Goal: Task Accomplishment & Management: Use online tool/utility

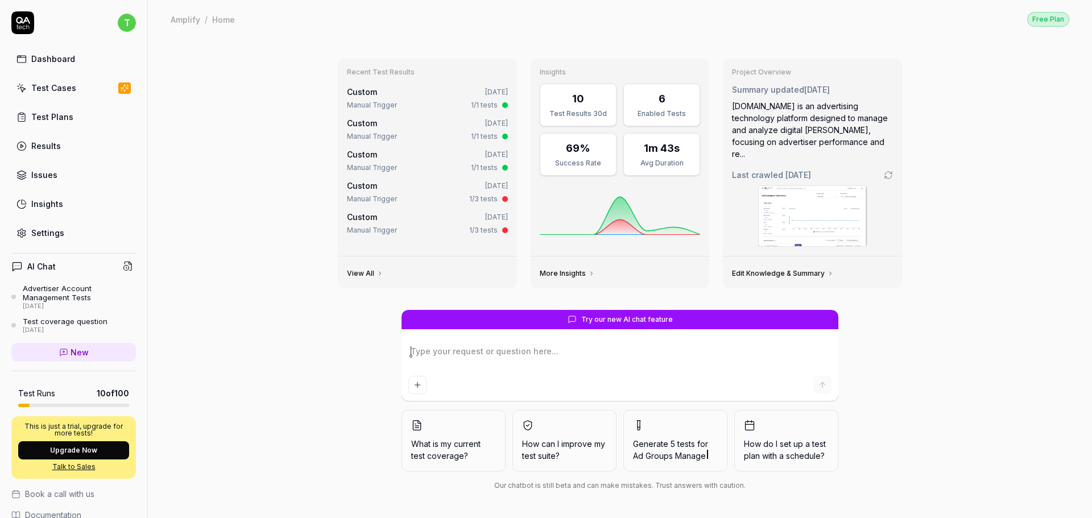
click at [57, 93] on div "Test Cases" at bounding box center [53, 88] width 45 height 12
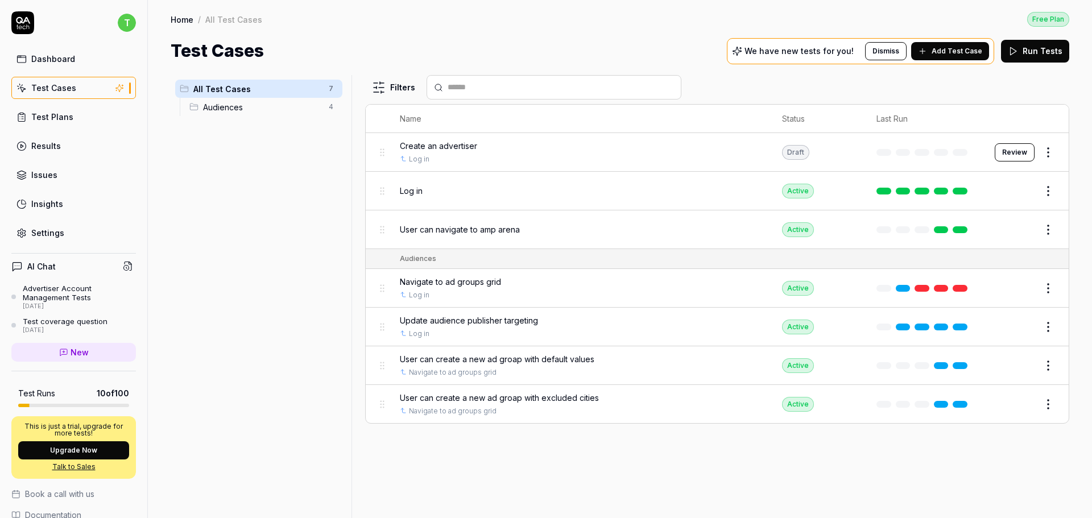
click at [57, 113] on div "Test Plans" at bounding box center [52, 117] width 42 height 12
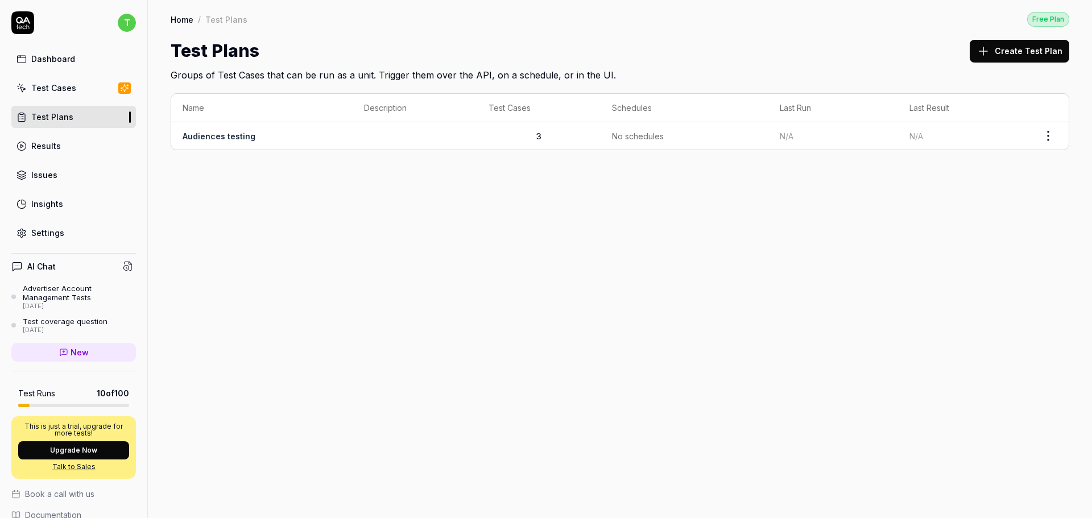
click at [217, 133] on link "Audiences testing" at bounding box center [219, 136] width 73 height 10
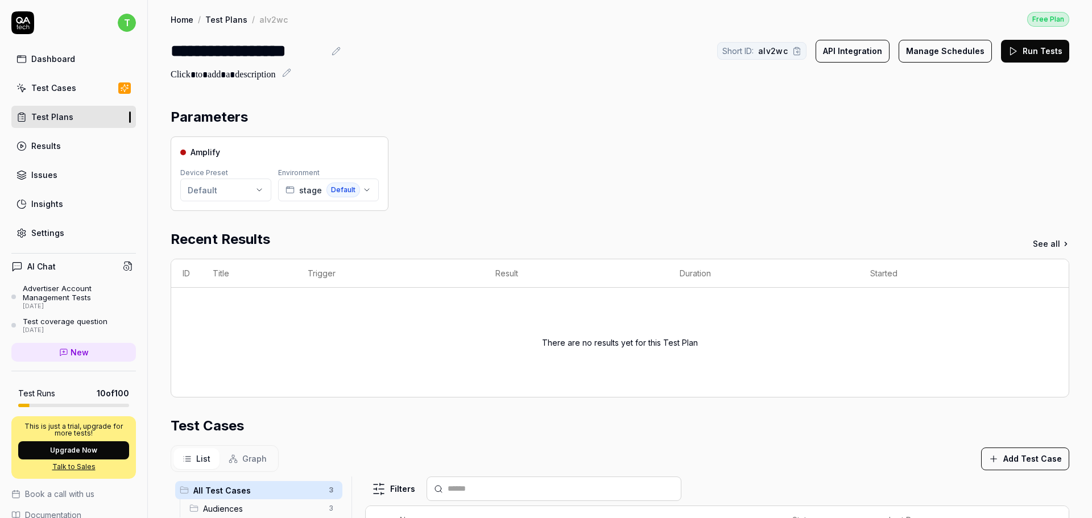
click at [68, 89] on div "Test Cases" at bounding box center [53, 88] width 45 height 12
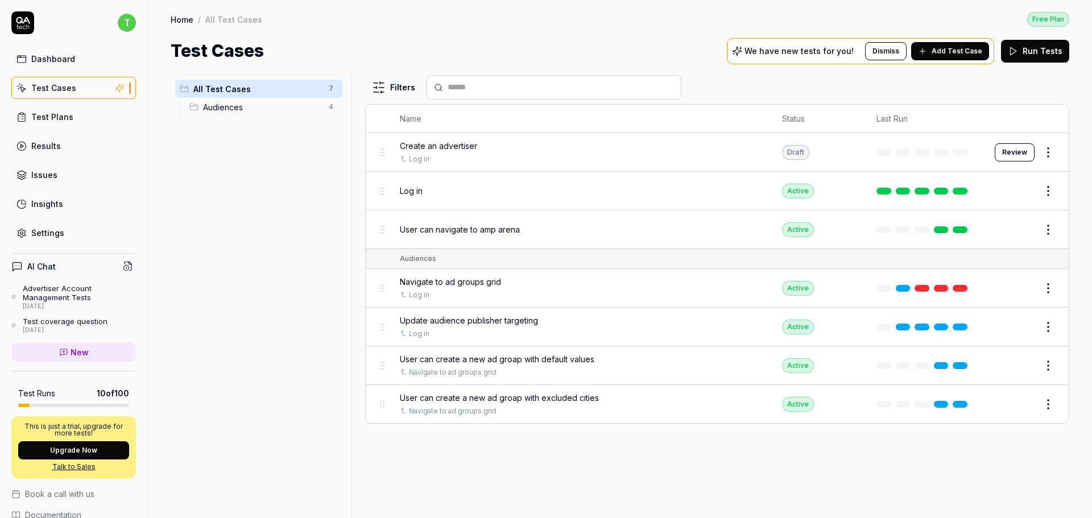
click at [44, 115] on div "Test Plans" at bounding box center [52, 117] width 42 height 12
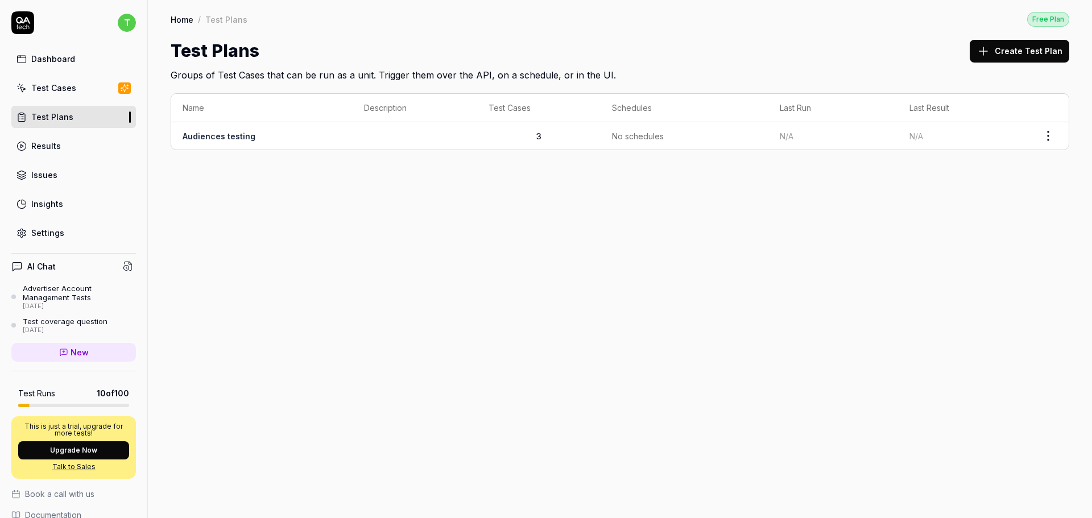
click at [262, 138] on td "Audiences testing" at bounding box center [261, 135] width 181 height 27
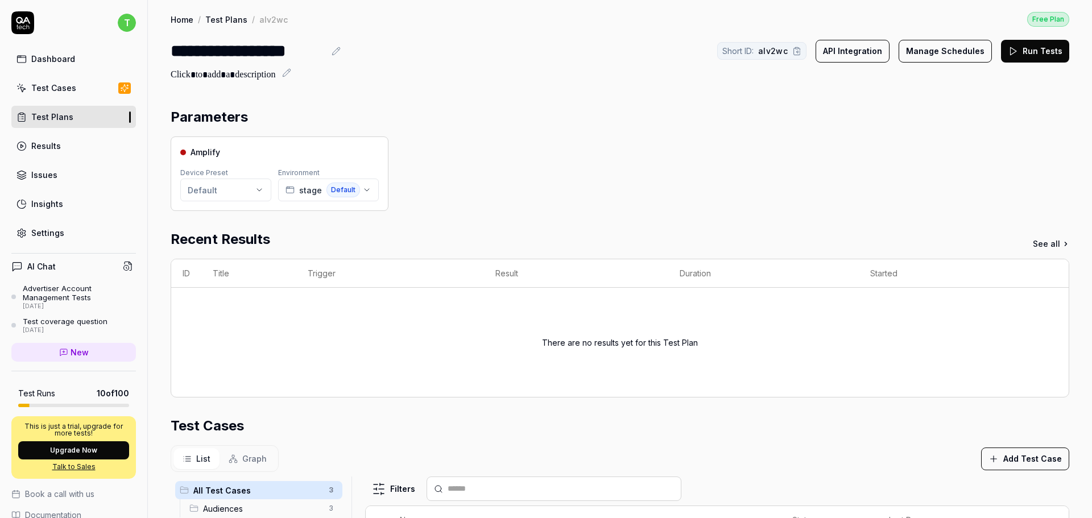
click at [42, 143] on div "Results" at bounding box center [46, 146] width 30 height 12
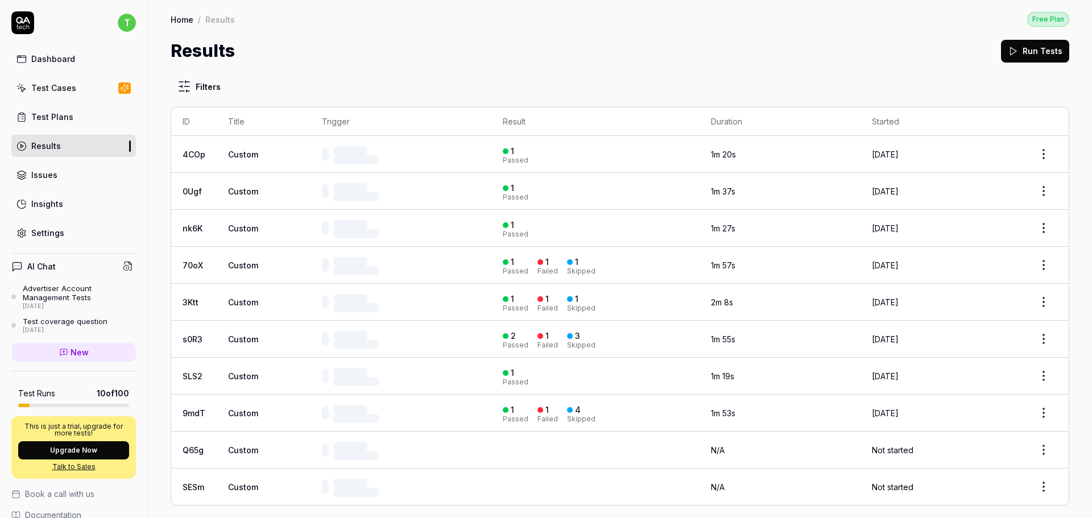
click at [69, 173] on link "Issues" at bounding box center [73, 175] width 125 height 22
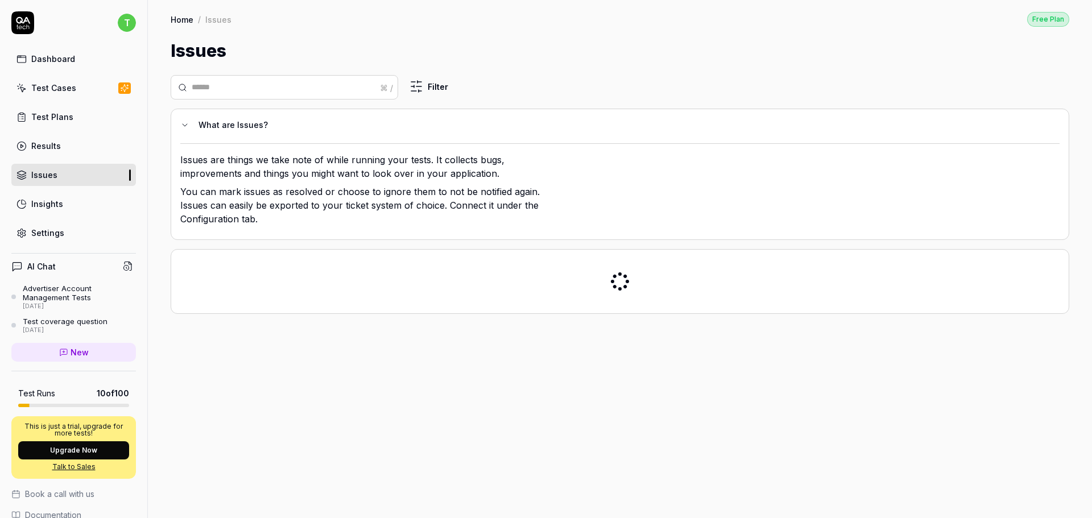
drag, startPoint x: 49, startPoint y: 229, endPoint x: 156, endPoint y: 289, distance: 122.7
click at [49, 229] on div "Settings" at bounding box center [47, 233] width 33 height 12
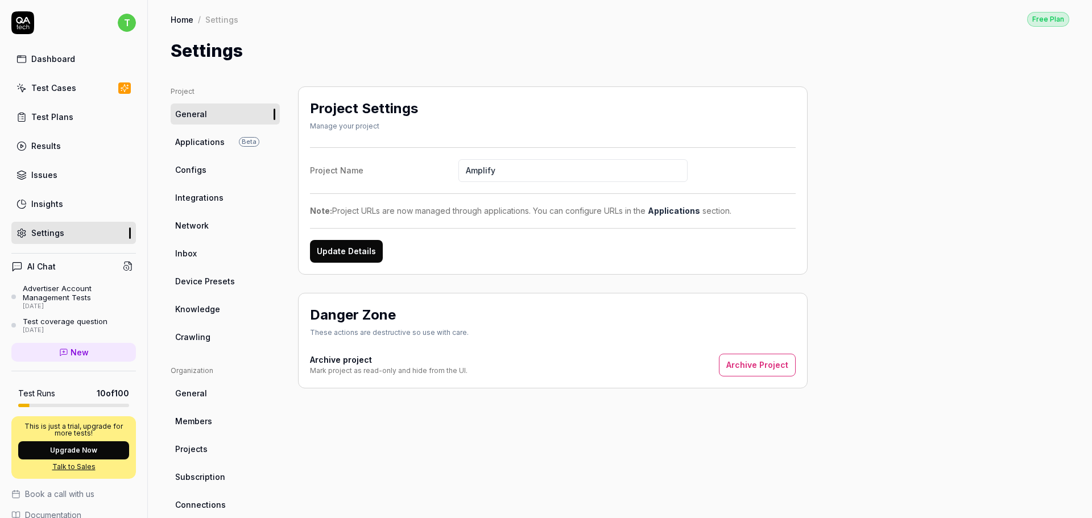
click at [193, 298] on ul "Project General Applications Beta Configs Integrations Network Inbox Device Pre…" at bounding box center [225, 216] width 109 height 261
click at [192, 309] on span "Knowledge" at bounding box center [197, 309] width 45 height 12
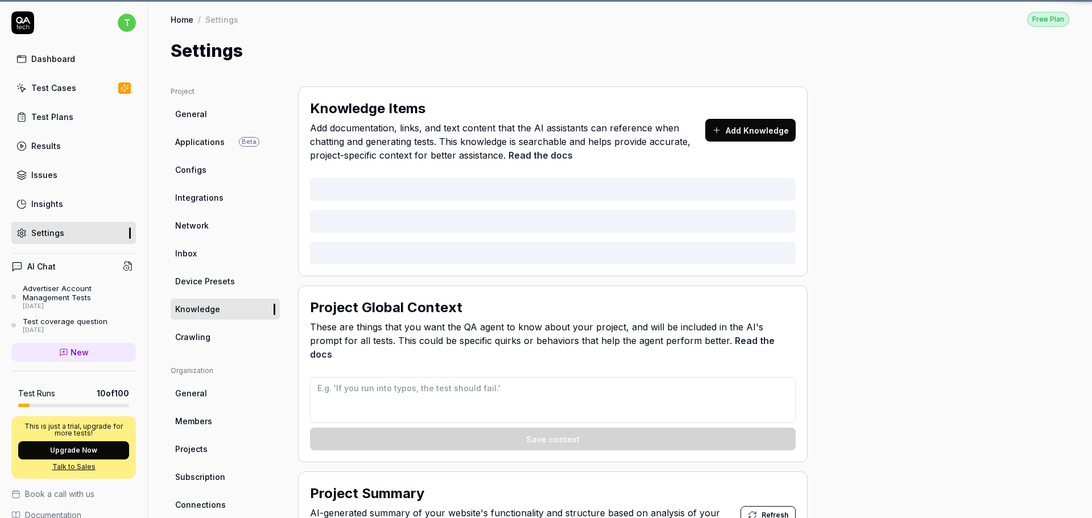
type textarea "*"
type textarea "Pages may take up to 2-3 seconds to load. Always wait 2-3s to load"
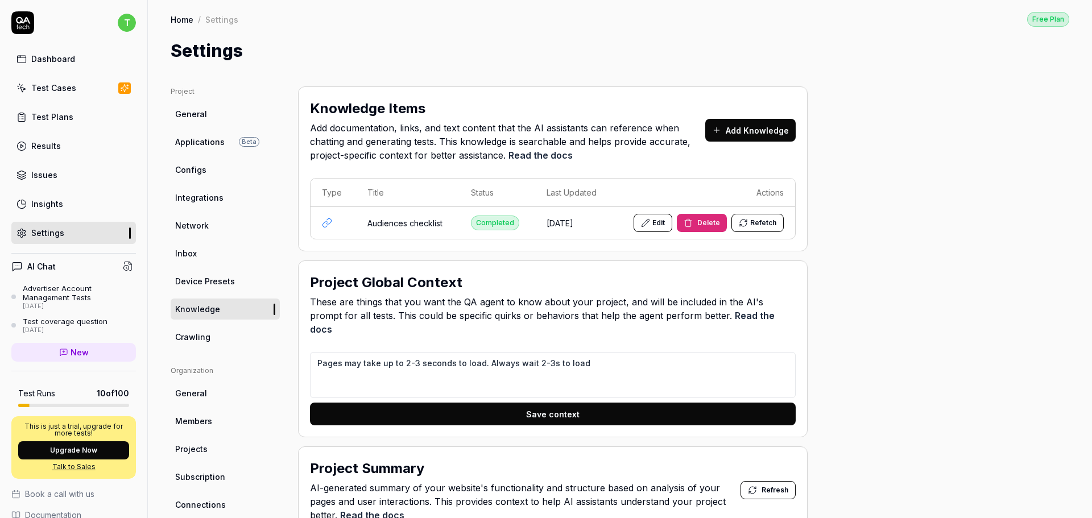
click at [396, 227] on td "Audiences checklist" at bounding box center [408, 223] width 104 height 32
click at [319, 221] on td at bounding box center [333, 223] width 45 height 32
click at [325, 223] on icon at bounding box center [327, 223] width 10 height 10
click at [334, 226] on td at bounding box center [333, 223] width 45 height 32
click at [415, 219] on td "Audiences checklist" at bounding box center [408, 223] width 104 height 32
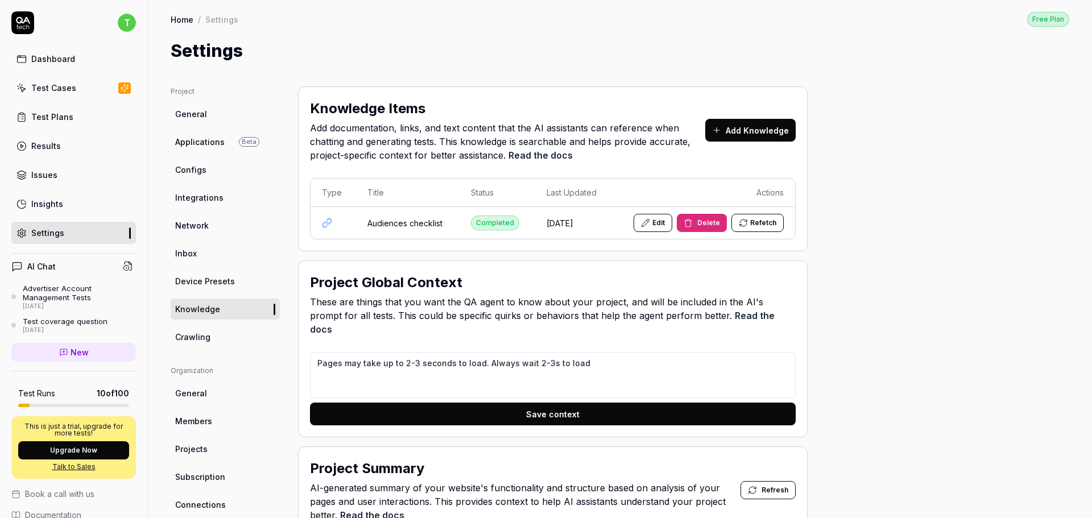
click at [408, 227] on td "Audiences checklist" at bounding box center [408, 223] width 104 height 32
click at [663, 222] on button "Edit" at bounding box center [653, 223] width 39 height 18
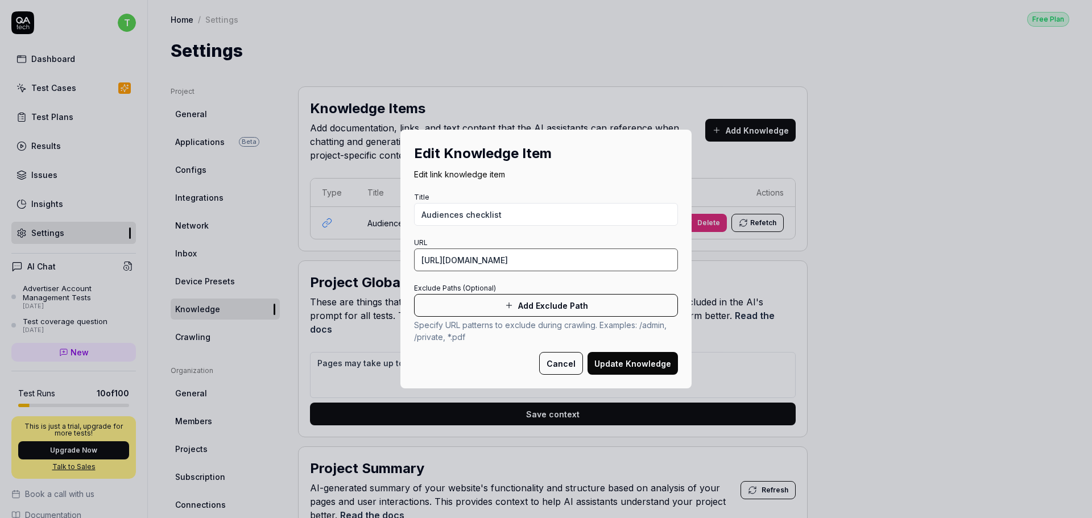
click at [524, 260] on input "[URL][DOMAIN_NAME]" at bounding box center [546, 260] width 264 height 23
click at [524, 205] on input "Audiences checklist" at bounding box center [546, 214] width 264 height 23
click at [515, 263] on input "[URL][DOMAIN_NAME]" at bounding box center [546, 260] width 264 height 23
click at [534, 312] on button "Add Exclude Path" at bounding box center [546, 305] width 264 height 23
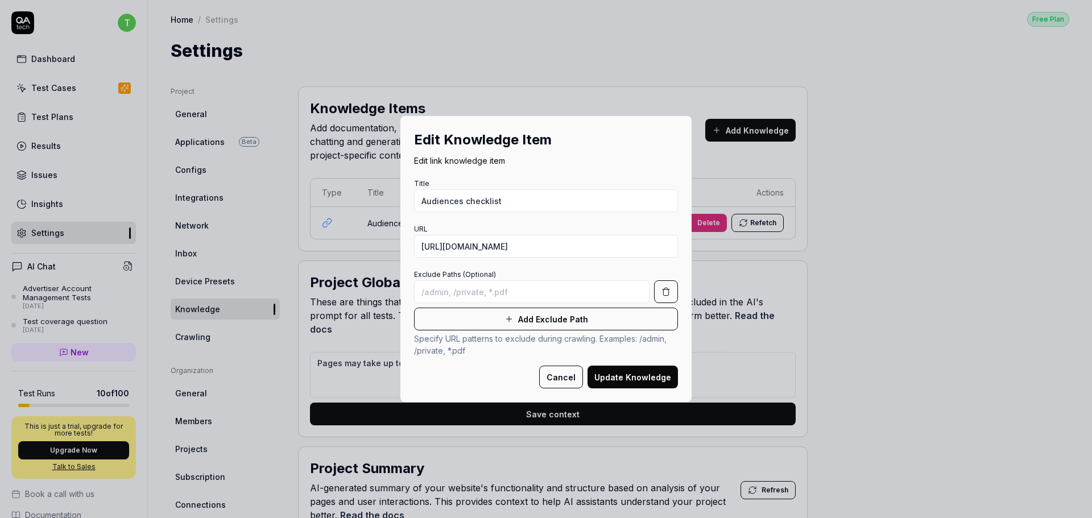
click at [511, 282] on input at bounding box center [531, 291] width 235 height 23
click at [513, 293] on input at bounding box center [531, 291] width 235 height 23
click at [516, 238] on input "[URL][DOMAIN_NAME]" at bounding box center [546, 246] width 264 height 23
click at [516, 248] on input "[URL][DOMAIN_NAME]" at bounding box center [546, 246] width 264 height 23
click at [645, 245] on input "[URL][DOMAIN_NAME]" at bounding box center [546, 246] width 264 height 23
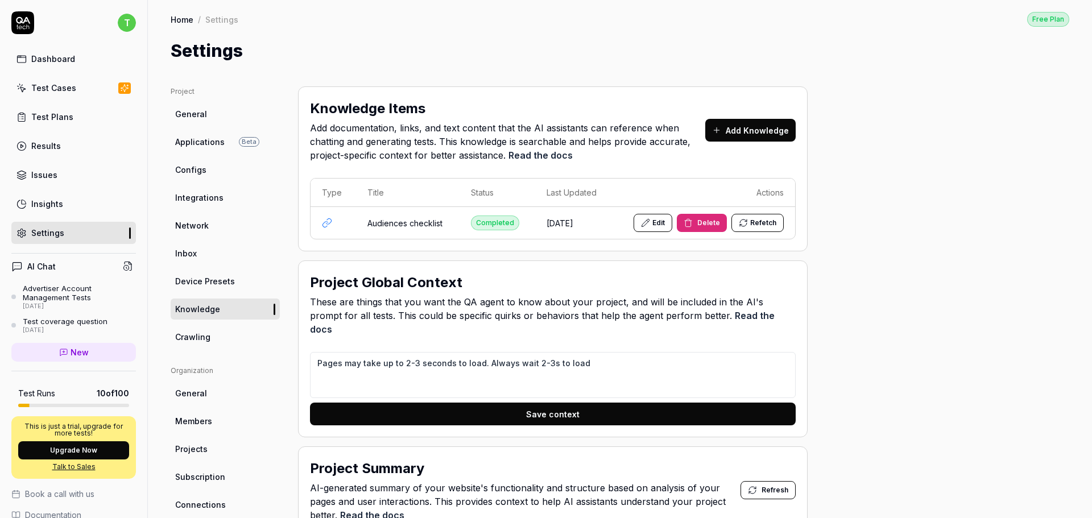
click at [780, 131] on button "Add Knowledge" at bounding box center [750, 130] width 90 height 23
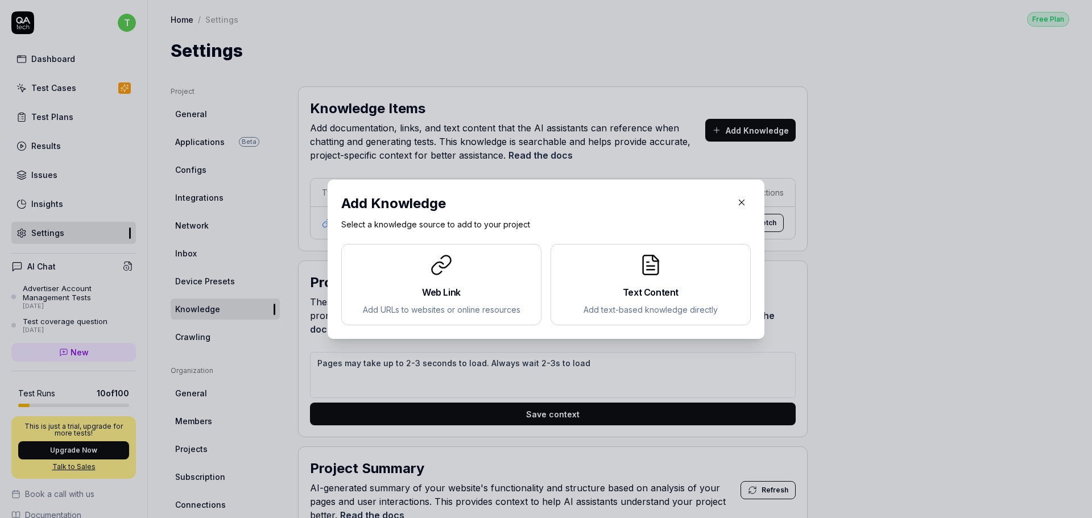
click at [678, 287] on h2 "Text Content" at bounding box center [650, 293] width 181 height 14
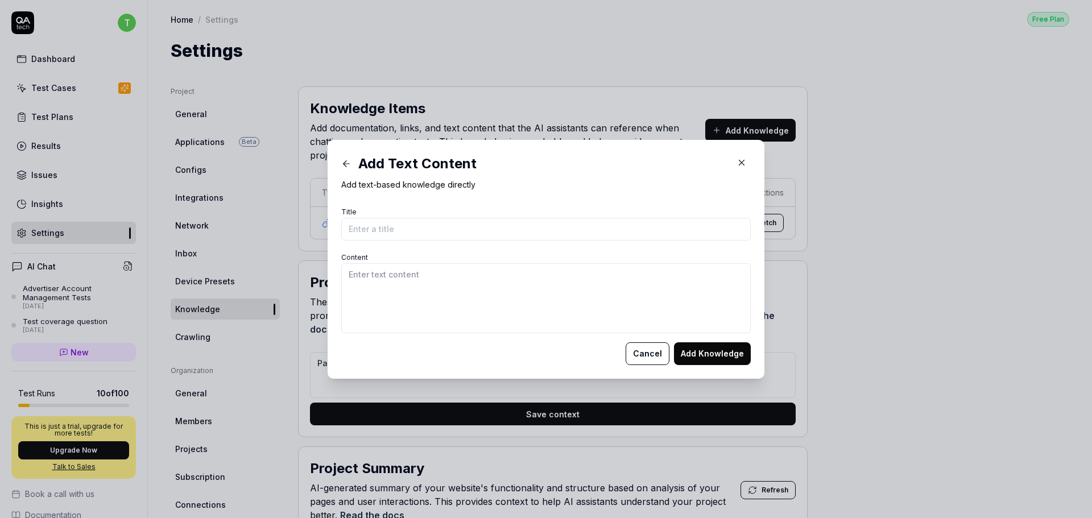
click at [656, 353] on button "Cancel" at bounding box center [648, 353] width 44 height 23
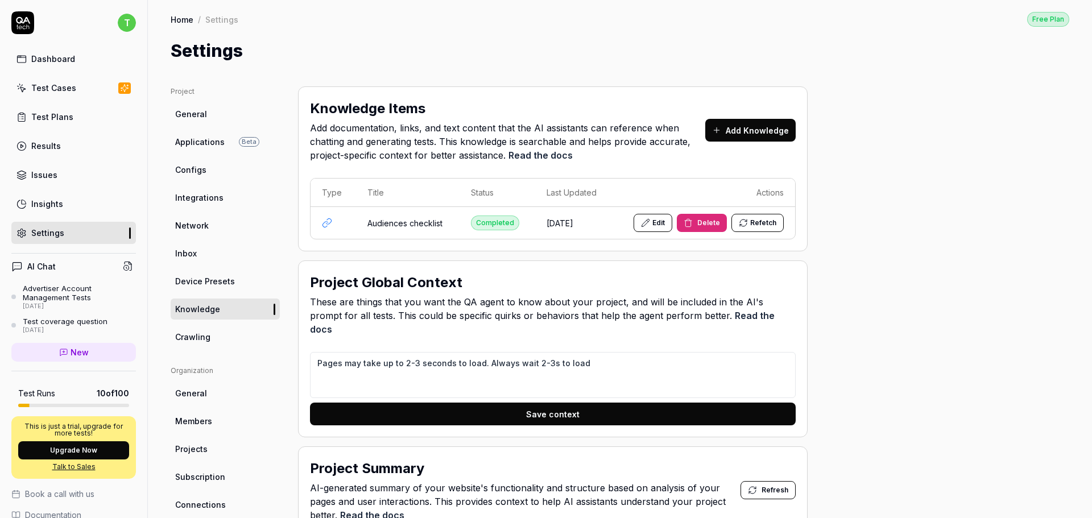
click at [648, 223] on icon at bounding box center [645, 222] width 9 height 9
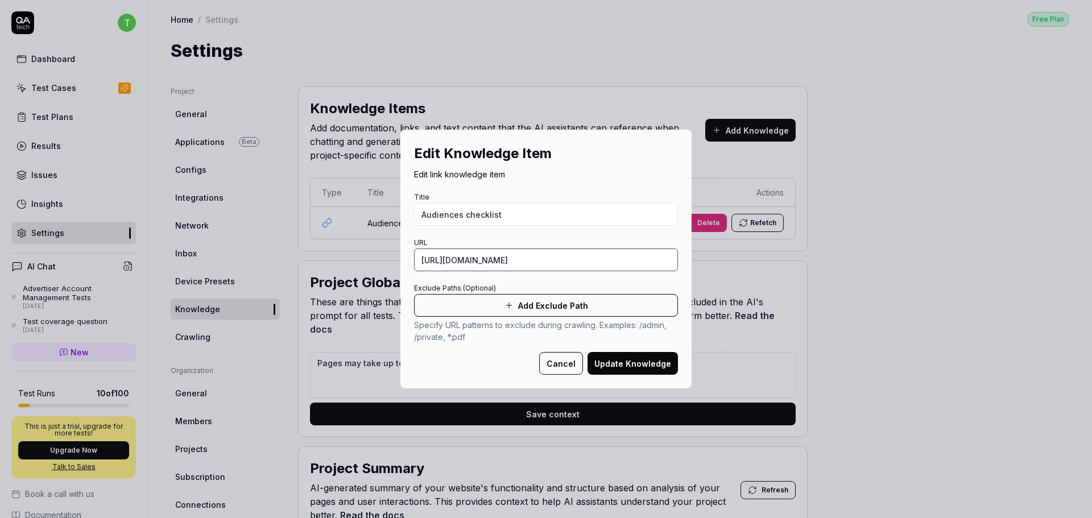
click at [541, 264] on input "[URL][DOMAIN_NAME]" at bounding box center [546, 260] width 264 height 23
click at [635, 362] on button "Update Knowledge" at bounding box center [632, 363] width 90 height 23
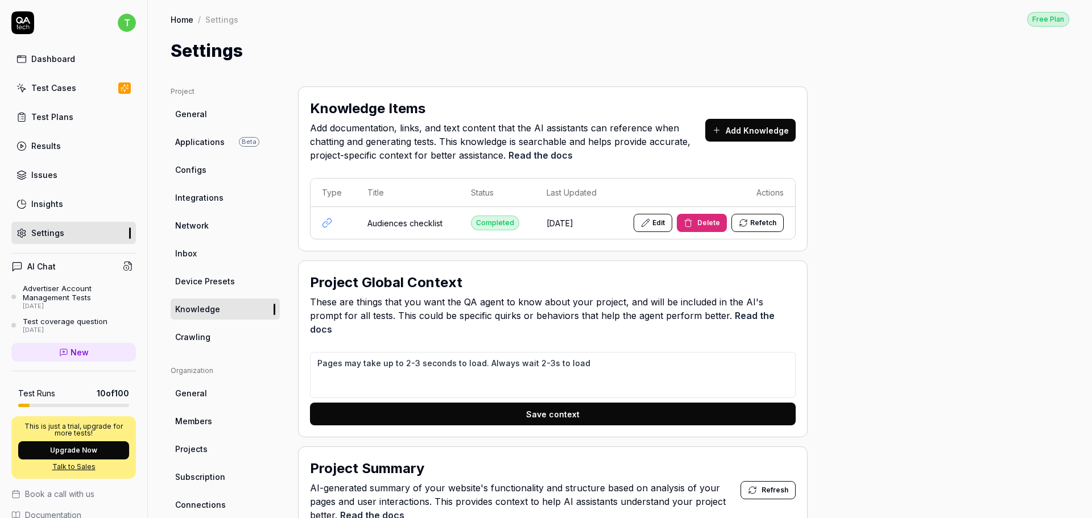
click at [756, 220] on button "Refetch" at bounding box center [757, 223] width 52 height 18
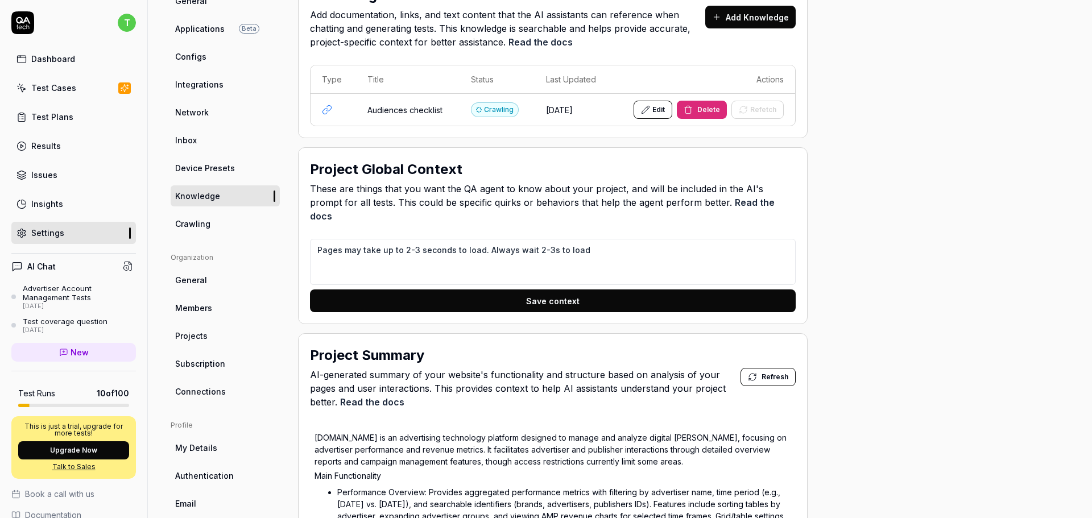
scroll to position [114, 0]
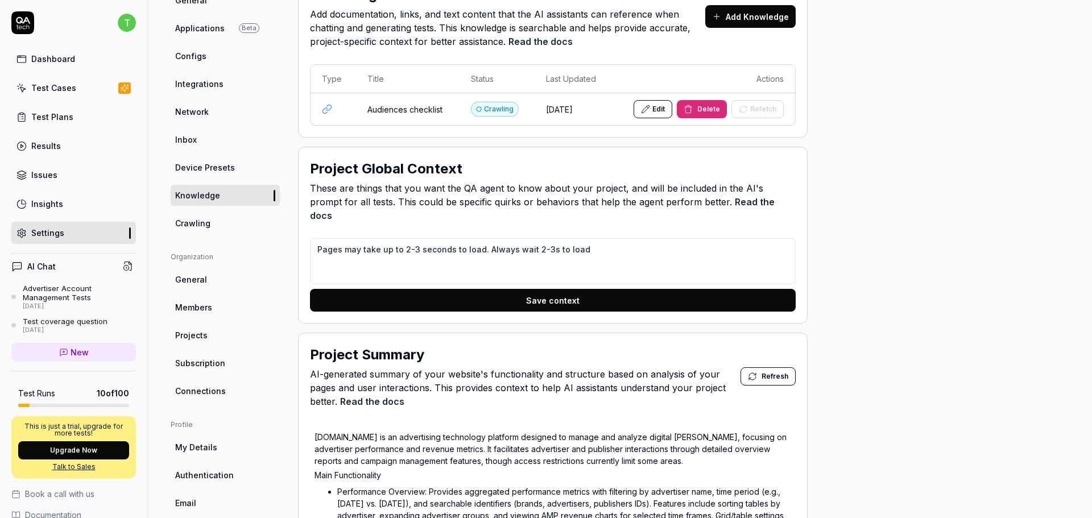
click at [565, 289] on button "Save context" at bounding box center [553, 300] width 486 height 23
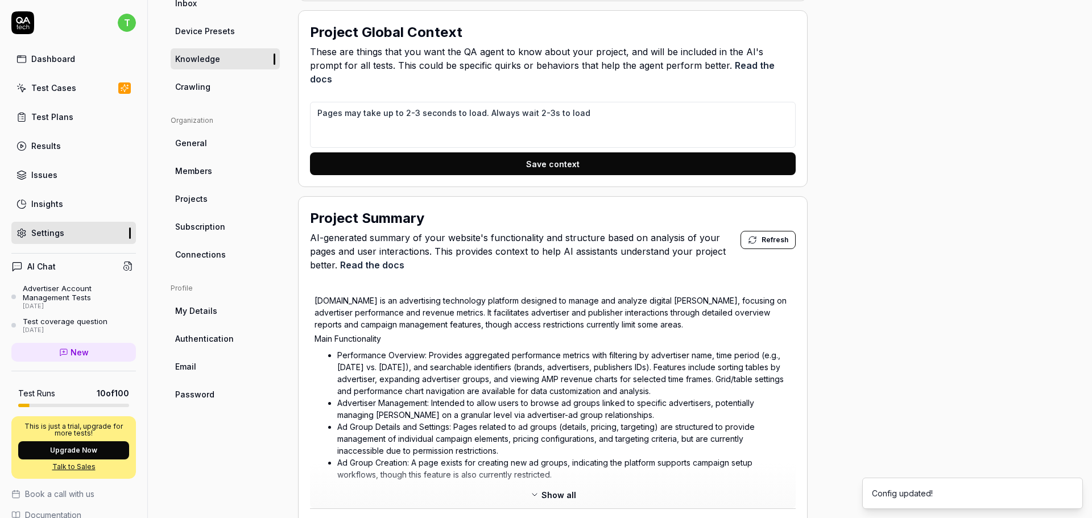
scroll to position [284, 0]
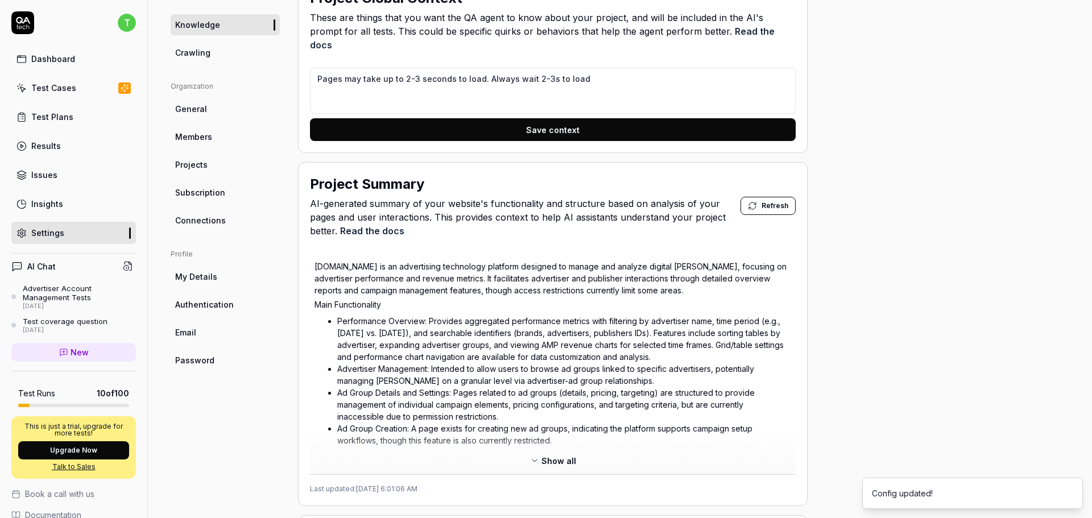
click at [778, 201] on span "Refresh" at bounding box center [775, 206] width 27 height 10
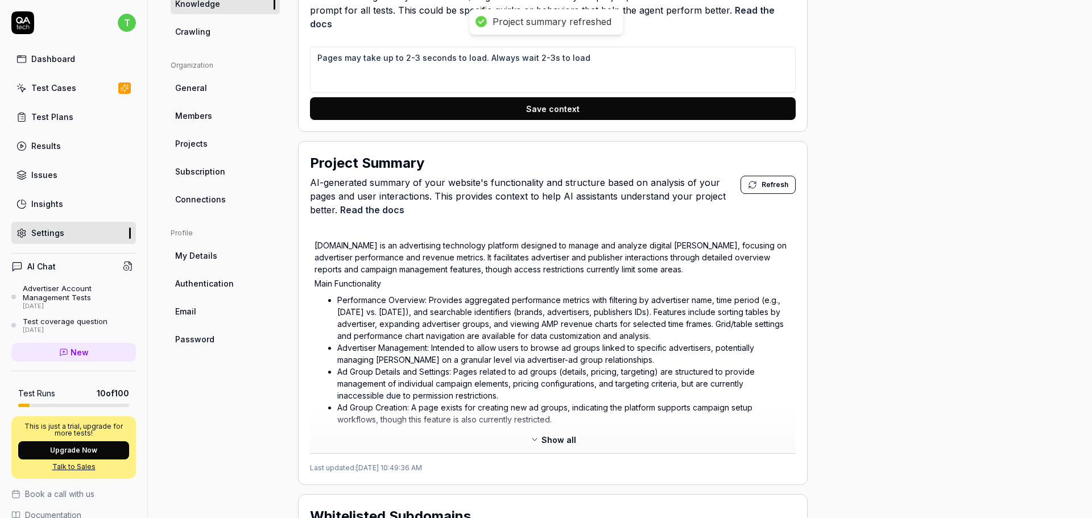
scroll to position [341, 0]
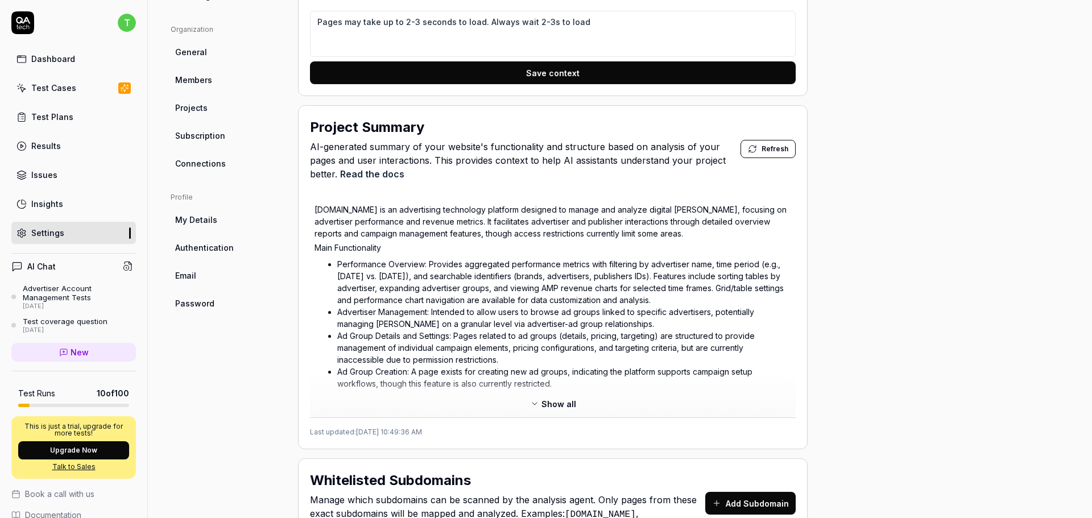
click at [535, 399] on icon at bounding box center [534, 403] width 9 height 9
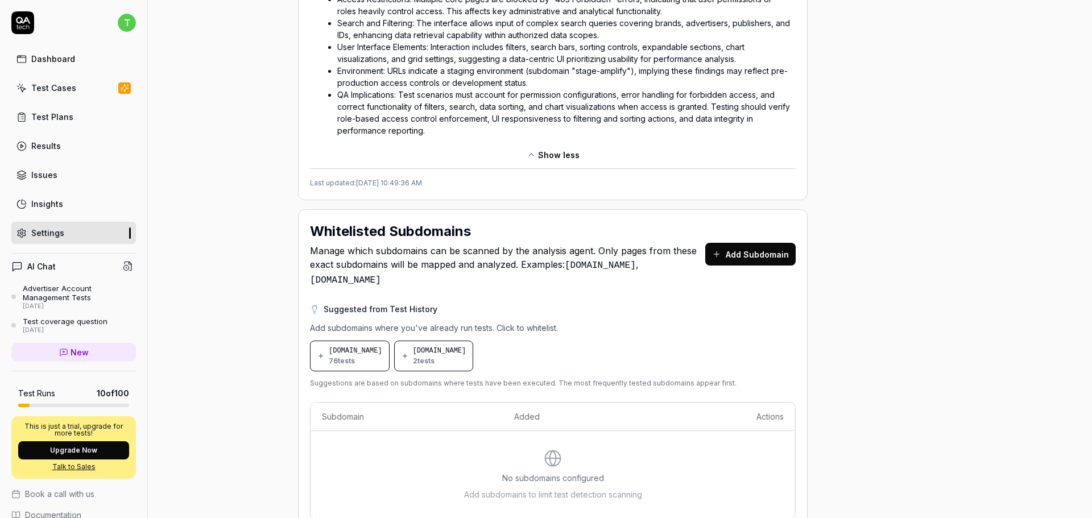
scroll to position [780, 0]
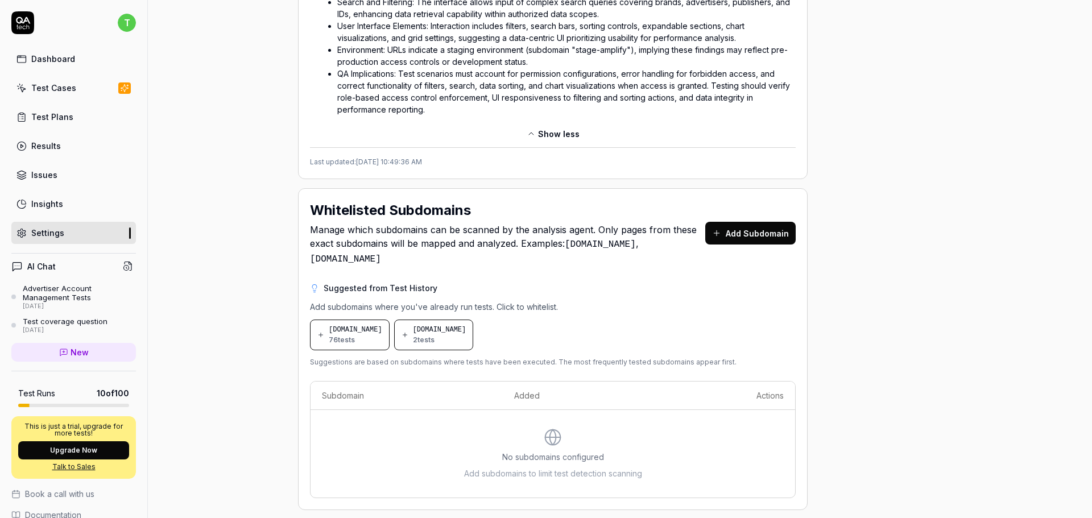
type textarea "*"
click at [355, 325] on div "[DOMAIN_NAME] 76 tests" at bounding box center [355, 335] width 53 height 20
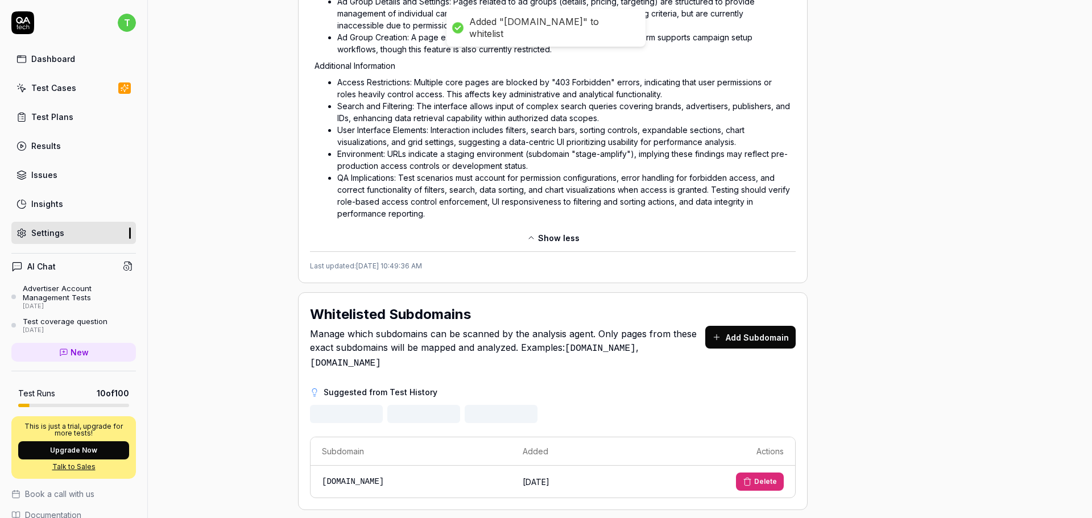
scroll to position [724, 0]
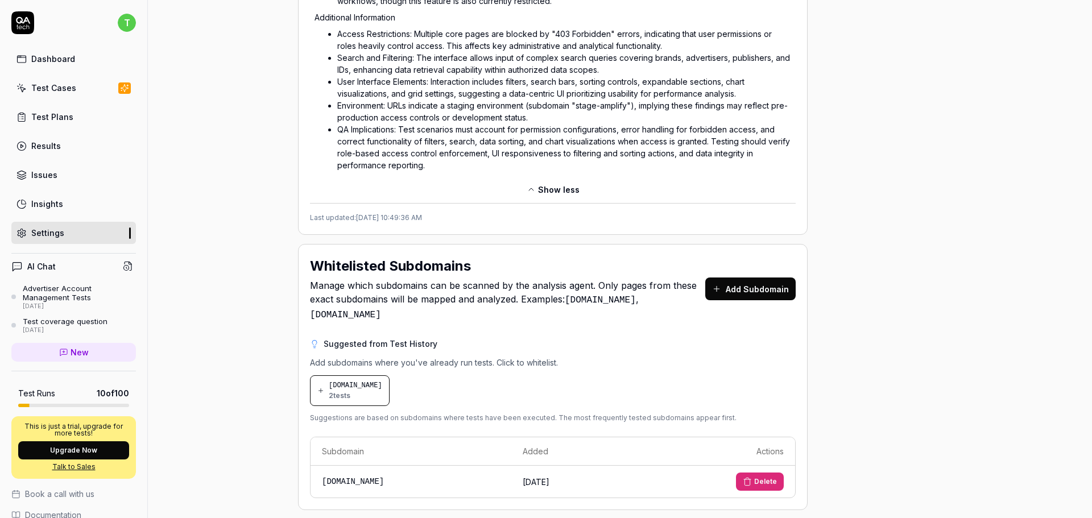
click at [52, 113] on div "Test Plans" at bounding box center [52, 117] width 42 height 12
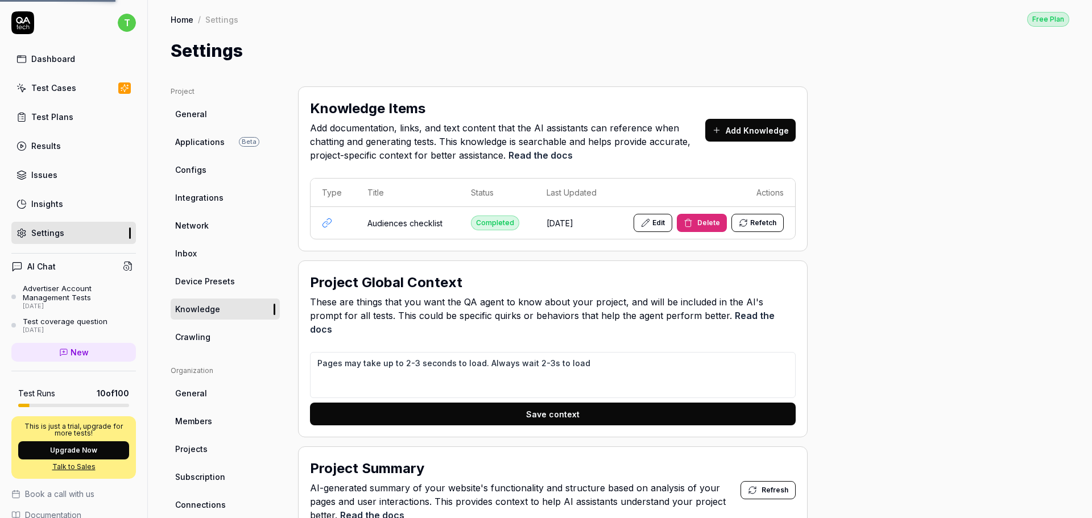
click at [48, 81] on link "Test Cases" at bounding box center [73, 88] width 125 height 22
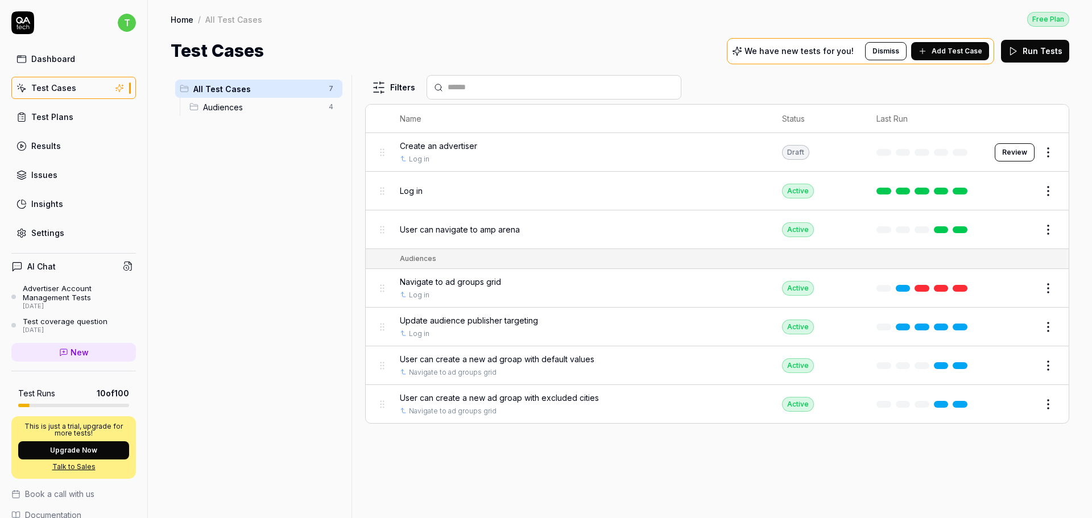
click at [962, 52] on span "Add Test Case" at bounding box center [957, 51] width 51 height 10
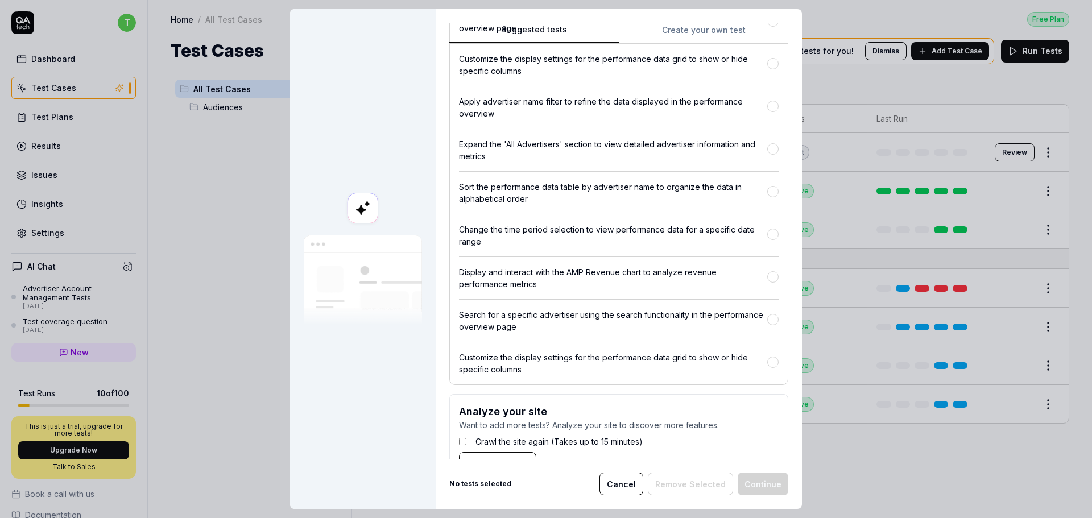
scroll to position [652, 0]
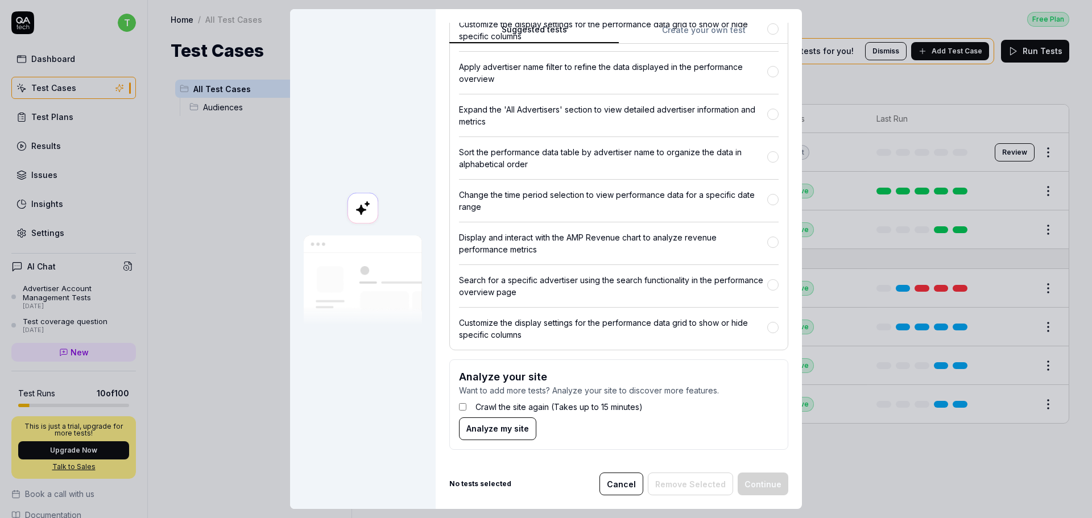
click at [485, 432] on span "Analyze my site" at bounding box center [497, 429] width 63 height 12
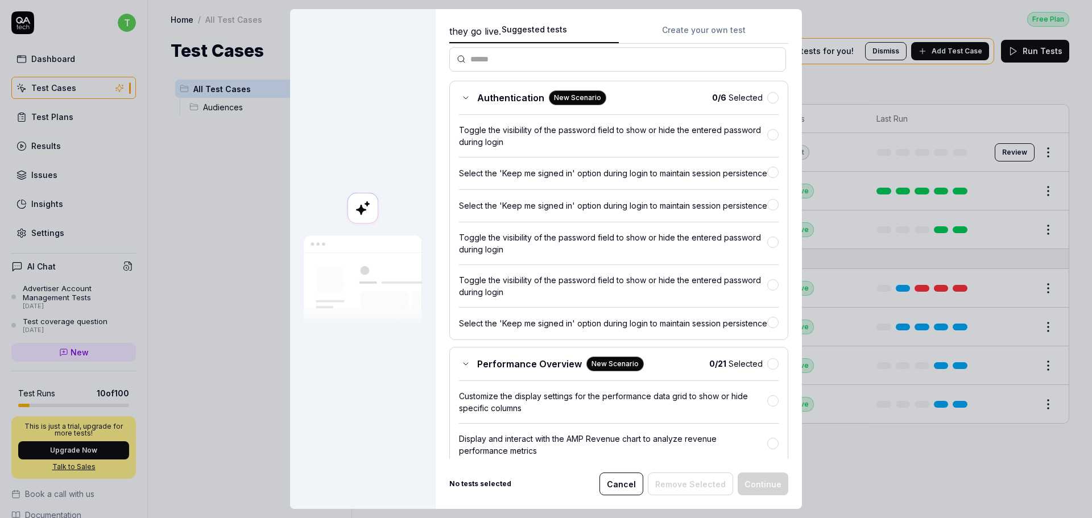
scroll to position [0, 0]
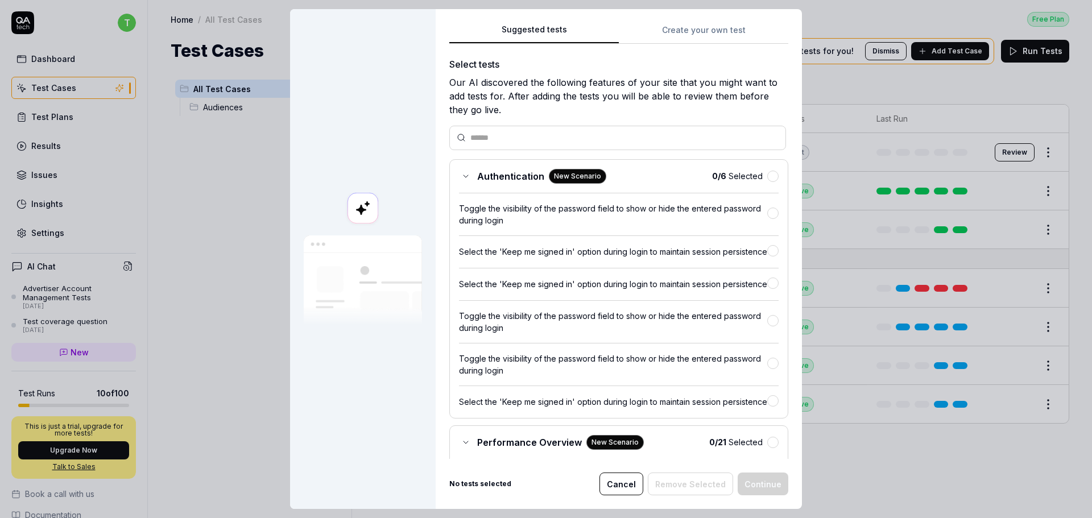
click at [462, 173] on icon at bounding box center [465, 176] width 9 height 9
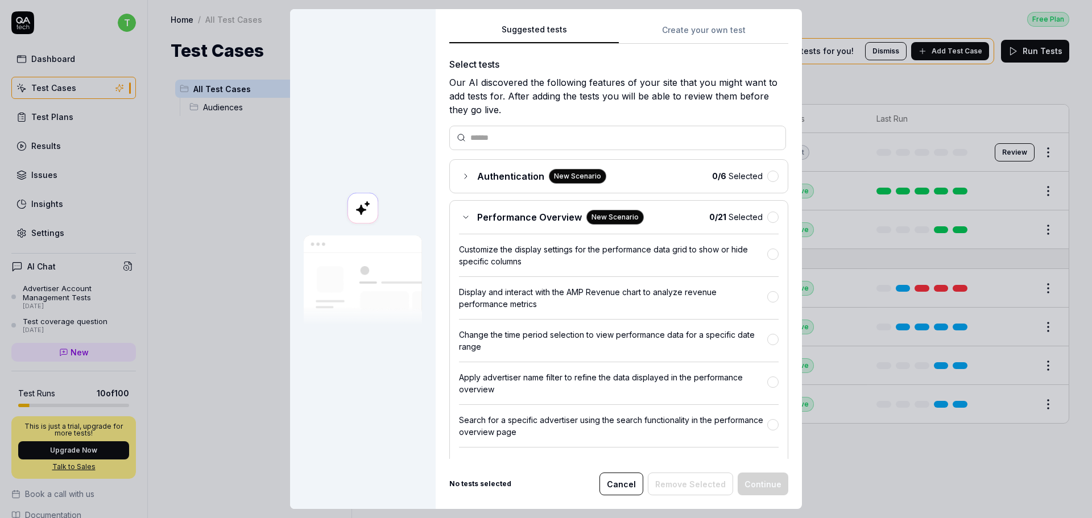
click at [461, 214] on icon at bounding box center [465, 217] width 9 height 9
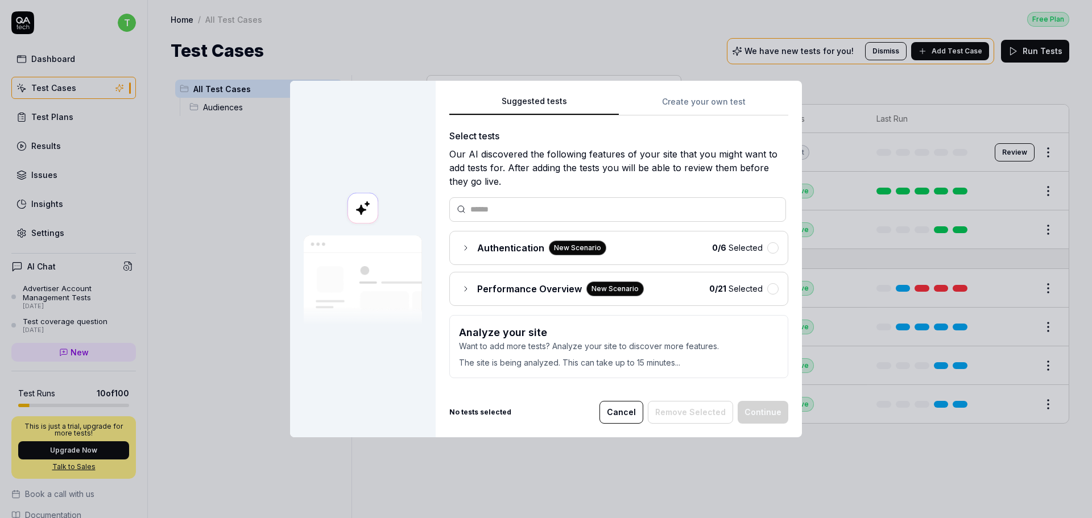
click at [477, 248] on span "Authentication" at bounding box center [510, 248] width 67 height 14
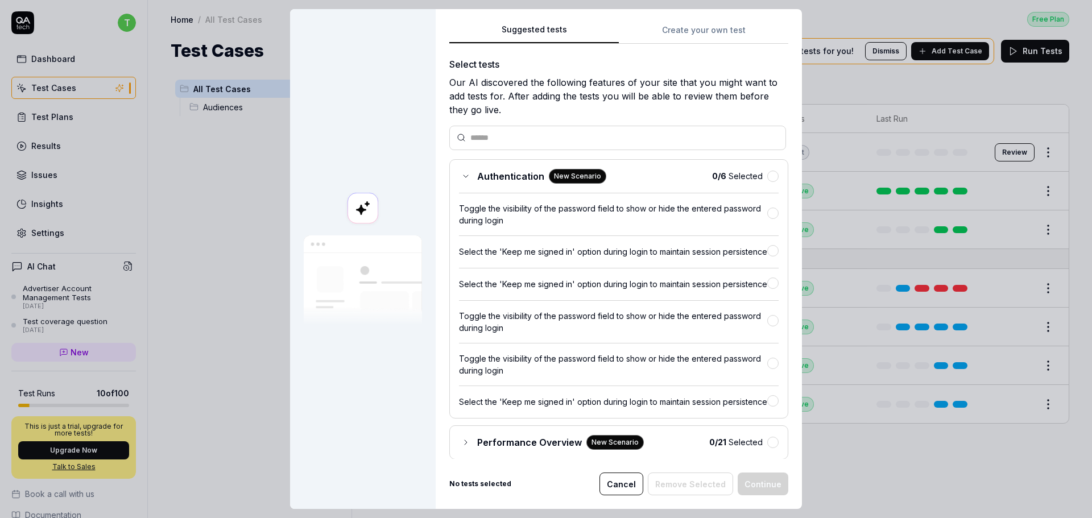
click at [459, 171] on div "Authentication New Scenario" at bounding box center [532, 176] width 147 height 15
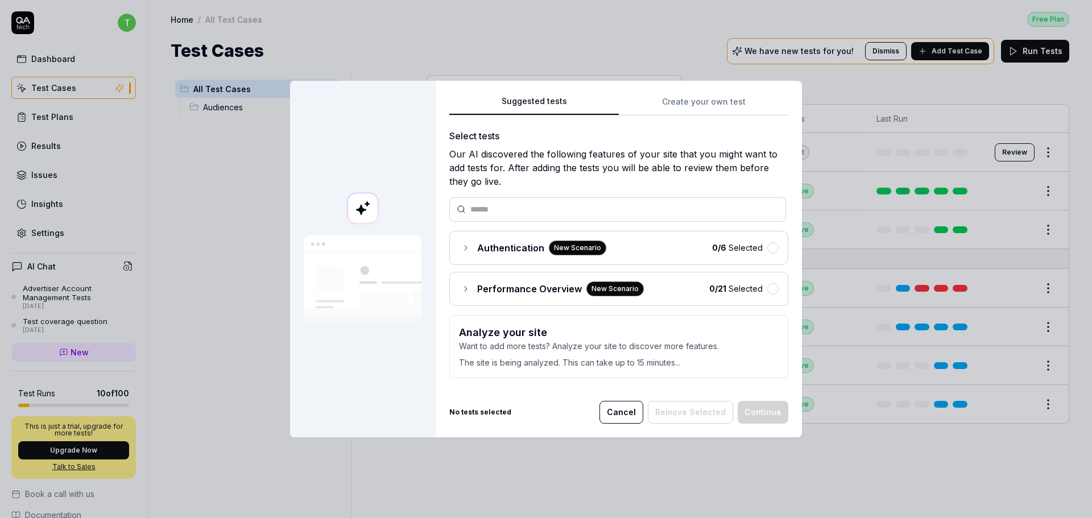
click at [487, 411] on b "No tests selected" at bounding box center [480, 412] width 62 height 10
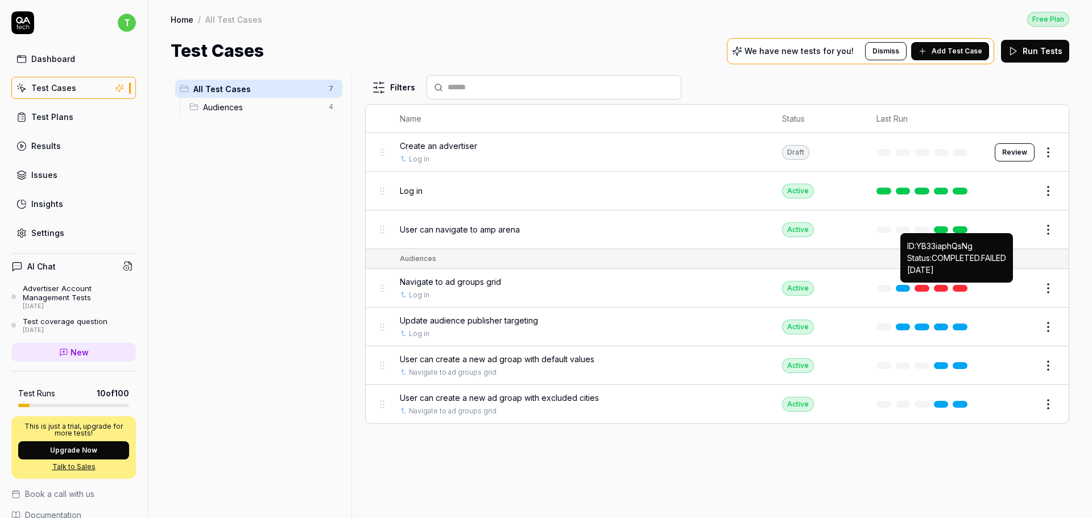
click at [961, 285] on link at bounding box center [960, 288] width 15 height 7
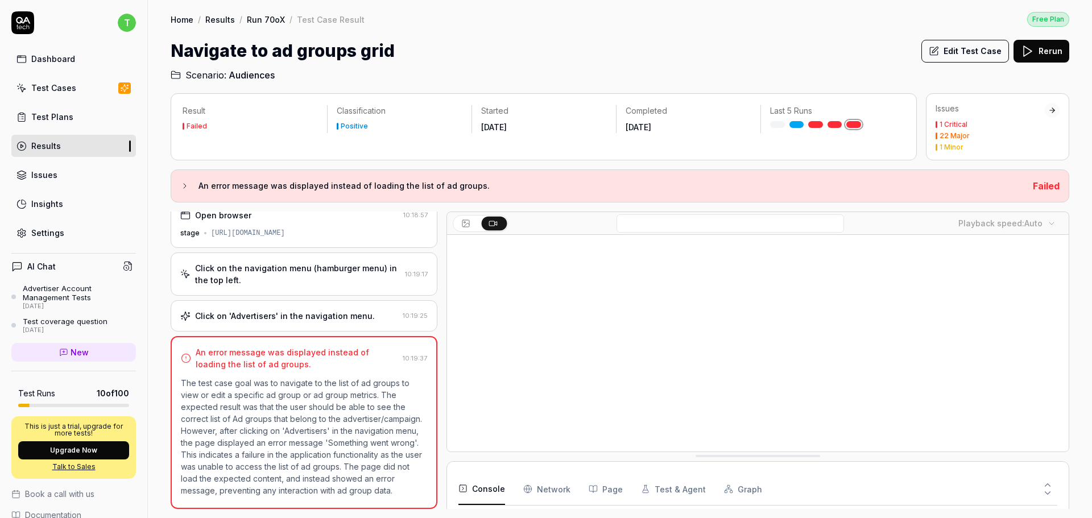
scroll to position [721, 0]
click at [976, 143] on div "1 Critical 22 Major 1 Minor" at bounding box center [990, 136] width 109 height 30
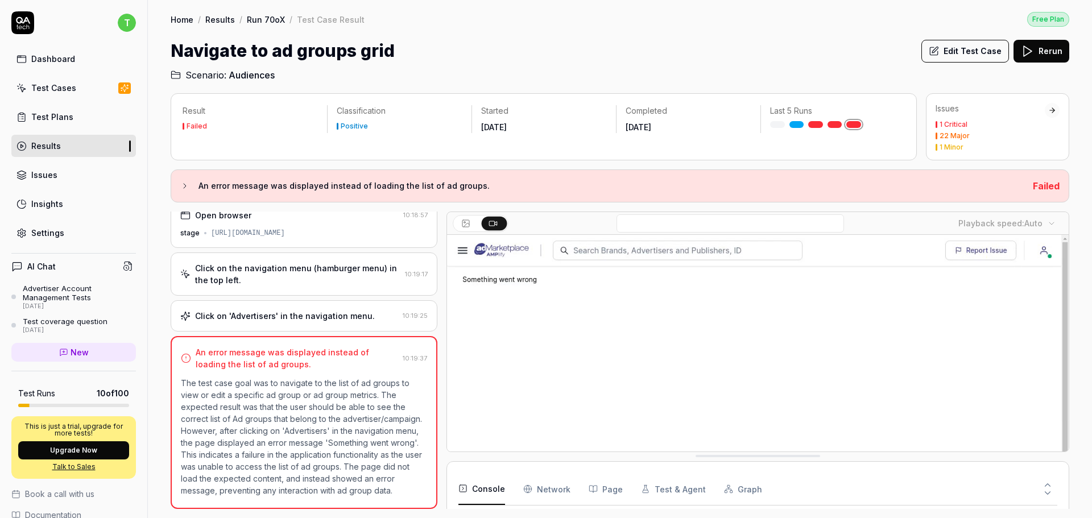
click at [44, 117] on div "Test Plans" at bounding box center [52, 117] width 42 height 12
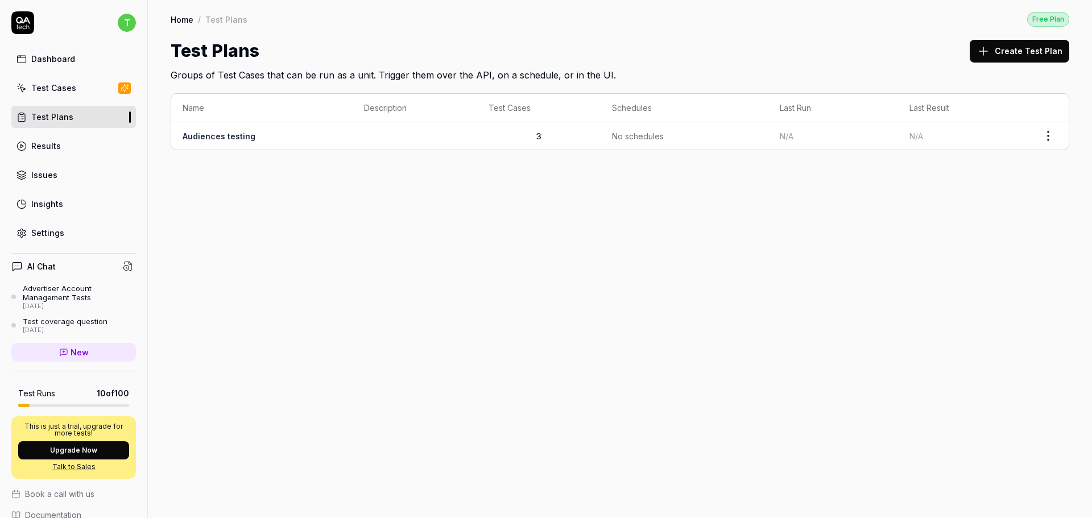
click at [55, 180] on div "Issues" at bounding box center [44, 175] width 26 height 12
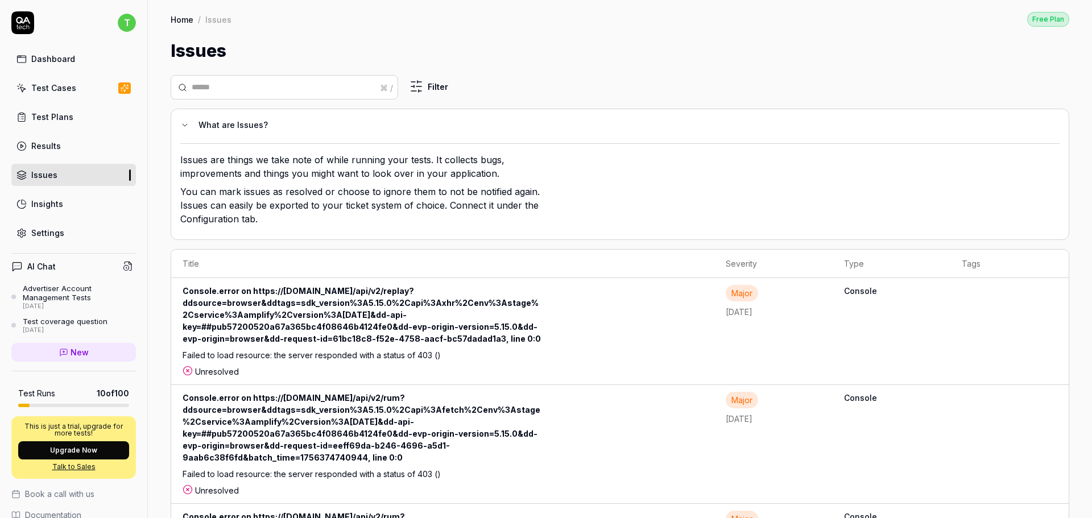
click at [55, 148] on div "Results" at bounding box center [46, 146] width 30 height 12
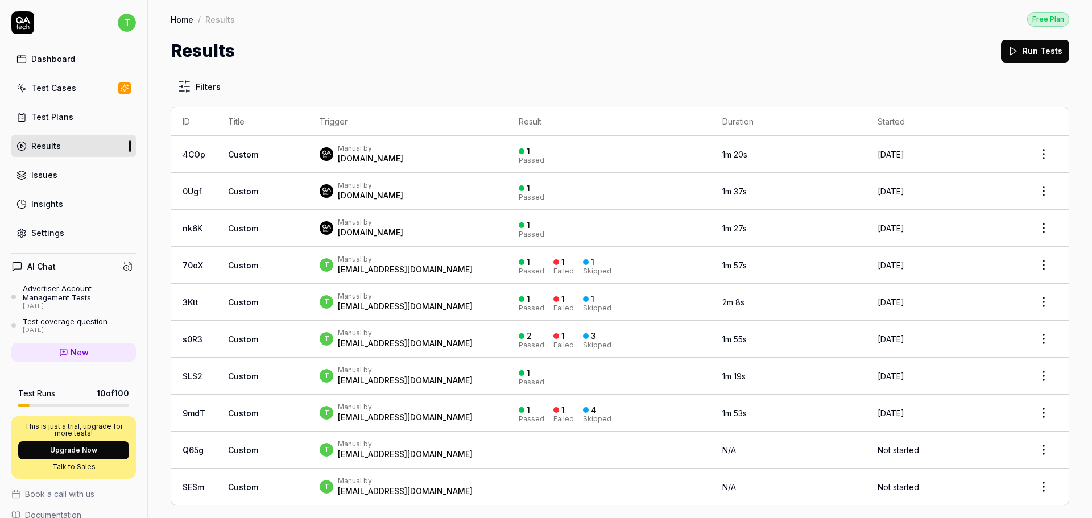
click at [346, 158] on div "[DOMAIN_NAME]" at bounding box center [370, 158] width 65 height 11
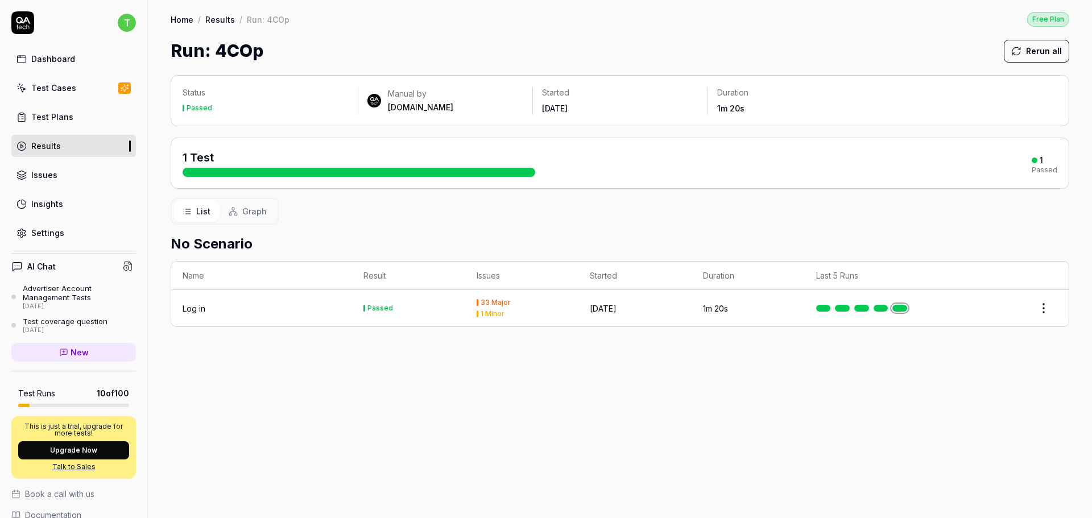
click at [65, 88] on div "Test Cases" at bounding box center [53, 88] width 45 height 12
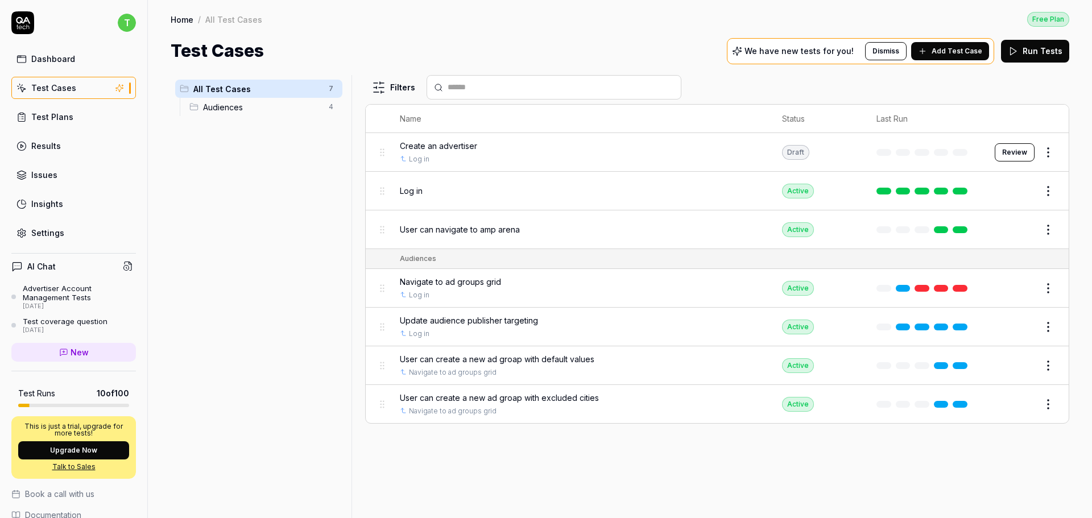
click at [658, 396] on div "User can create a new ad groap with excluded cities" at bounding box center [580, 398] width 360 height 12
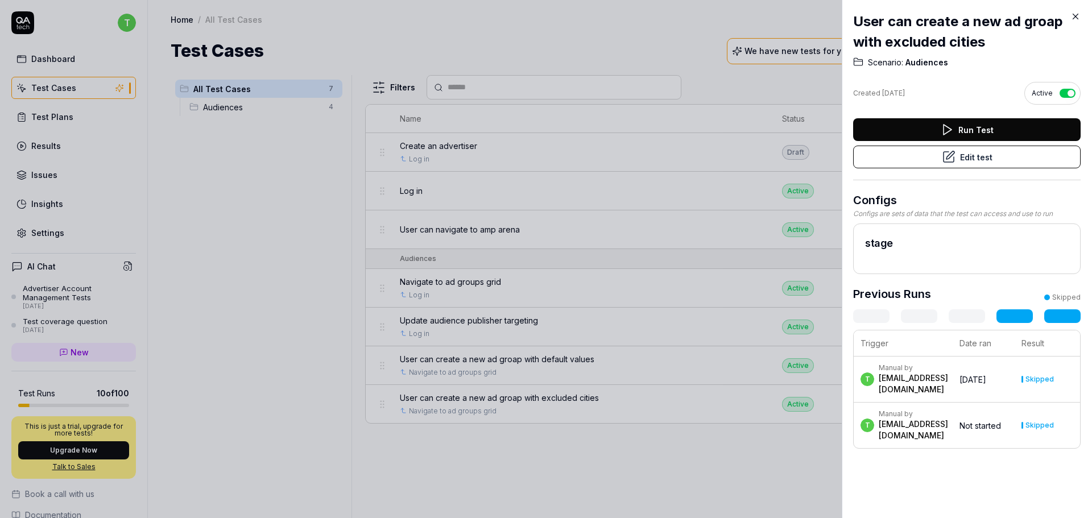
click at [953, 159] on button "Edit test" at bounding box center [966, 157] width 227 height 23
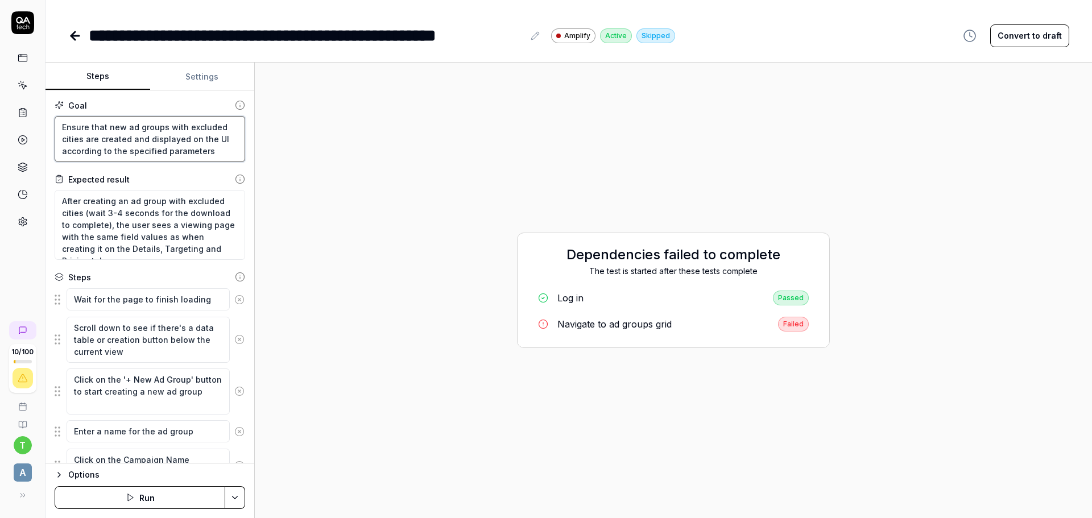
click at [133, 146] on textarea "Ensure that new ad groups with excluded cities are created and displayed on the…" at bounding box center [150, 139] width 191 height 46
click at [126, 125] on textarea "Ensure that new ad groups with excluded cities are created and displayed on the…" at bounding box center [150, 139] width 191 height 46
click at [202, 129] on textarea "Ensure that new ad groups with excluded cities are created and displayed on the…" at bounding box center [150, 139] width 191 height 46
click at [175, 209] on textarea "After creating an ad group with excluded cities (wait 3-4 seconds for the downl…" at bounding box center [150, 225] width 191 height 70
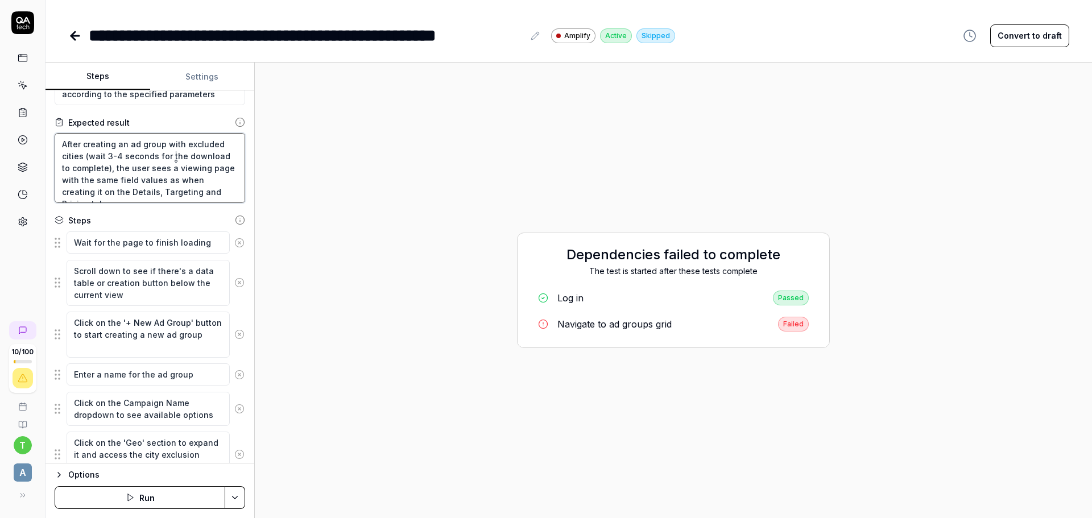
scroll to position [330, 0]
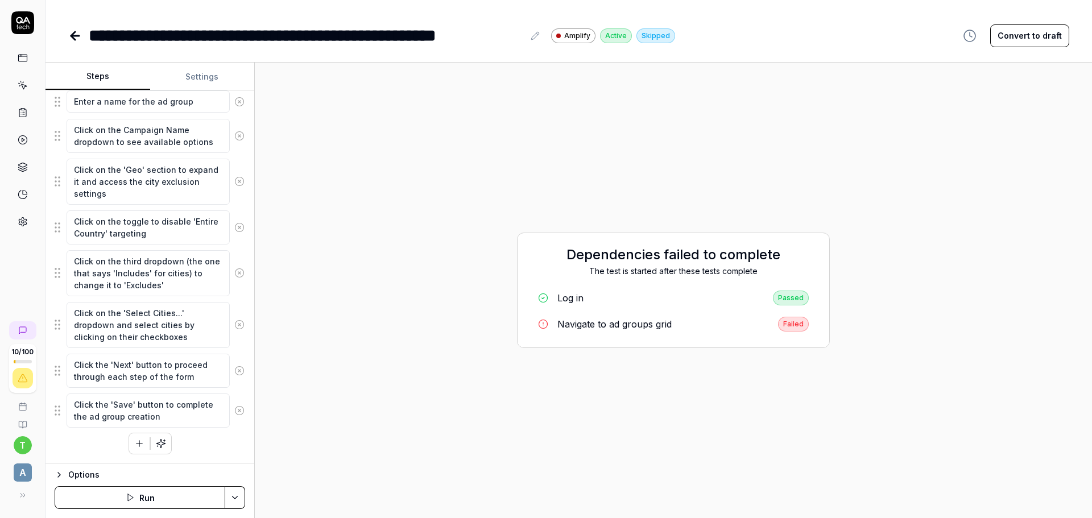
click at [156, 501] on button "Run" at bounding box center [140, 497] width 171 height 23
click at [1052, 36] on button "Convert to draft" at bounding box center [1029, 35] width 79 height 23
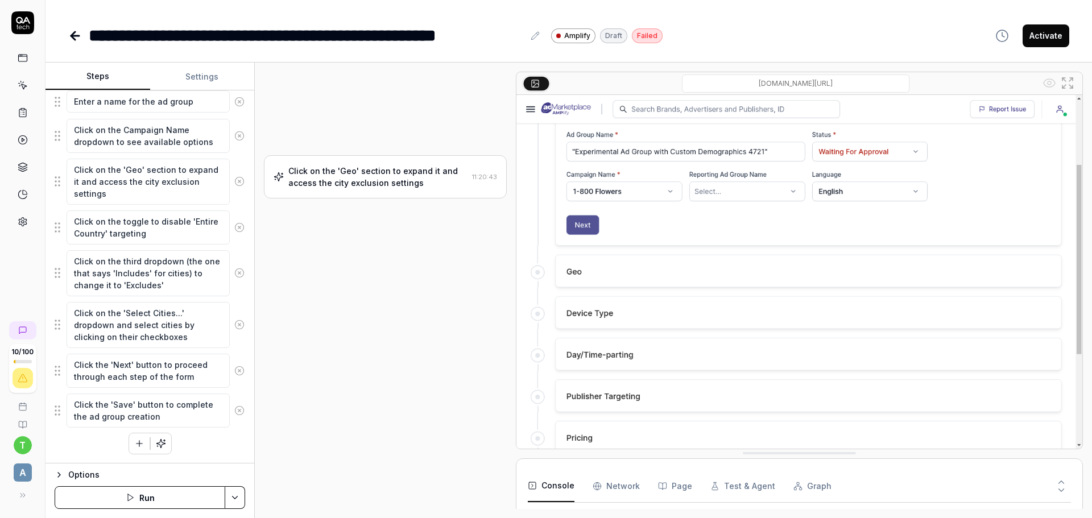
scroll to position [206, 0]
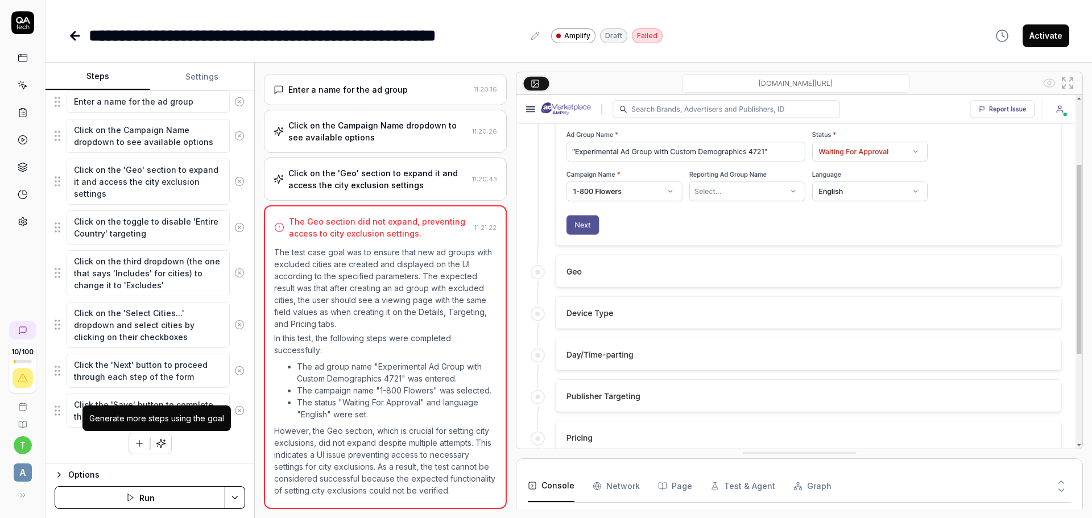
click at [163, 438] on button "button" at bounding box center [161, 443] width 20 height 20
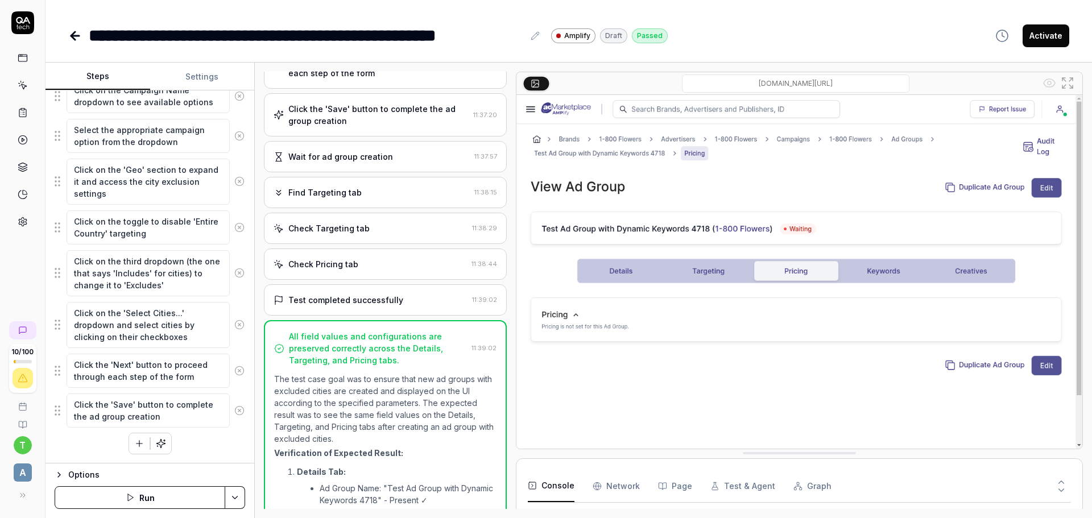
scroll to position [977, 0]
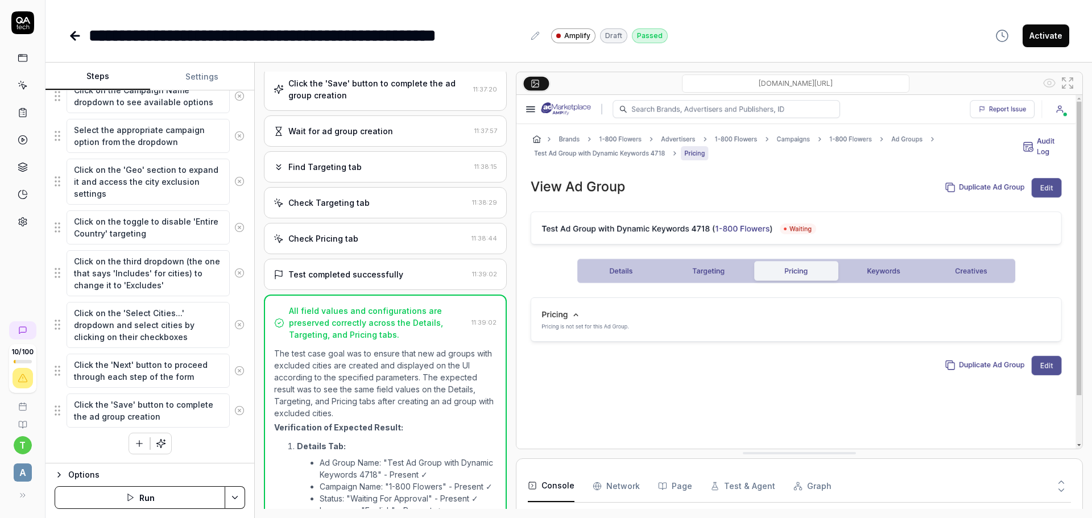
click at [700, 268] on img at bounding box center [799, 272] width 566 height 354
click at [700, 272] on img at bounding box center [799, 272] width 566 height 354
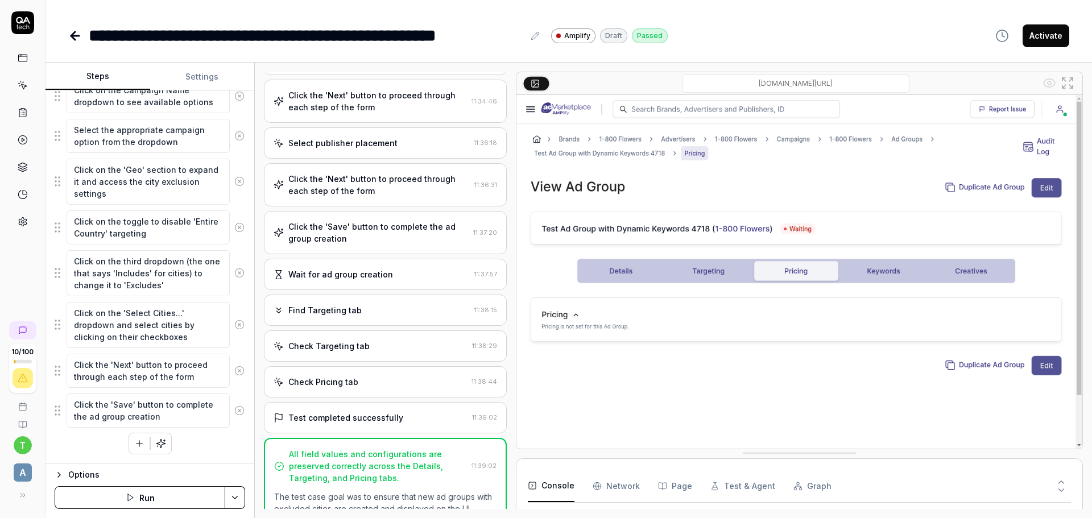
scroll to position [863, 0]
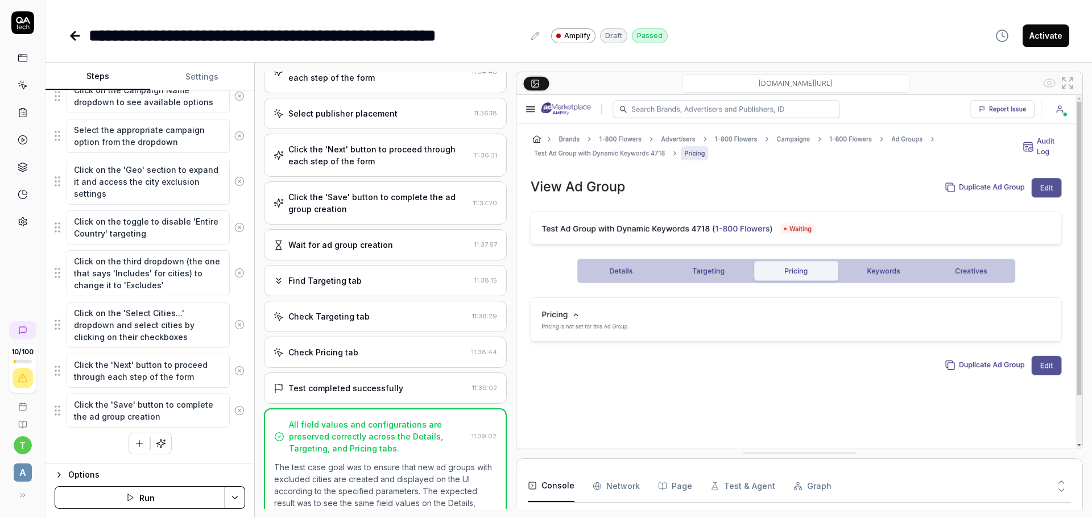
click at [354, 287] on div "Find Targeting tab 11:38:15" at bounding box center [385, 280] width 243 height 31
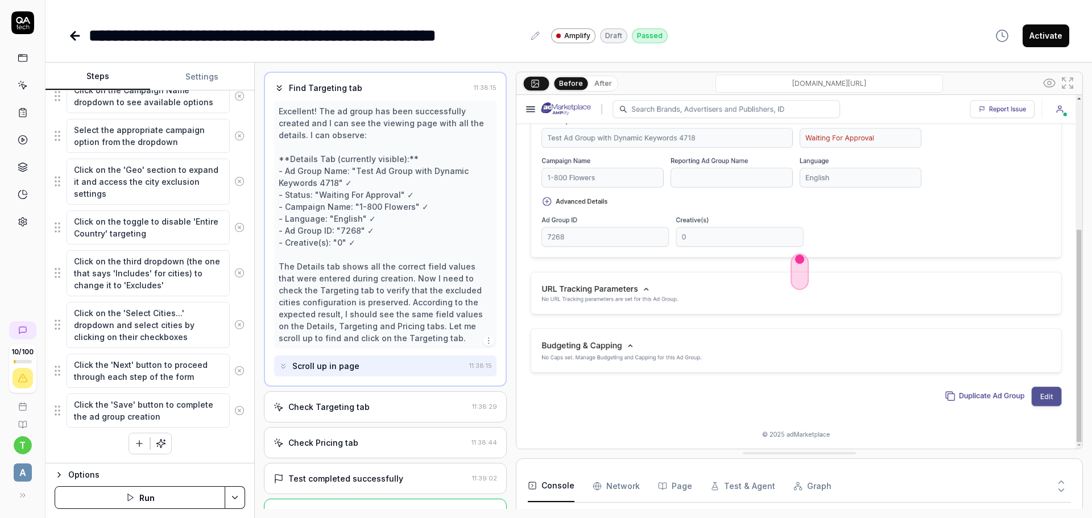
scroll to position [1101, 0]
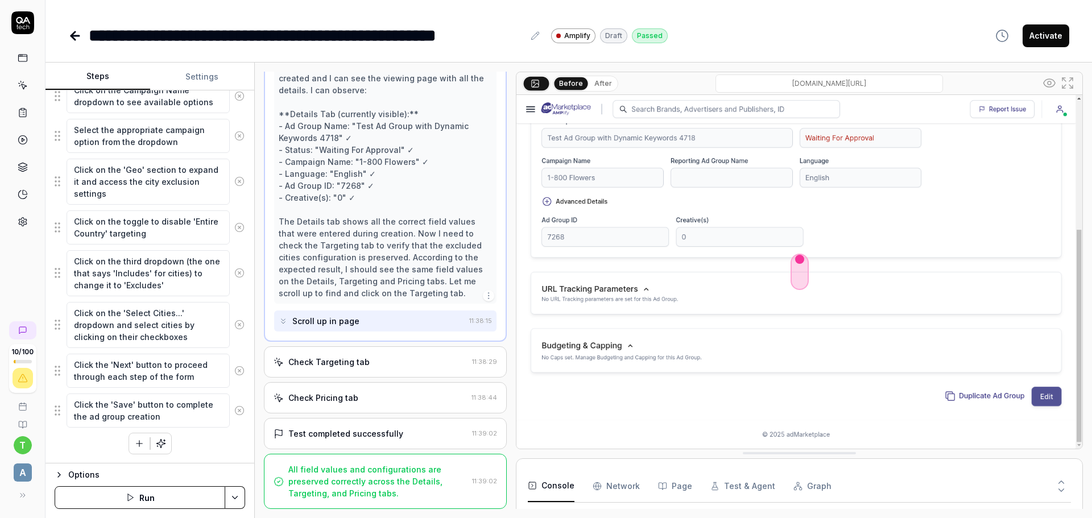
click at [358, 361] on div "Check Targeting tab" at bounding box center [328, 362] width 81 height 12
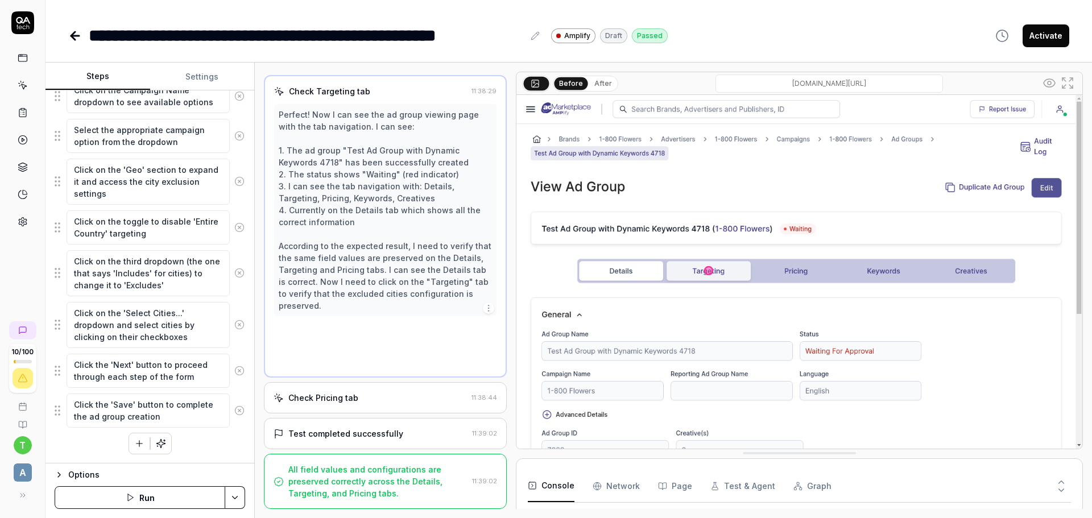
scroll to position [957, 0]
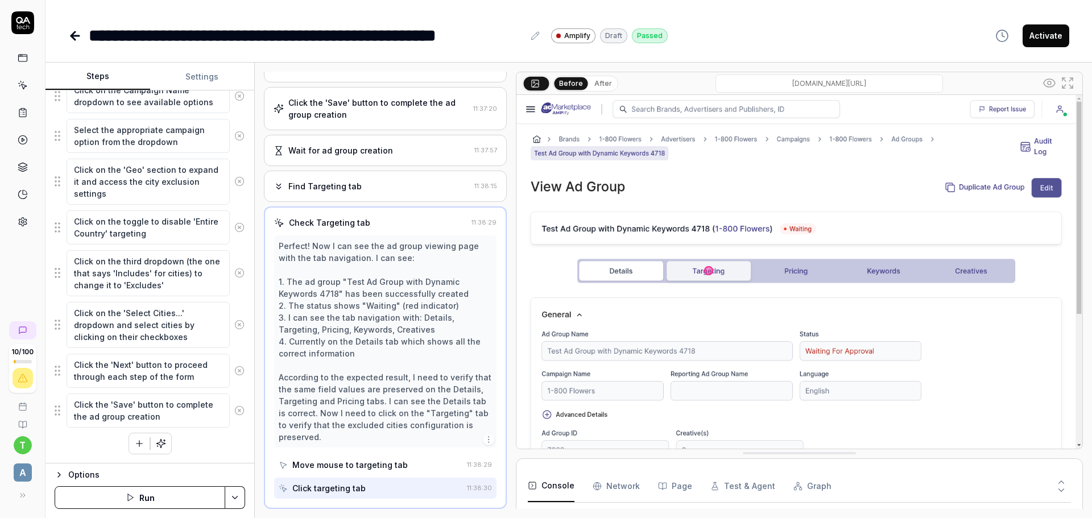
click at [722, 374] on img at bounding box center [799, 272] width 566 height 354
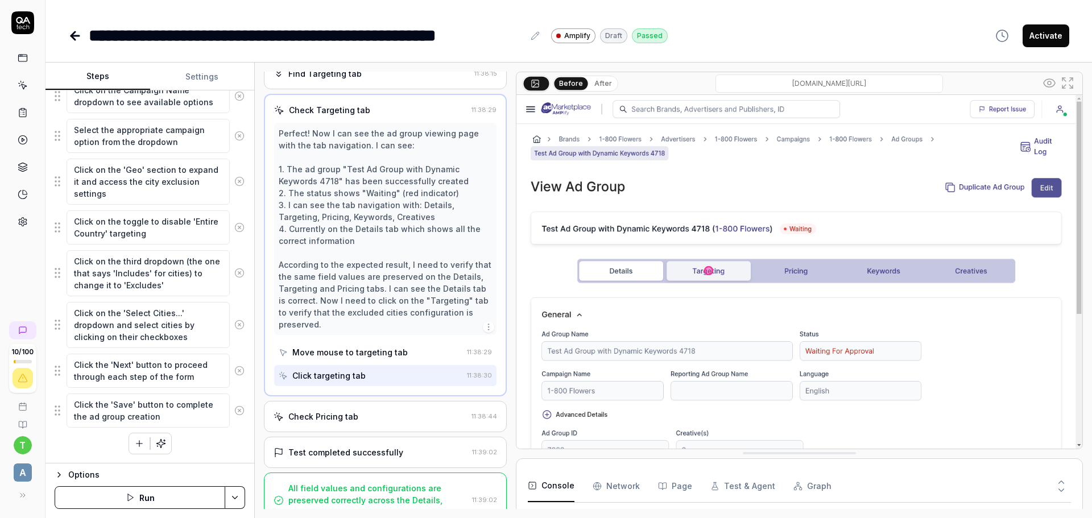
scroll to position [1071, 0]
click at [352, 358] on div "Move mouse to targeting tab" at bounding box center [371, 351] width 184 height 21
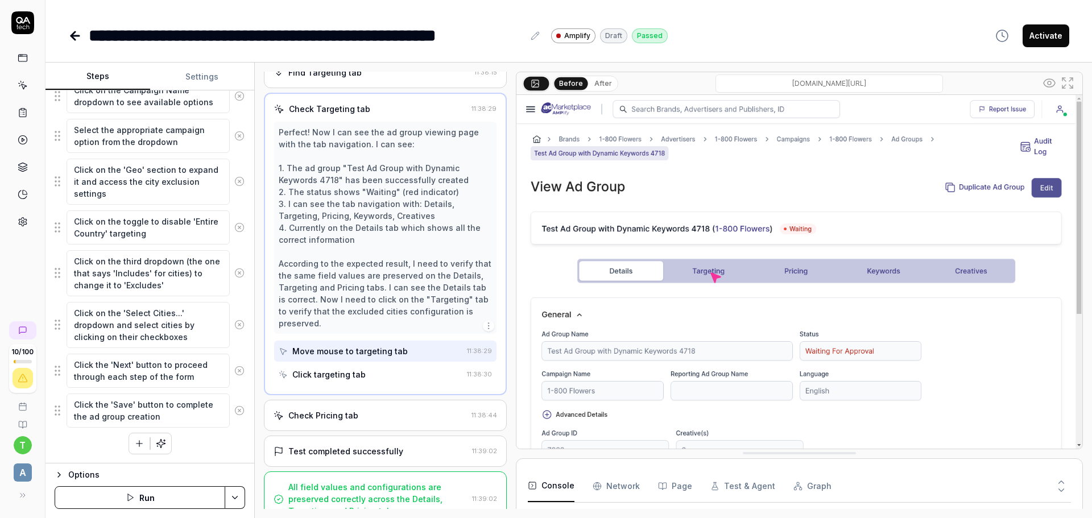
click at [353, 374] on div "Click targeting tab" at bounding box center [328, 375] width 73 height 12
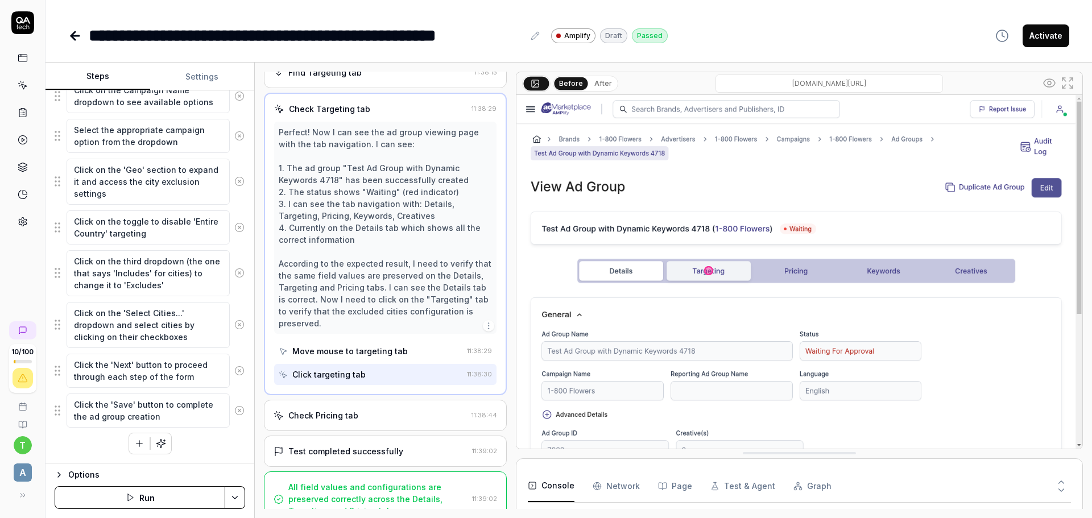
click at [600, 82] on button "After" at bounding box center [603, 83] width 27 height 13
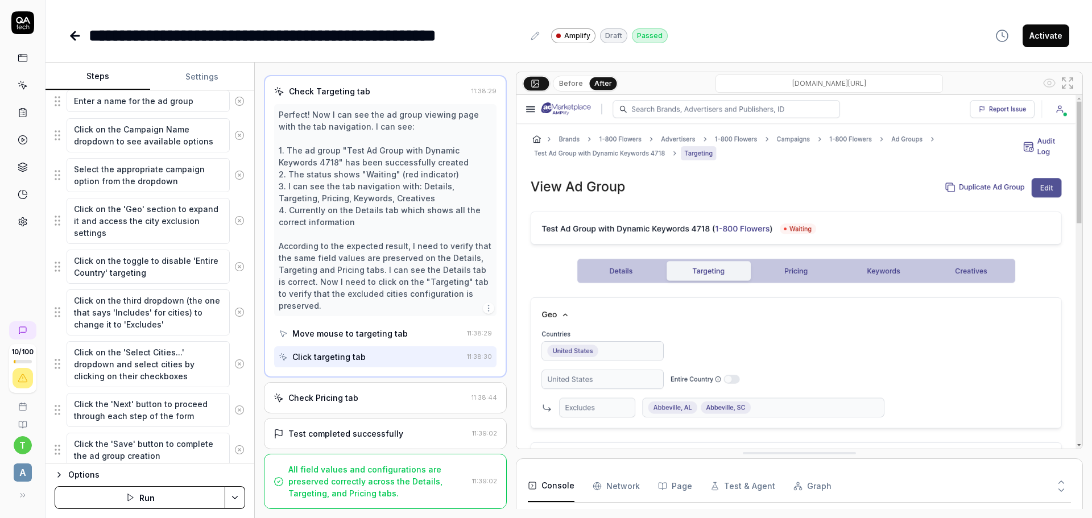
scroll to position [370, 0]
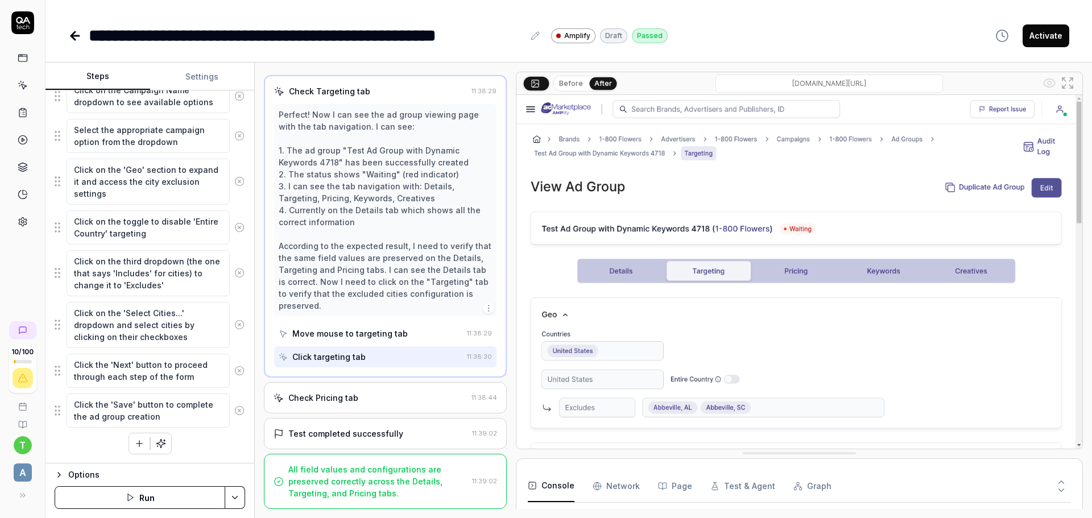
click at [1053, 38] on button "Activate" at bounding box center [1046, 35] width 47 height 23
click at [24, 56] on icon at bounding box center [23, 58] width 10 height 10
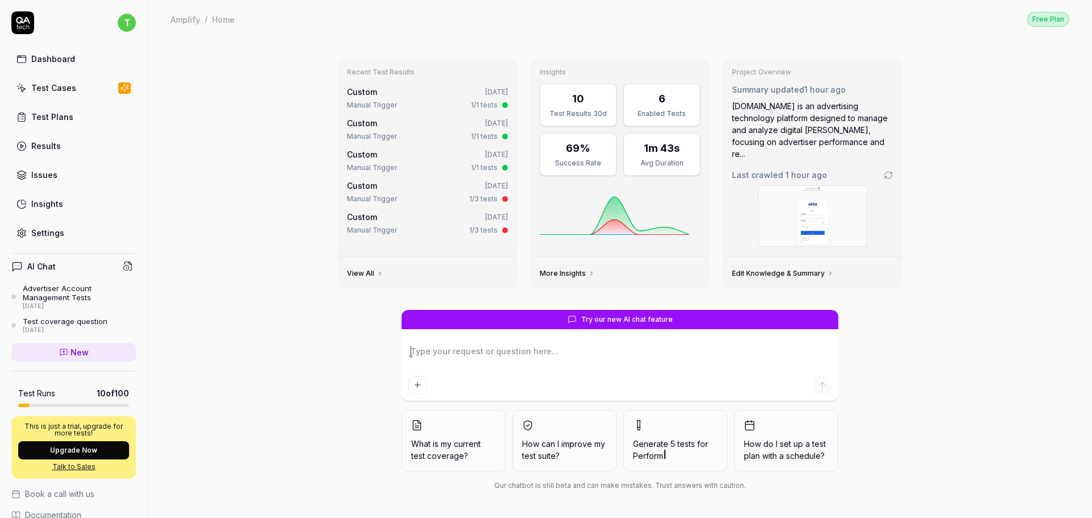
click at [25, 91] on icon at bounding box center [21, 88] width 10 height 10
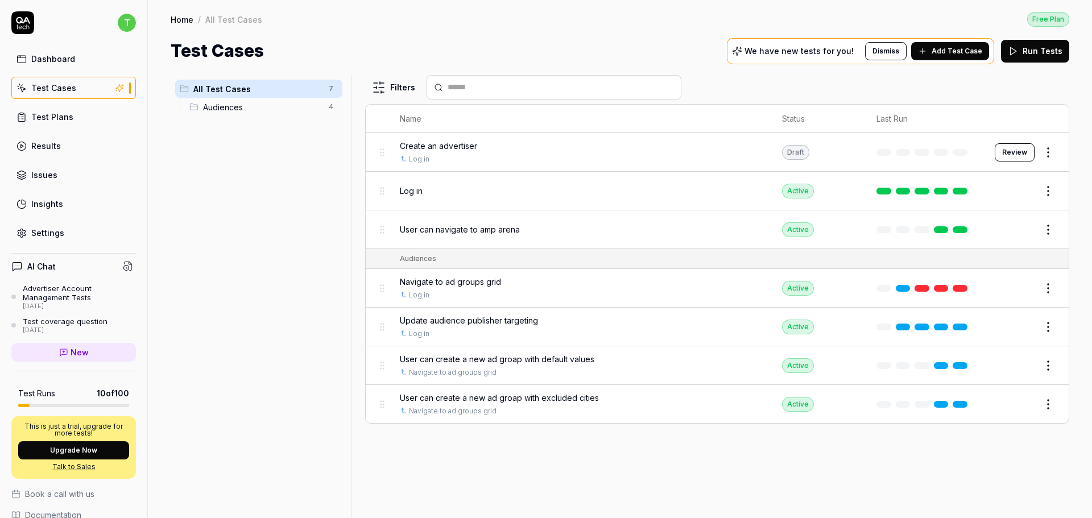
click at [957, 52] on span "Add Test Case" at bounding box center [957, 51] width 51 height 10
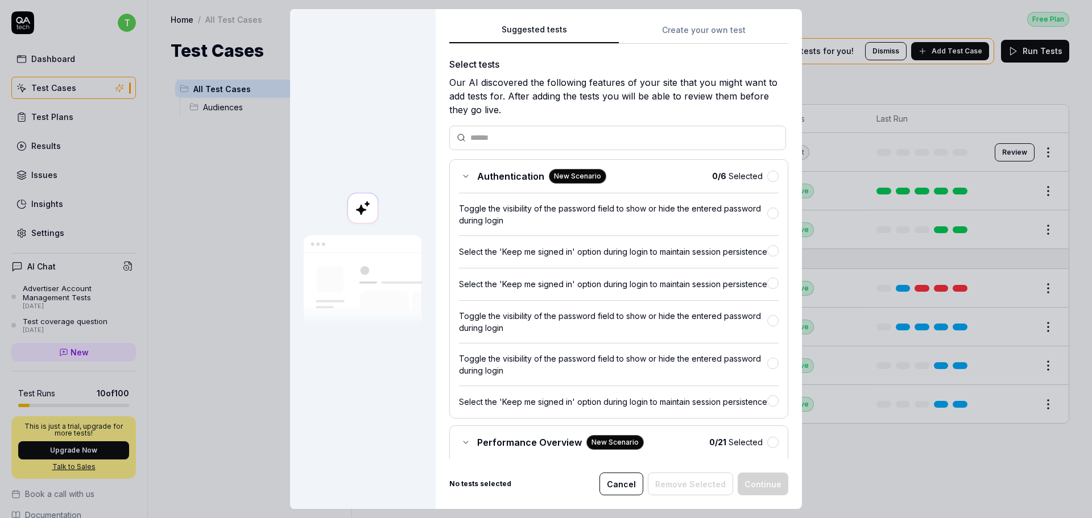
click at [464, 174] on icon at bounding box center [465, 176] width 9 height 9
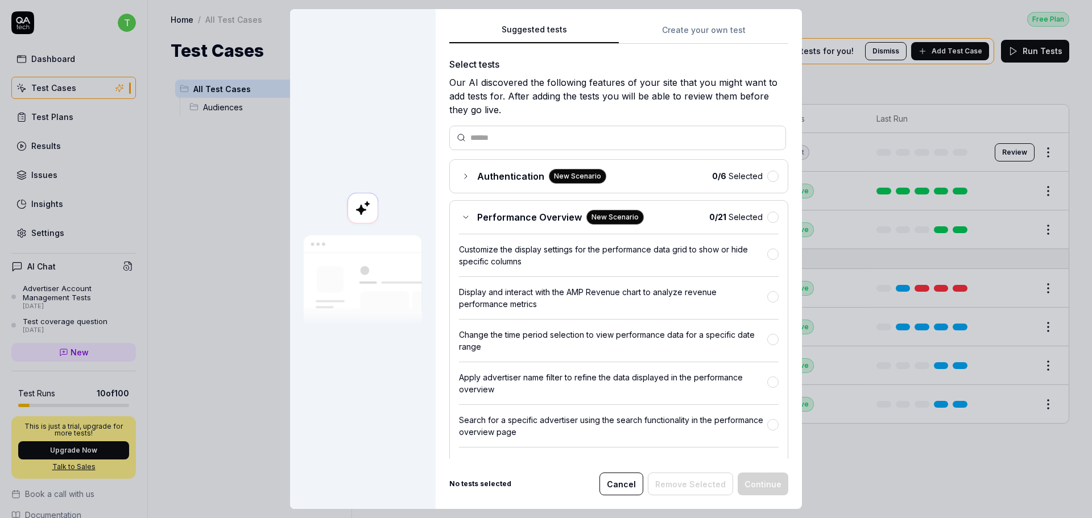
click at [471, 223] on div "Performance Overview New Scenario" at bounding box center [551, 217] width 185 height 15
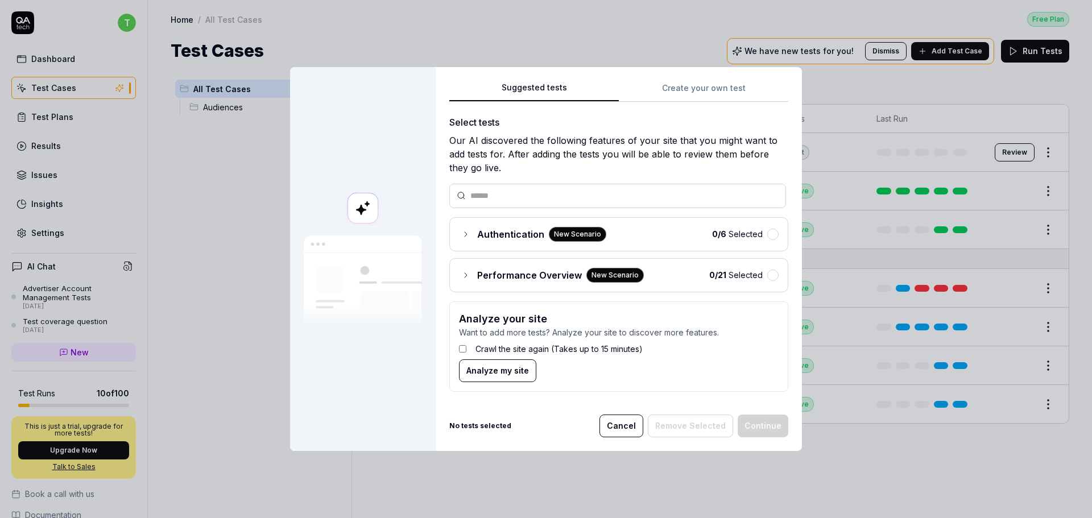
click at [482, 354] on label "Crawl the site again (Takes up to 15 minutes)" at bounding box center [558, 349] width 167 height 12
click at [484, 373] on span "Analyze my site" at bounding box center [497, 371] width 63 height 12
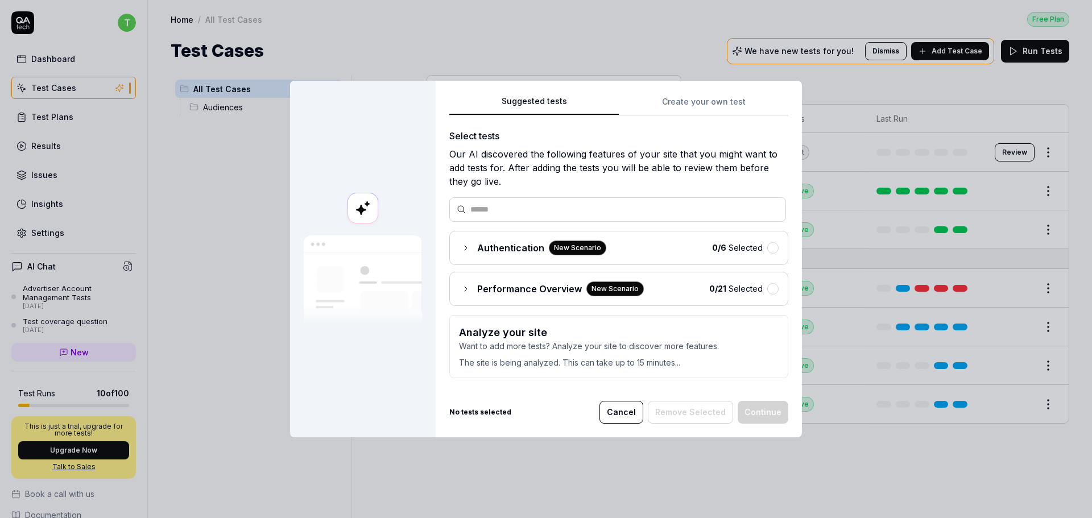
click at [692, 99] on div "Suggested tests Create your own test Select tests Our AI discovered the followi…" at bounding box center [618, 240] width 339 height 293
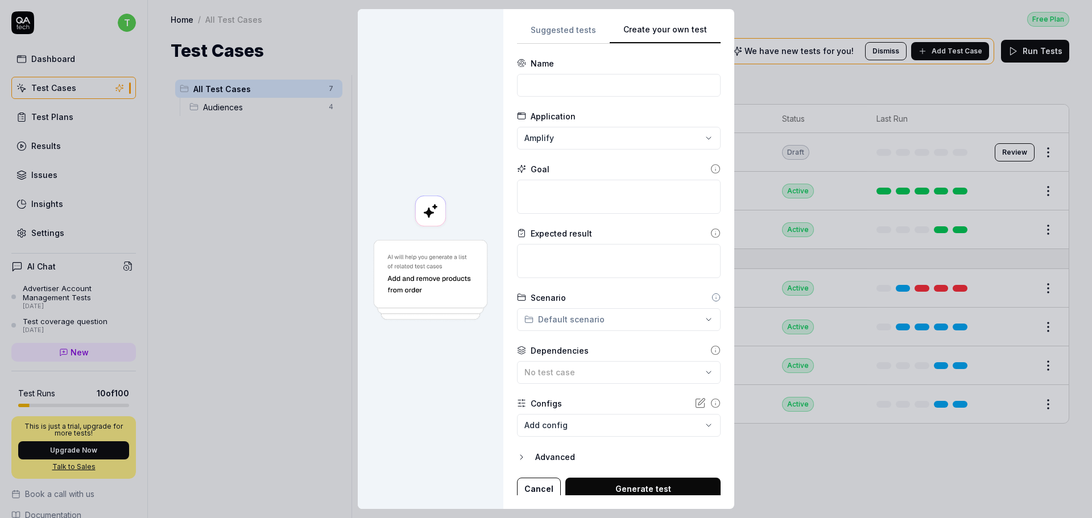
click at [552, 36] on button "Suggested tests" at bounding box center [563, 33] width 93 height 20
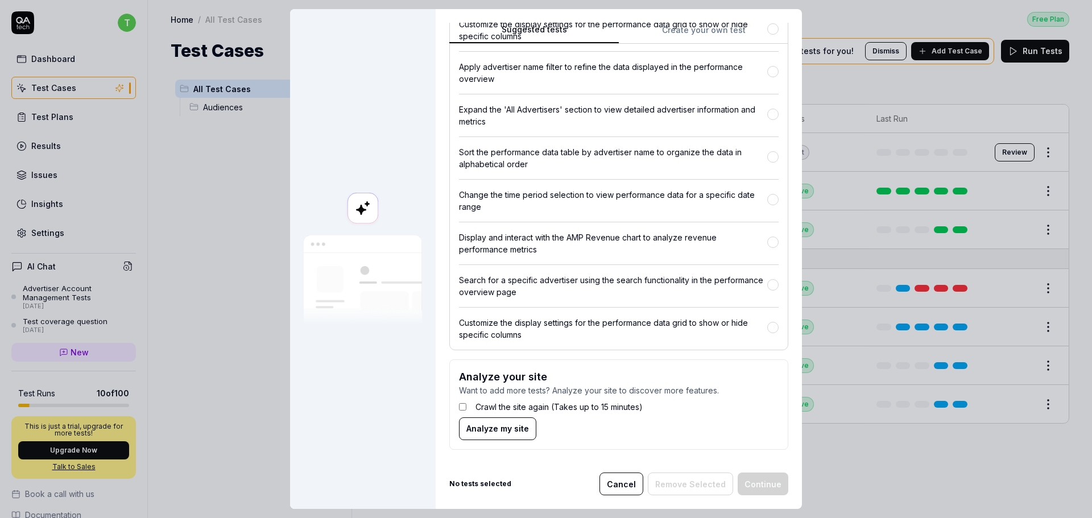
scroll to position [1036, 0]
click at [470, 424] on span "Analyze my site" at bounding box center [497, 429] width 63 height 12
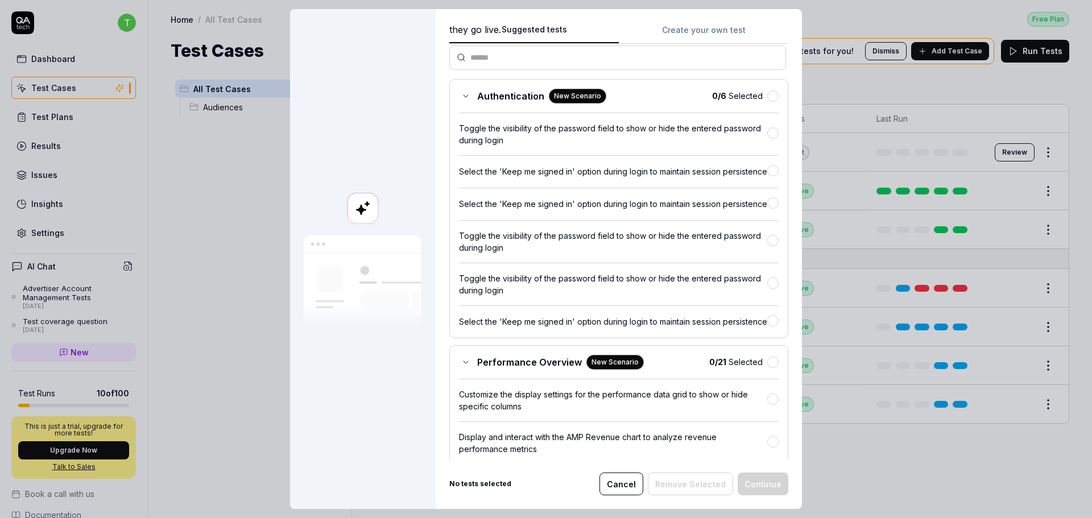
scroll to position [98, 0]
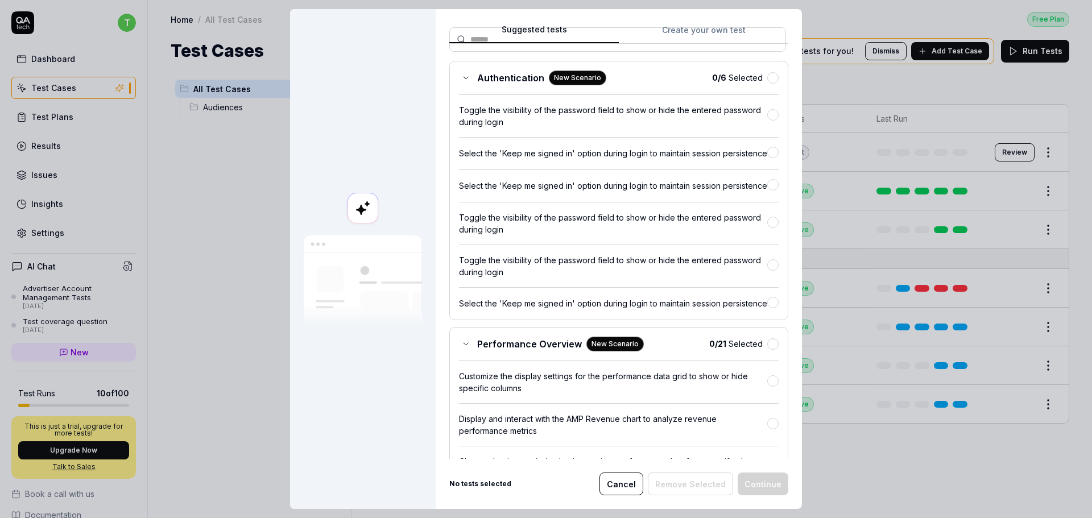
click at [470, 351] on div "Performance Overview New Scenario" at bounding box center [551, 344] width 185 height 15
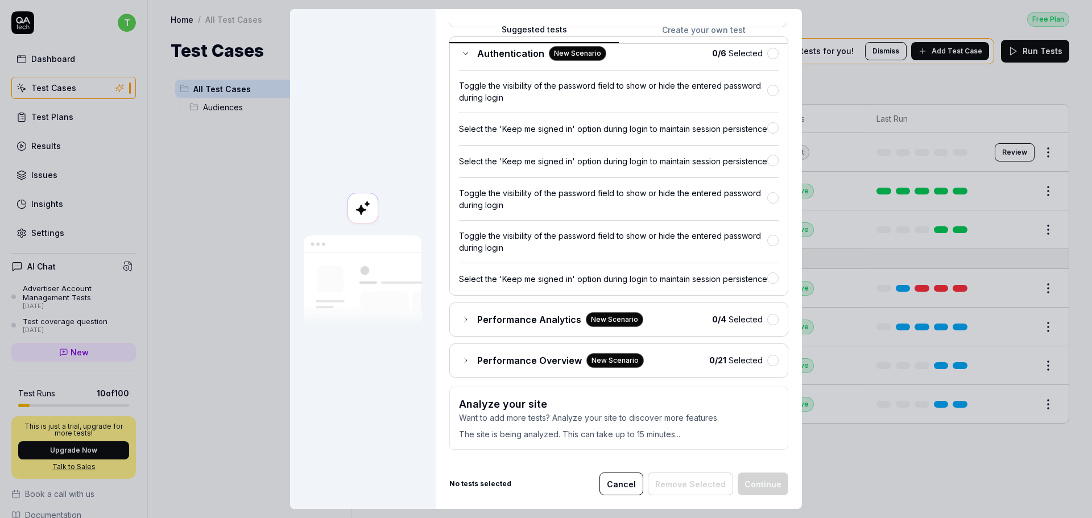
scroll to position [154, 0]
click at [471, 319] on div "Performance Analytics New Scenario" at bounding box center [551, 319] width 184 height 15
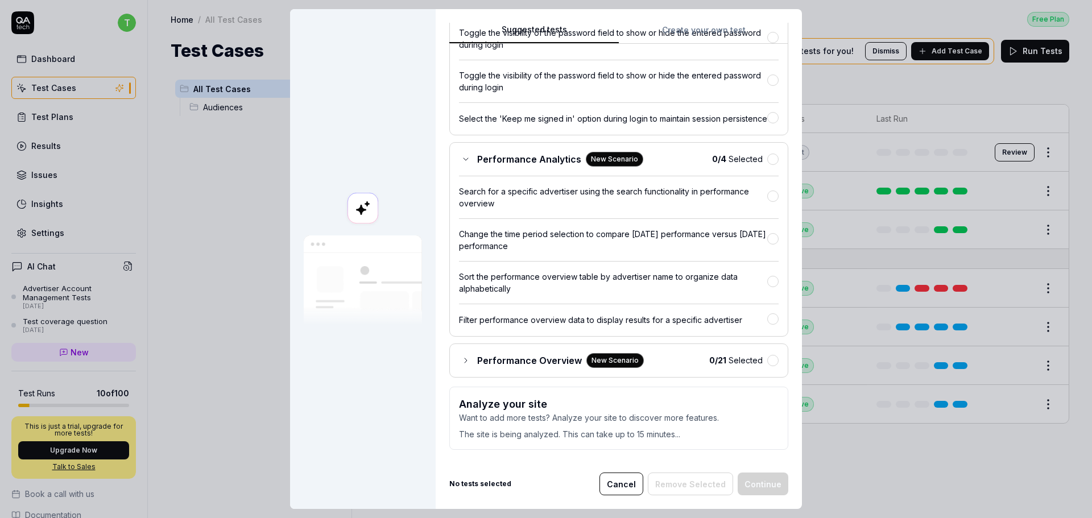
scroll to position [314, 0]
click at [459, 154] on div "Performance Analytics New Scenario" at bounding box center [551, 159] width 184 height 15
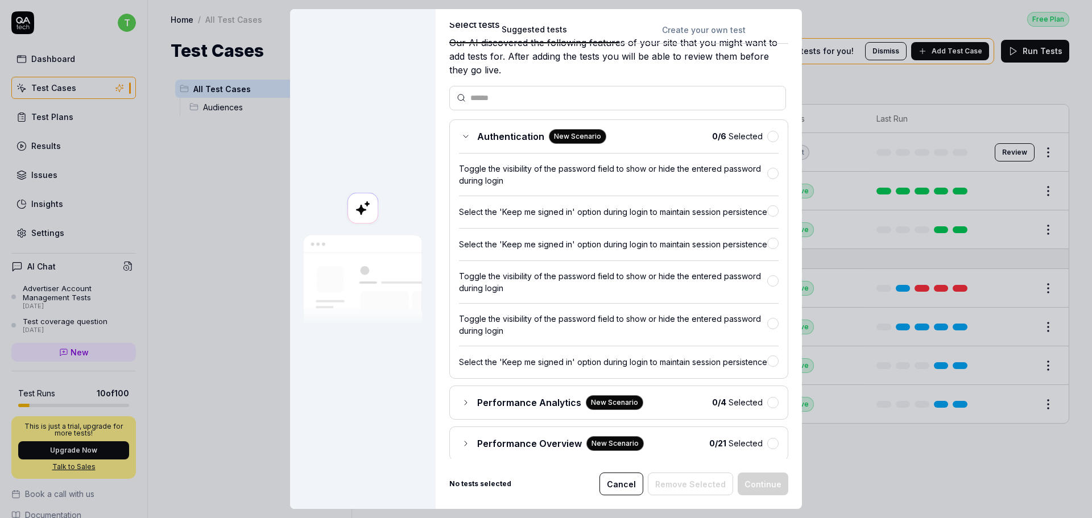
scroll to position [0, 0]
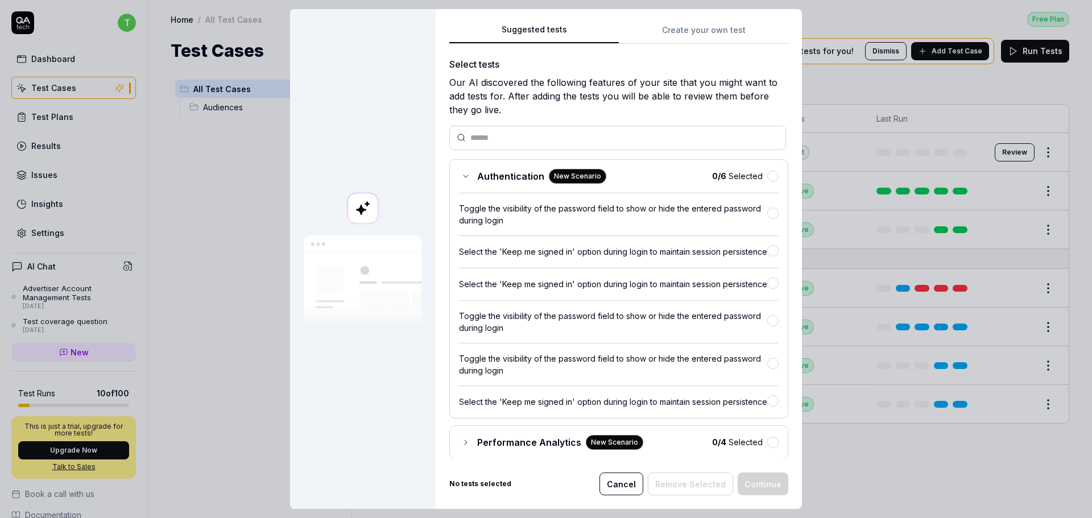
click at [467, 167] on div "Authentication New Scenario 0 / 6 Selected Toggle the visibility of the passwor…" at bounding box center [618, 288] width 339 height 259
click at [467, 173] on div "Authentication New Scenario" at bounding box center [532, 176] width 147 height 15
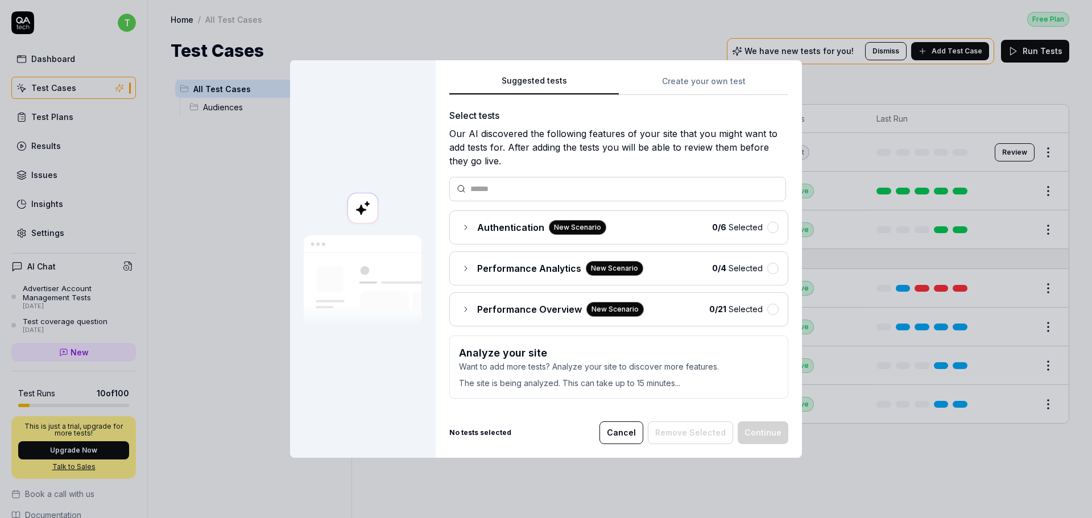
click at [459, 275] on div "Performance Analytics New Scenario" at bounding box center [551, 268] width 184 height 15
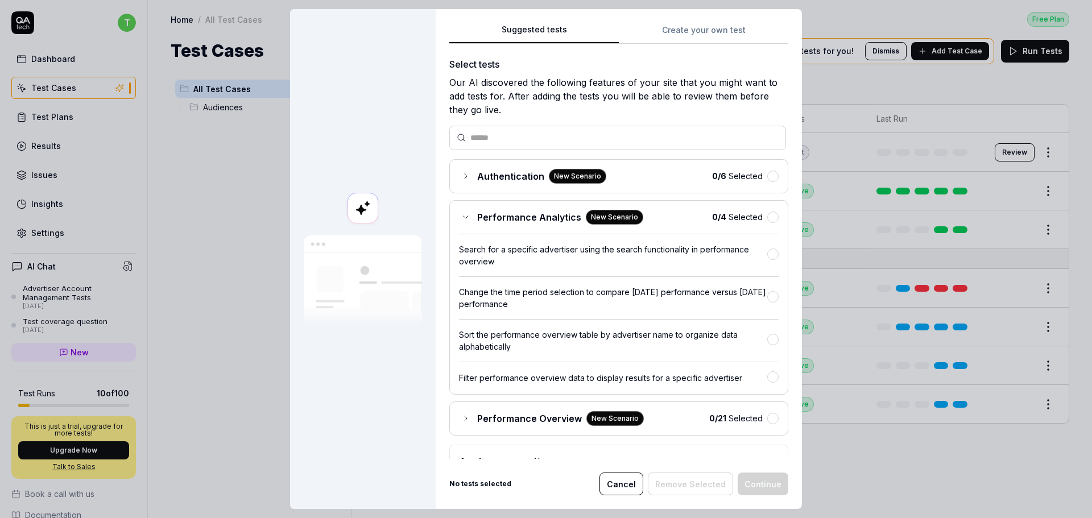
click at [461, 221] on icon at bounding box center [465, 217] width 9 height 9
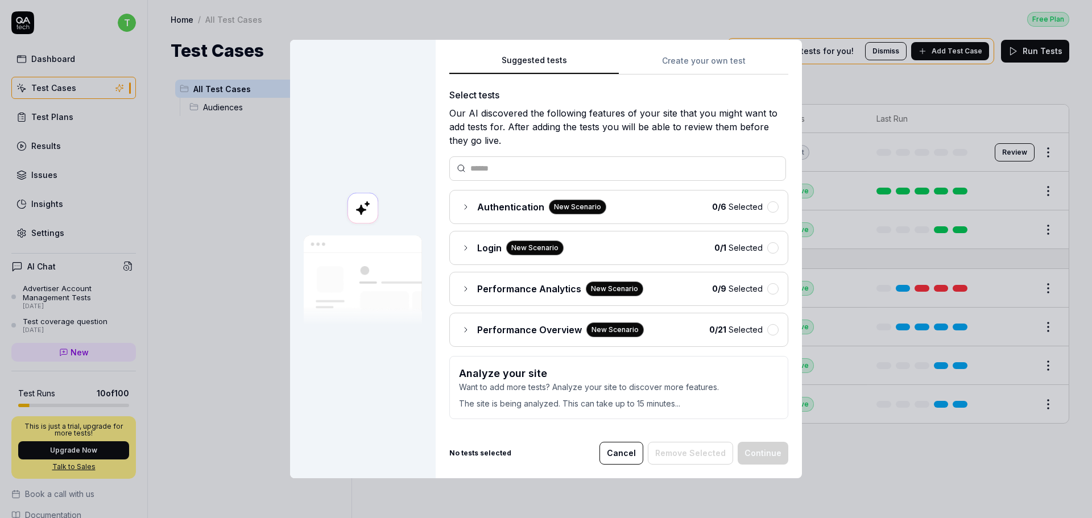
click at [461, 250] on icon at bounding box center [465, 247] width 9 height 9
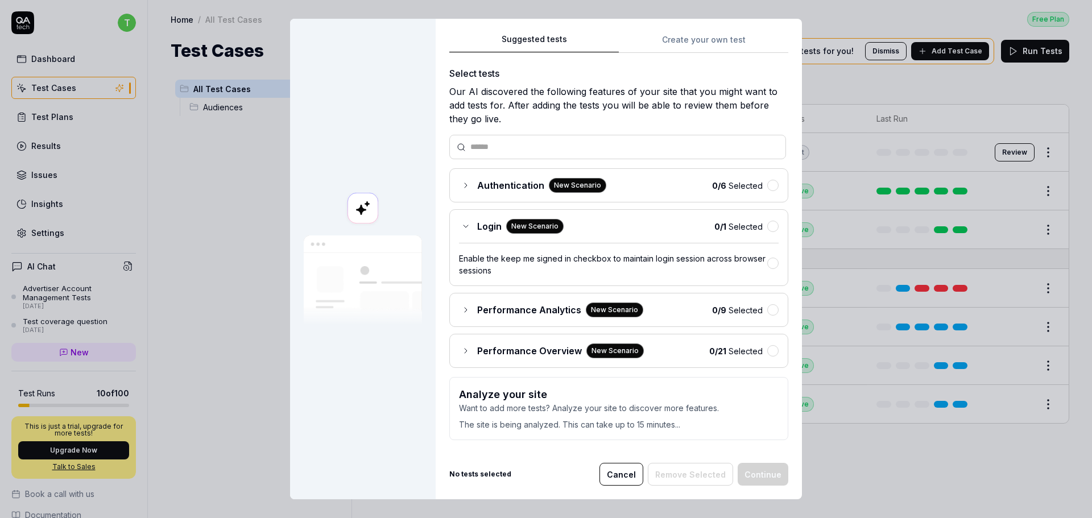
click at [459, 225] on div "Login New Scenario" at bounding box center [511, 226] width 105 height 15
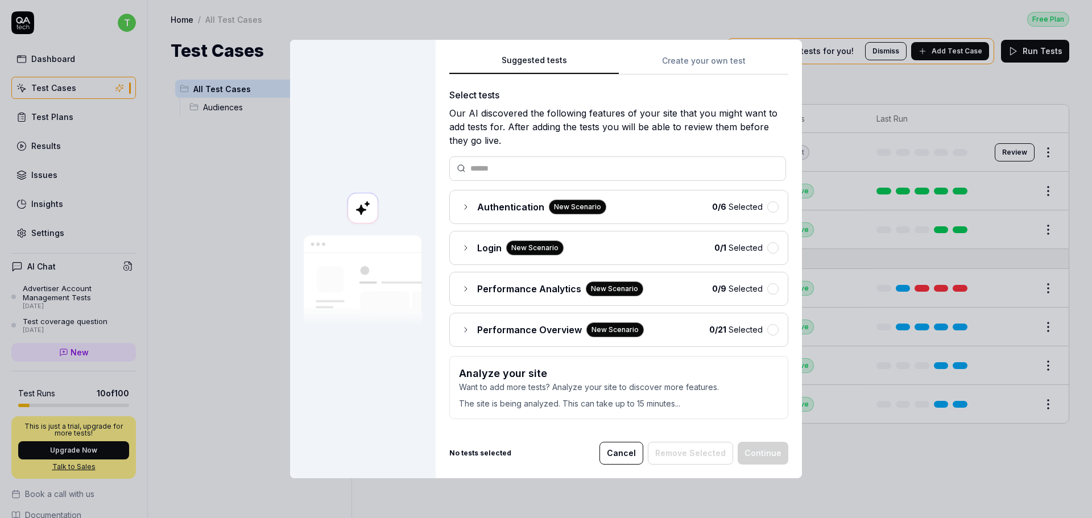
click at [465, 335] on div "Performance Overview New Scenario" at bounding box center [551, 329] width 185 height 15
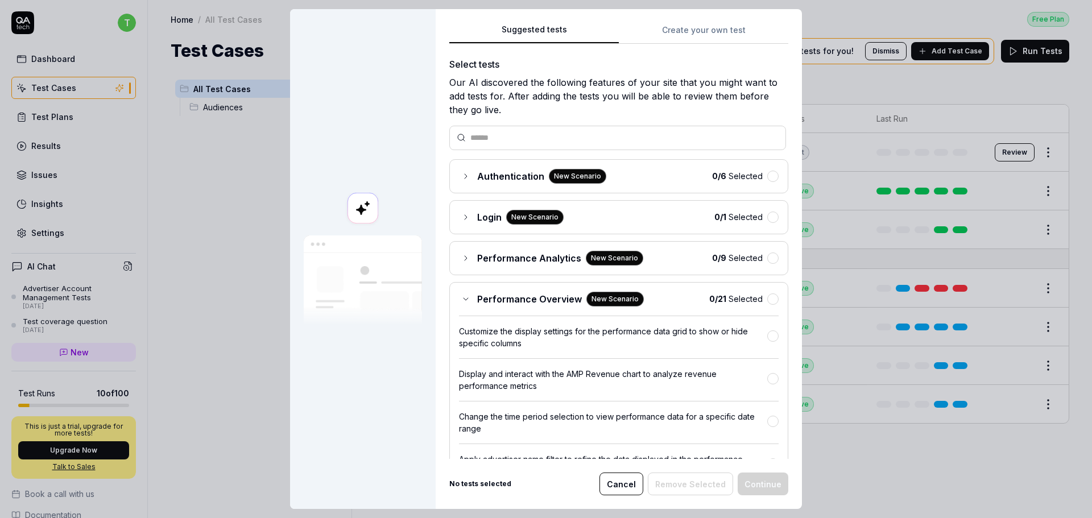
click at [459, 297] on div "Performance Overview New Scenario" at bounding box center [551, 299] width 185 height 15
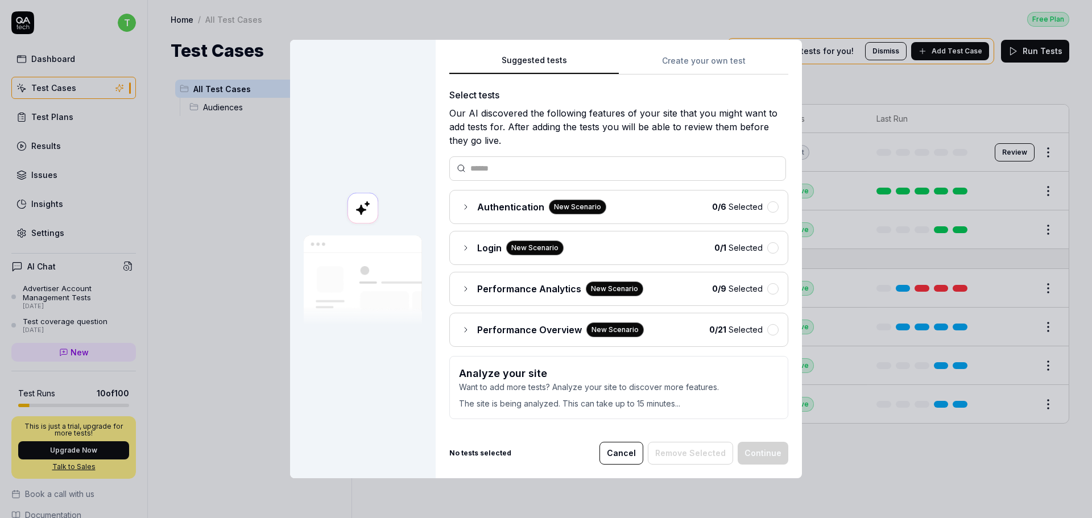
click at [620, 455] on button "Cancel" at bounding box center [621, 453] width 44 height 23
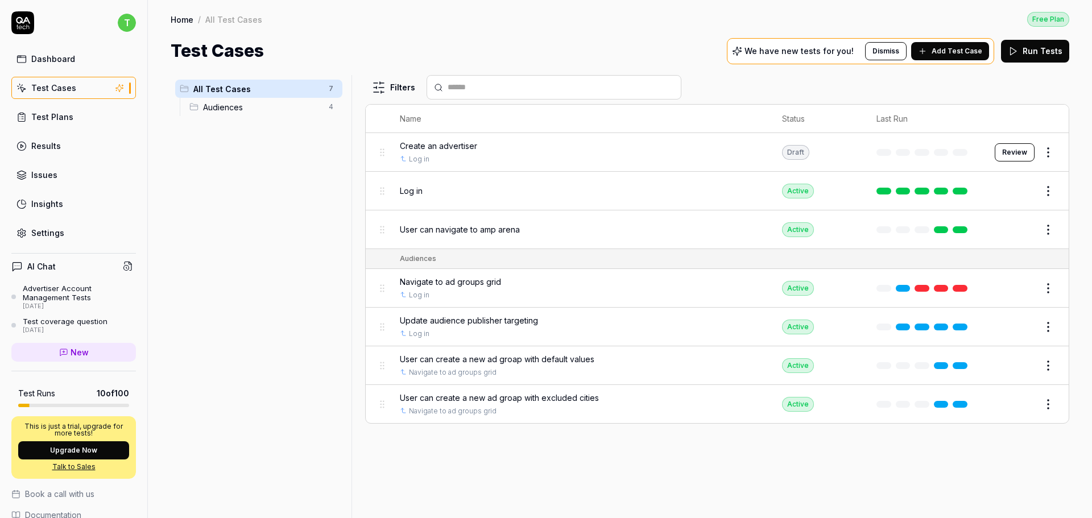
click at [565, 152] on div "Create an advertiser Log in" at bounding box center [580, 152] width 360 height 24
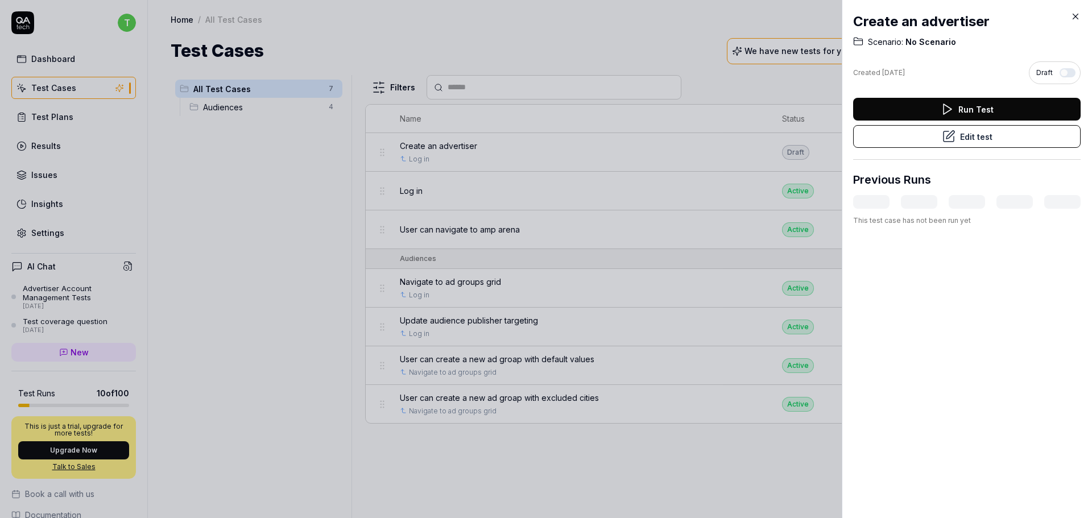
click at [485, 336] on div at bounding box center [546, 259] width 1092 height 518
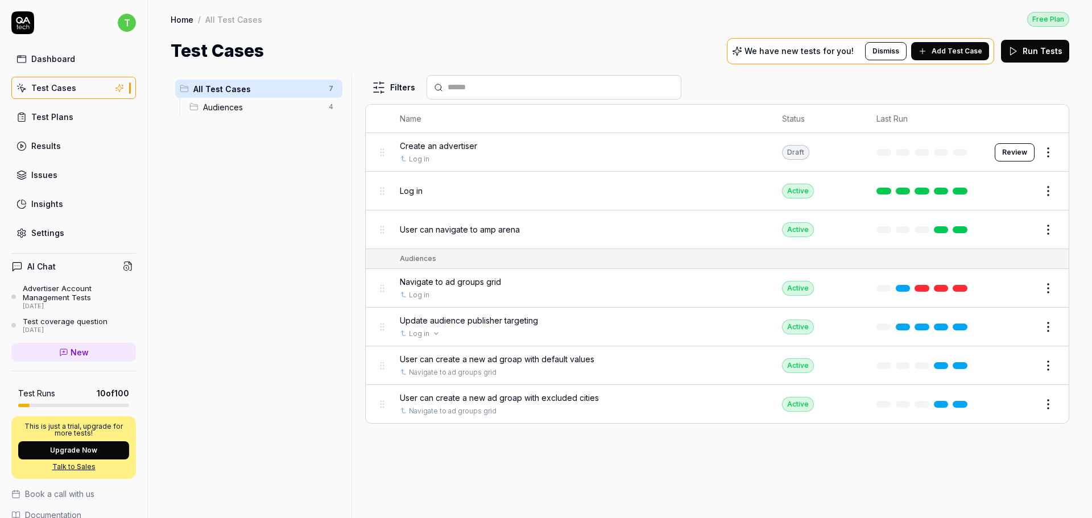
click at [570, 332] on div "Log in" at bounding box center [580, 334] width 360 height 10
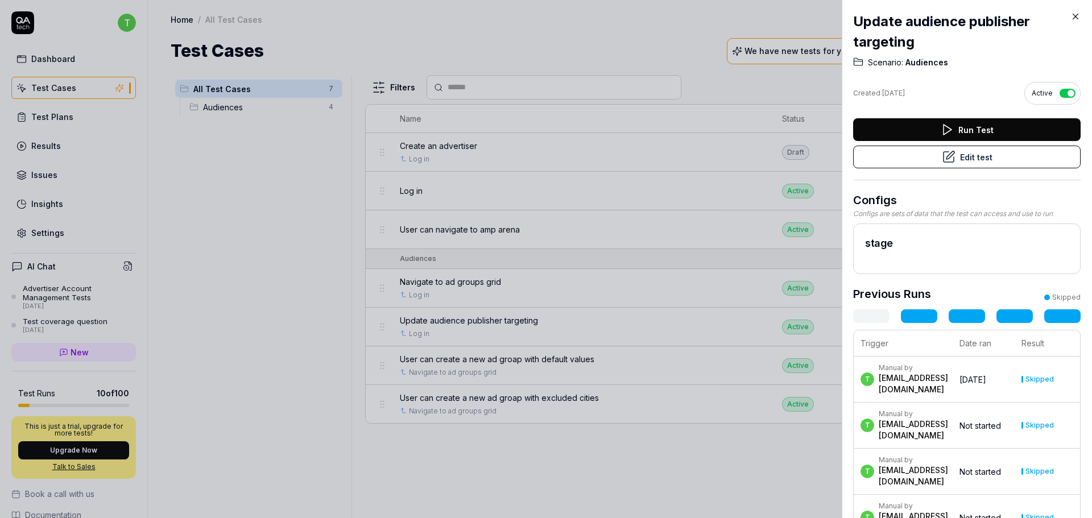
click at [982, 164] on button "Edit test" at bounding box center [966, 157] width 227 height 23
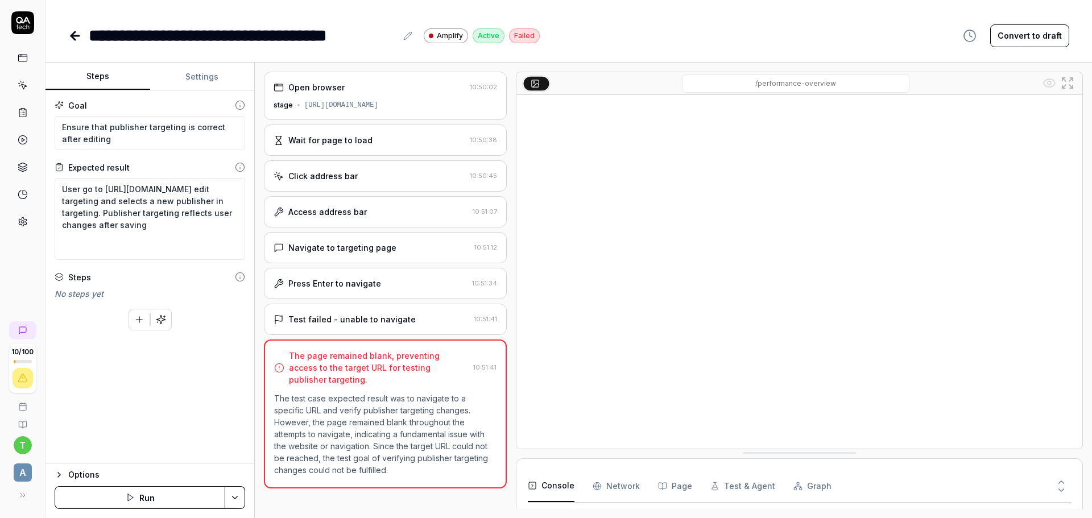
scroll to position [65, 0]
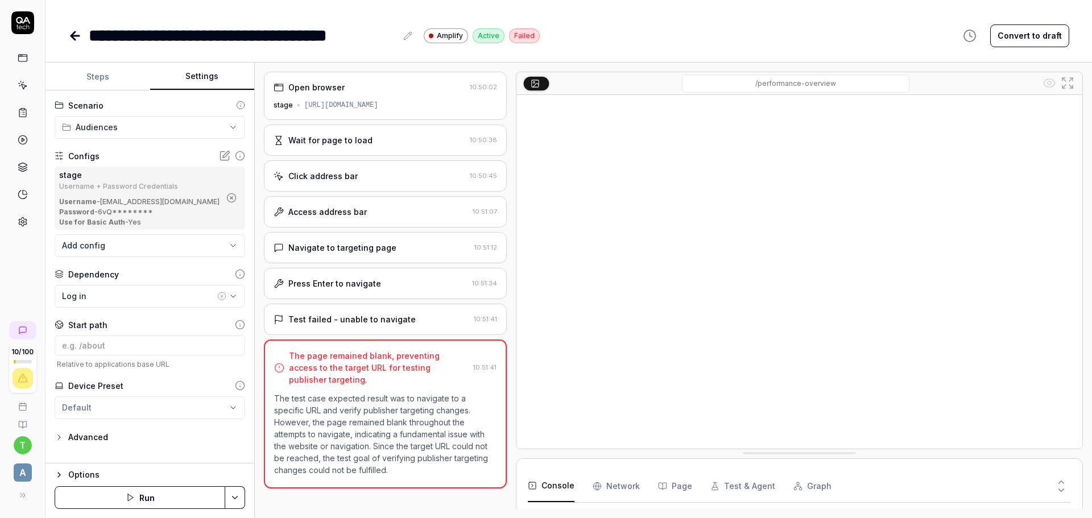
click at [220, 73] on button "Settings" at bounding box center [202, 76] width 105 height 27
click at [187, 127] on html "**********" at bounding box center [546, 259] width 1092 height 518
click at [150, 250] on body "**********" at bounding box center [546, 259] width 1092 height 518
click at [193, 464] on html "**********" at bounding box center [546, 259] width 1092 height 518
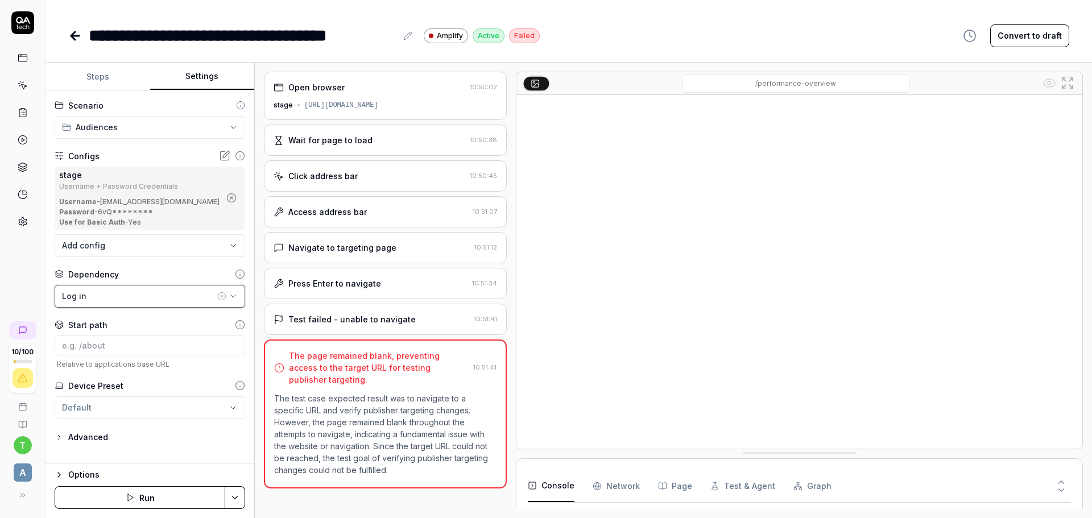
click at [137, 298] on div "Log in" at bounding box center [138, 296] width 153 height 12
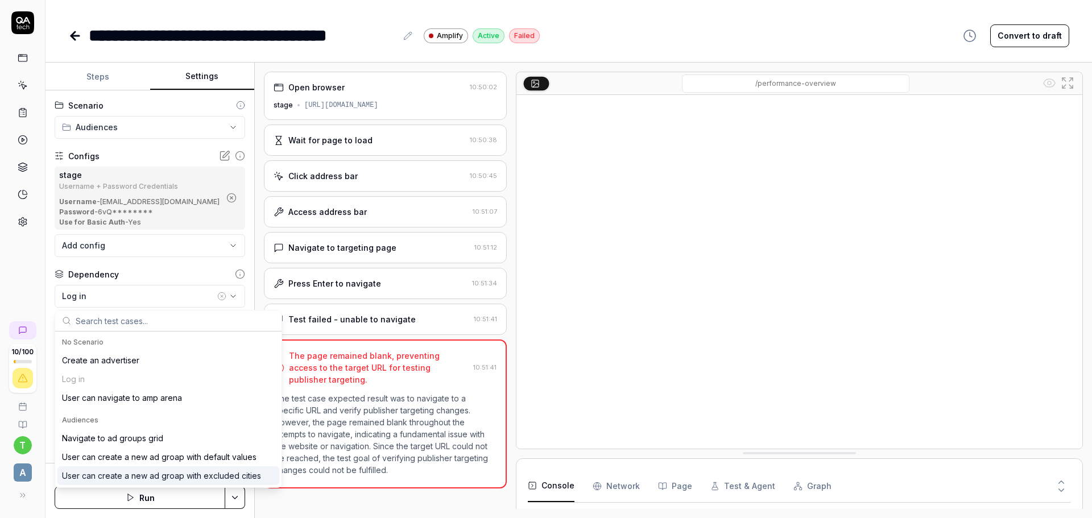
click at [221, 473] on div "User can create a new ad groap with excluded cities" at bounding box center [161, 476] width 199 height 12
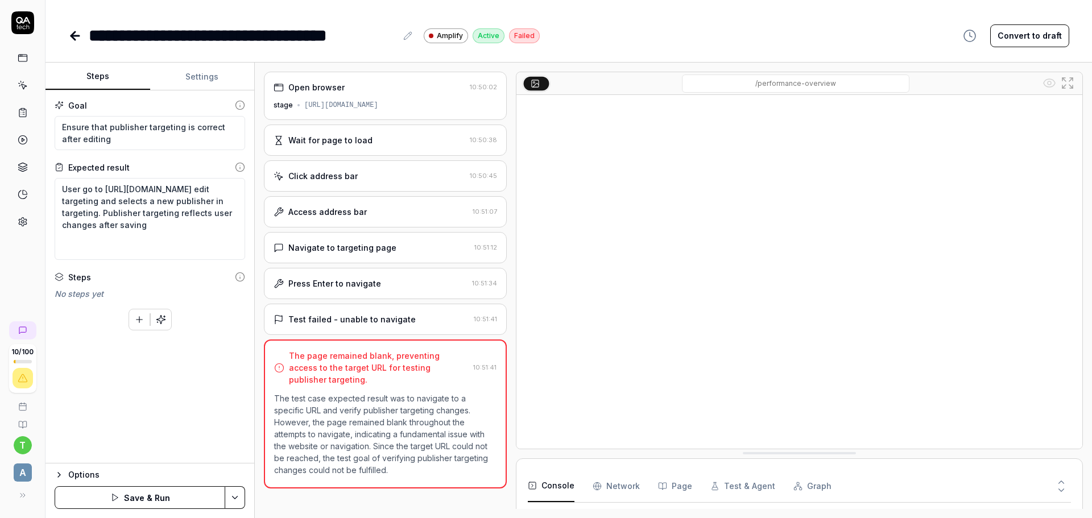
click at [107, 83] on button "Steps" at bounding box center [97, 76] width 105 height 27
click at [133, 239] on textarea "User go to [URL][DOMAIN_NAME] edit targeting and selects a new publisher in tar…" at bounding box center [150, 219] width 191 height 82
drag, startPoint x: 82, startPoint y: 189, endPoint x: 188, endPoint y: 213, distance: 109.0
click at [188, 213] on textarea "User go to [URL][DOMAIN_NAME] edit targeting and selects a new publisher in tar…" at bounding box center [150, 219] width 191 height 82
type textarea "*"
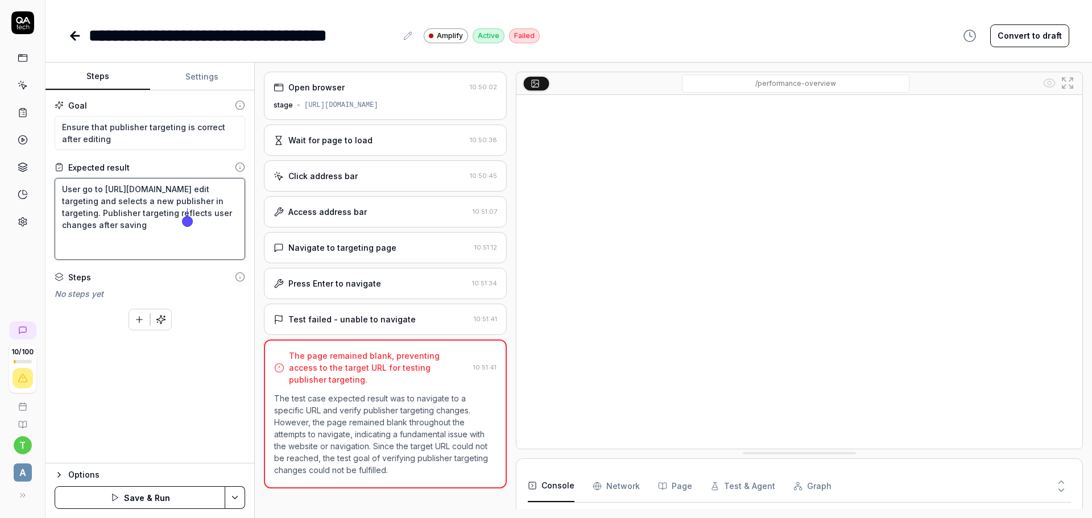
type textarea "User edit targeting and selects a new publisher in targeting. Publisher targeti…"
type textarea "*"
type textarea "User edit targeting and selects a new publisher in targeting. Publisher targeti…"
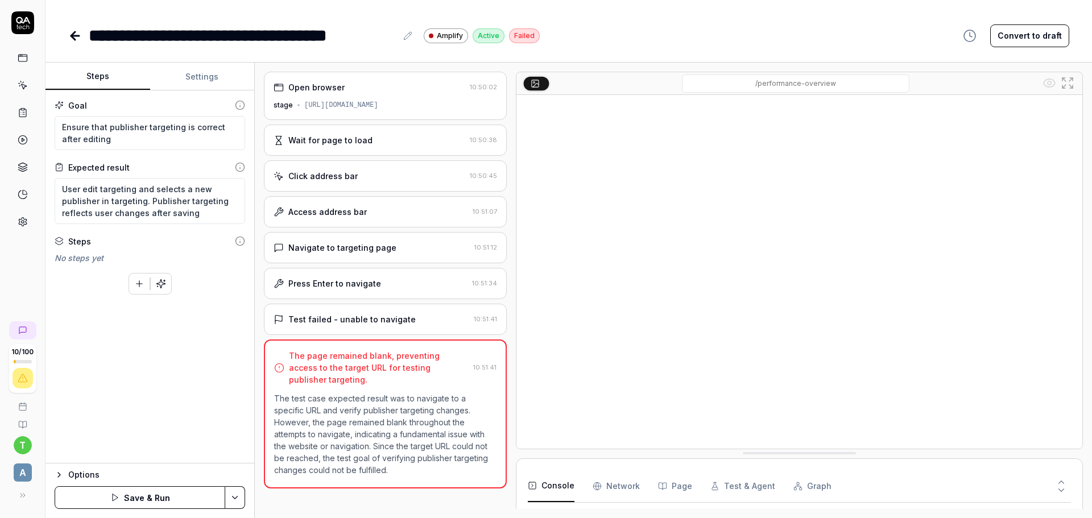
click at [84, 314] on div "Goal Ensure that publisher targeting is correct after editing Expected result U…" at bounding box center [149, 276] width 209 height 373
click at [168, 287] on button "button" at bounding box center [161, 284] width 20 height 20
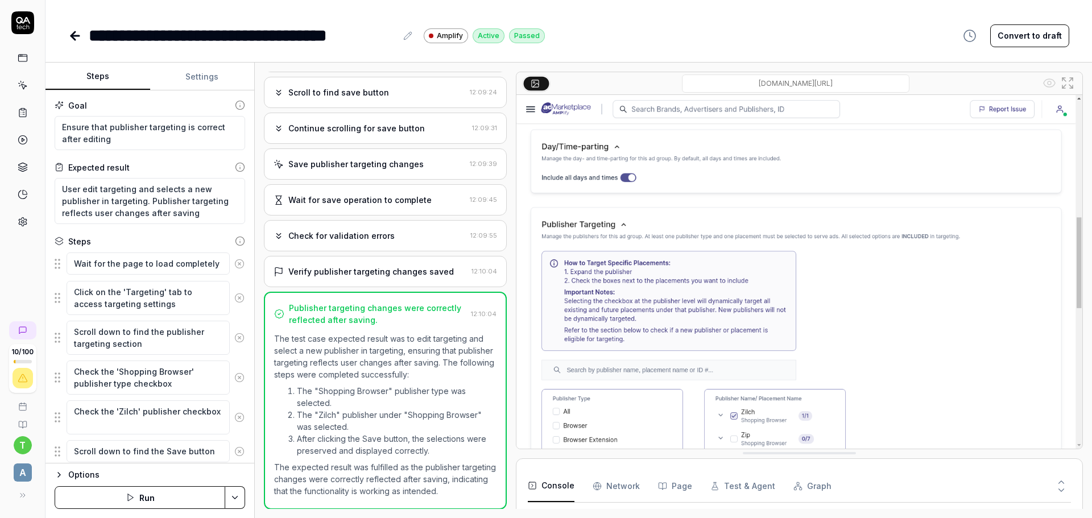
scroll to position [371, 0]
click at [150, 260] on textarea "Wait for the page to load completely" at bounding box center [148, 264] width 163 height 22
click at [156, 304] on textarea "Click on the 'Targeting' tab to access targeting settings" at bounding box center [148, 298] width 163 height 34
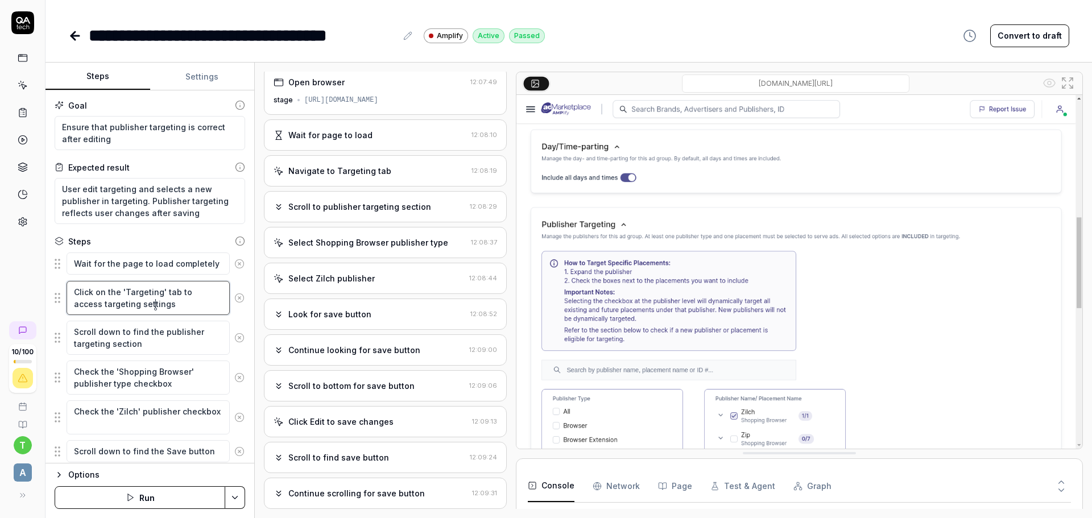
scroll to position [0, 0]
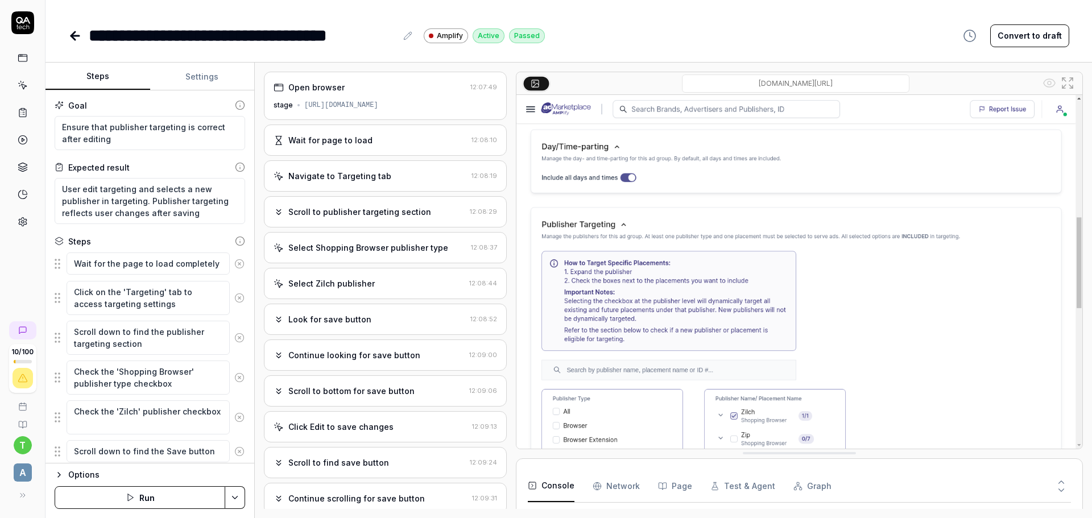
click at [377, 180] on div "Navigate to Targeting tab" at bounding box center [339, 176] width 103 height 12
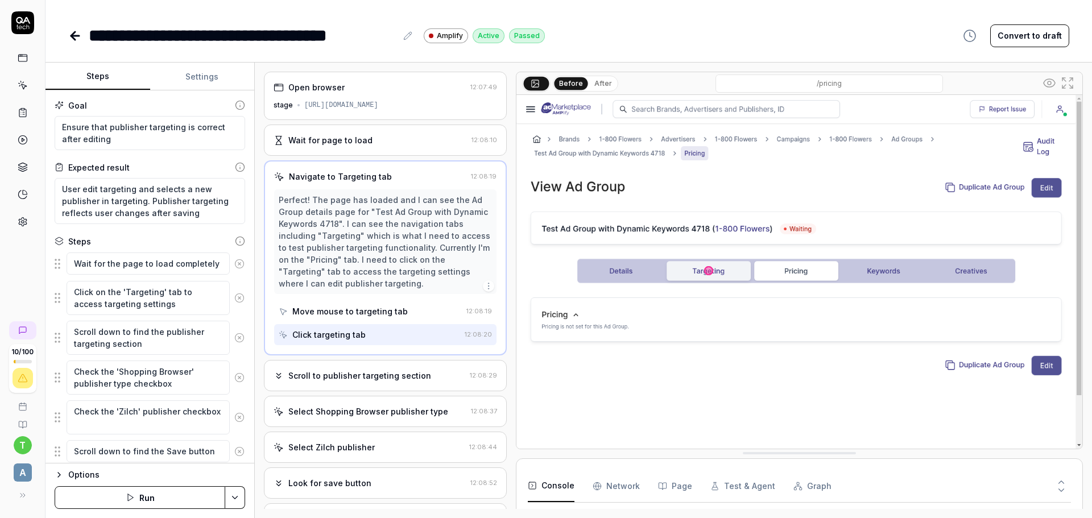
click at [598, 83] on button "After" at bounding box center [603, 83] width 27 height 13
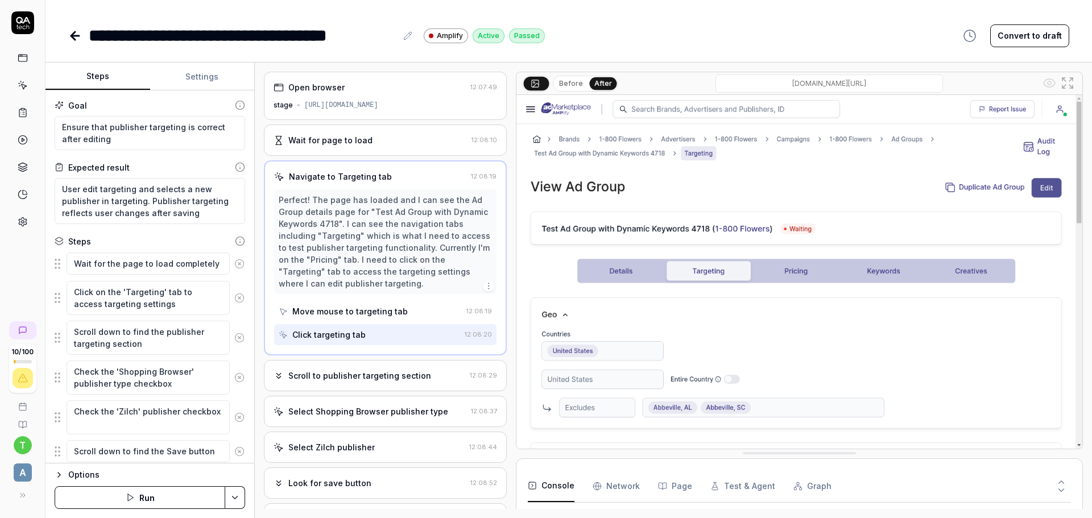
click at [341, 366] on div "Scroll to publisher targeting section 12:08:29" at bounding box center [385, 375] width 243 height 31
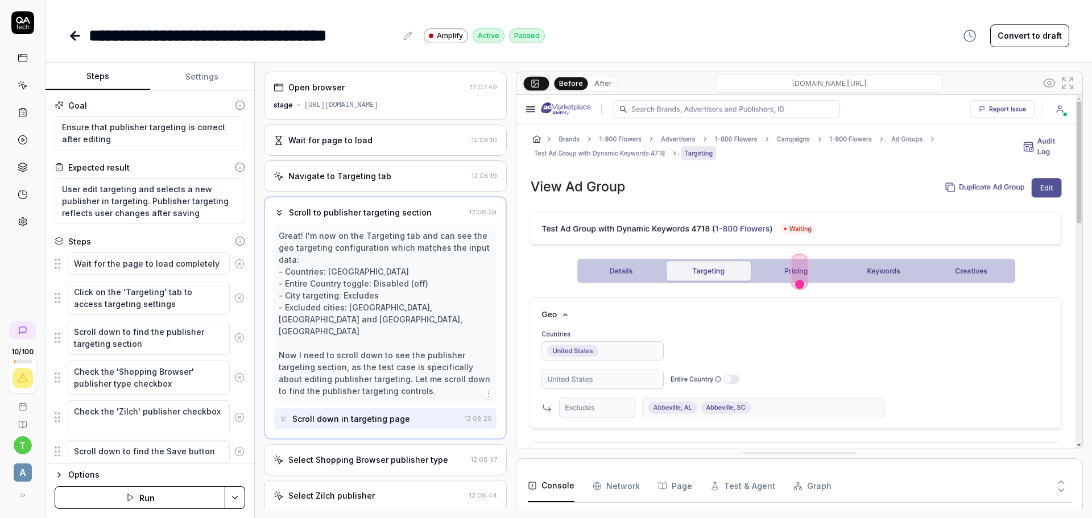
click at [599, 82] on button "After" at bounding box center [603, 83] width 27 height 13
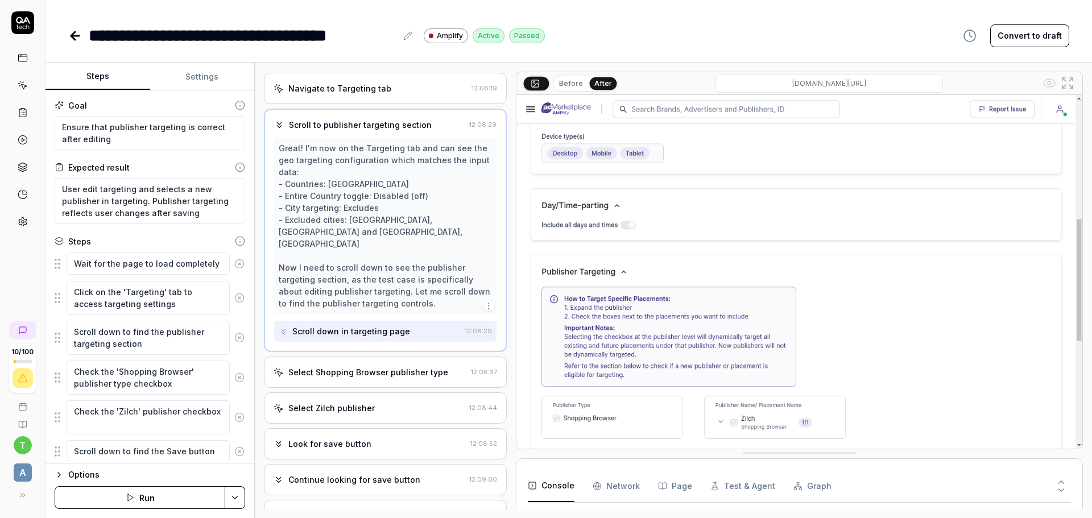
scroll to position [114, 0]
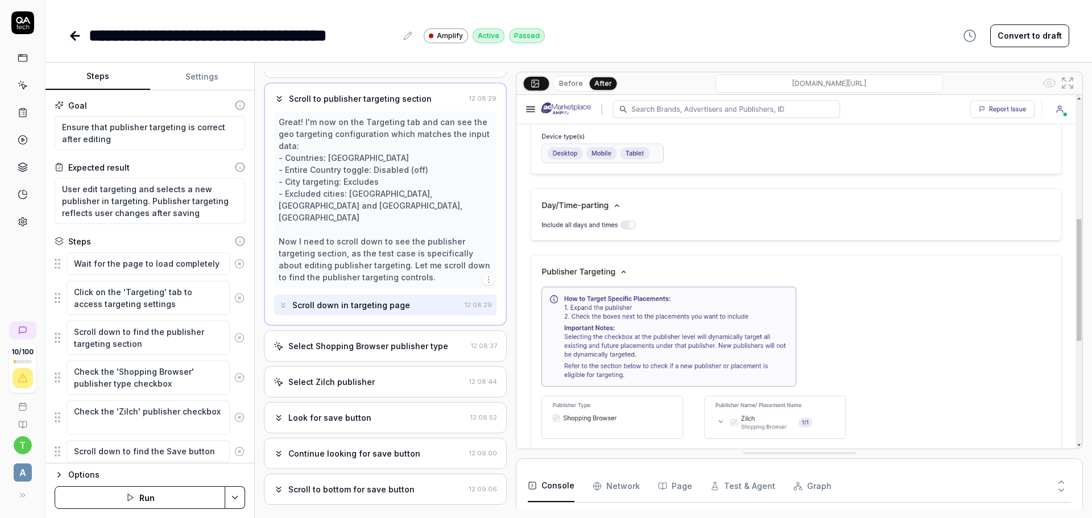
click at [431, 330] on div "Select Shopping Browser publisher type 12:08:37" at bounding box center [385, 345] width 243 height 31
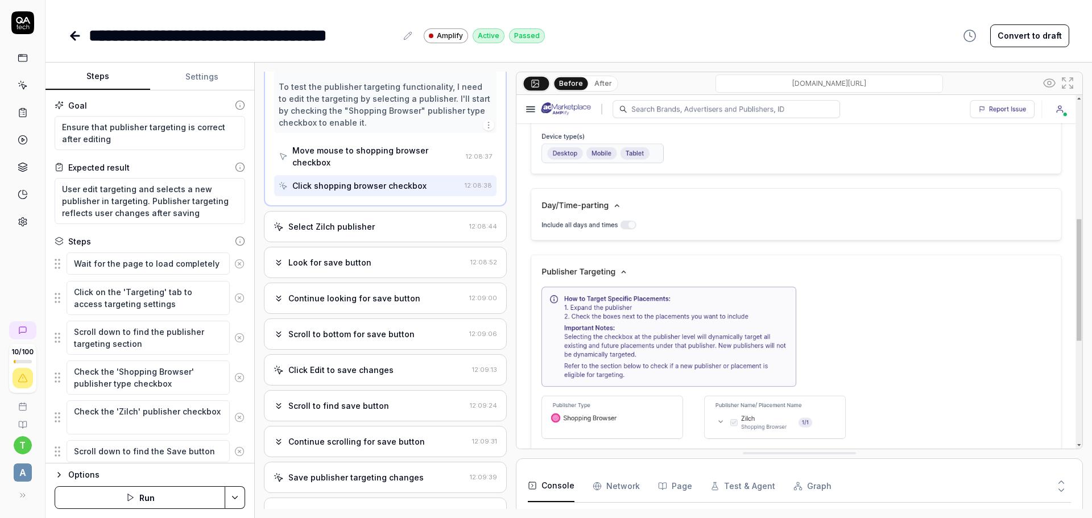
scroll to position [284, 0]
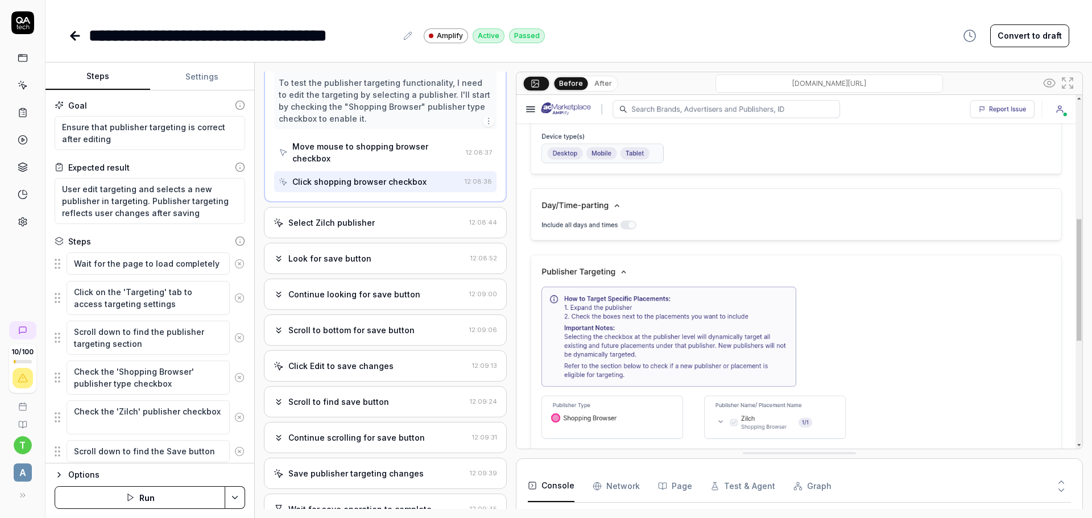
click at [359, 265] on div "Look for save button 12:08:52" at bounding box center [385, 258] width 243 height 31
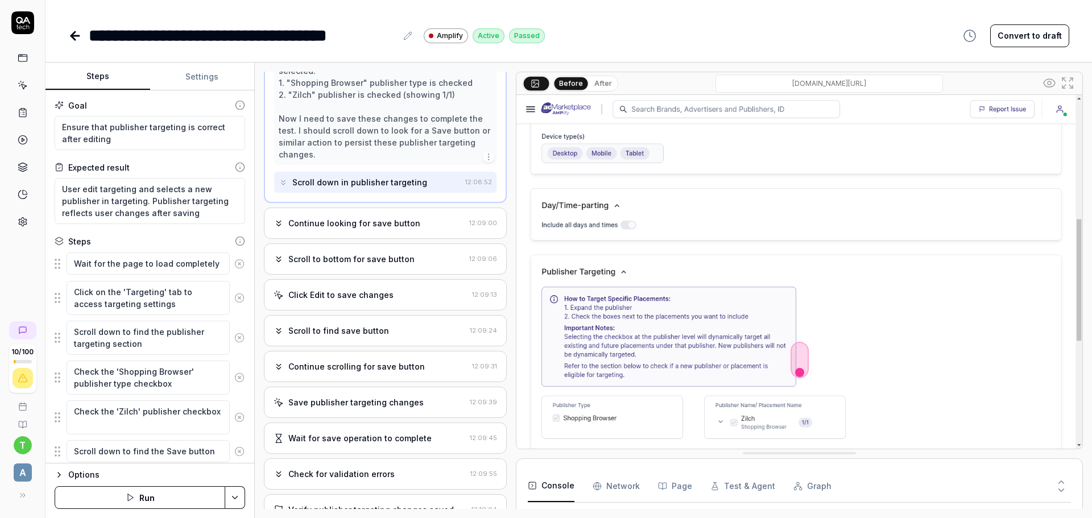
click at [421, 292] on div "Click Edit to save changes" at bounding box center [371, 295] width 194 height 12
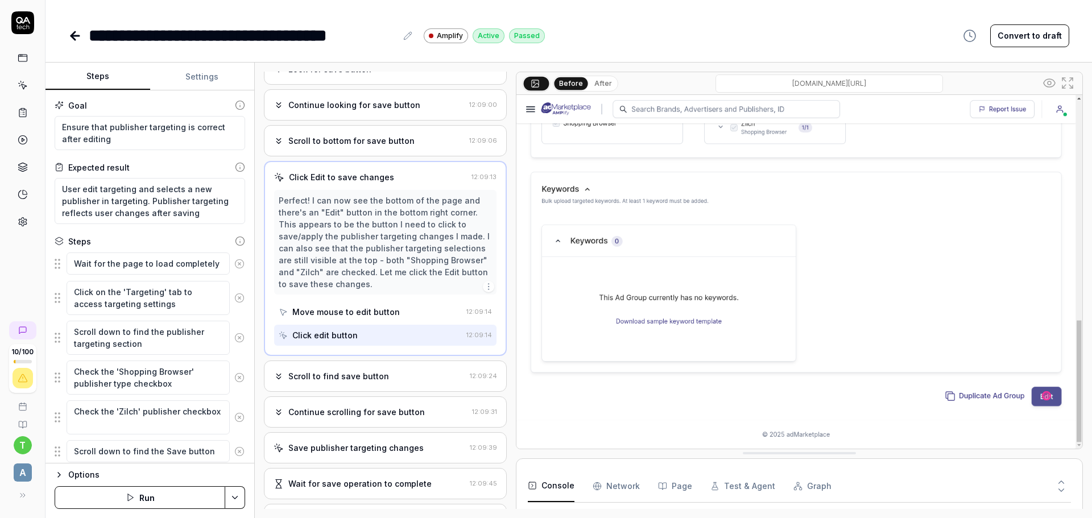
scroll to position [246, 0]
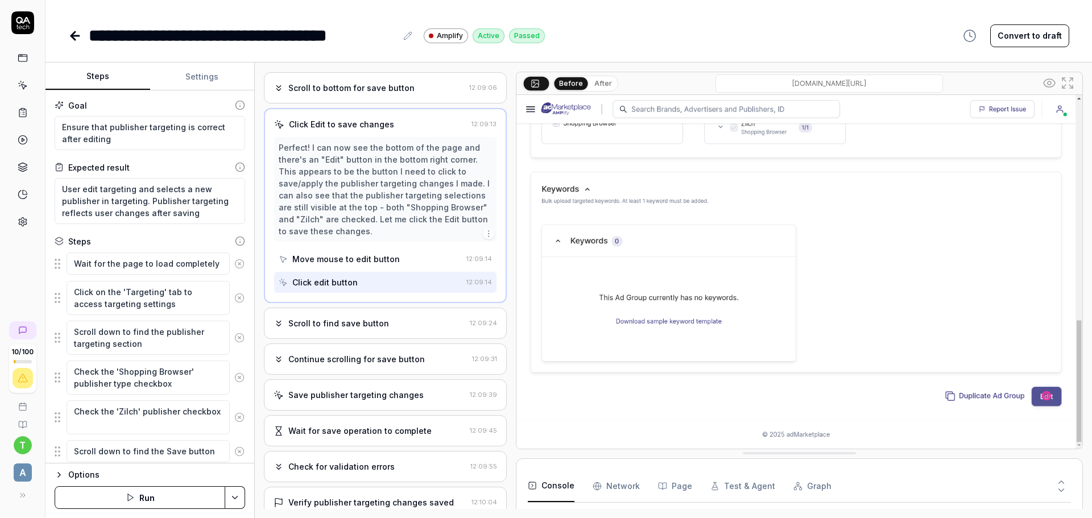
click at [395, 322] on div "Scroll to find save button" at bounding box center [370, 323] width 192 height 12
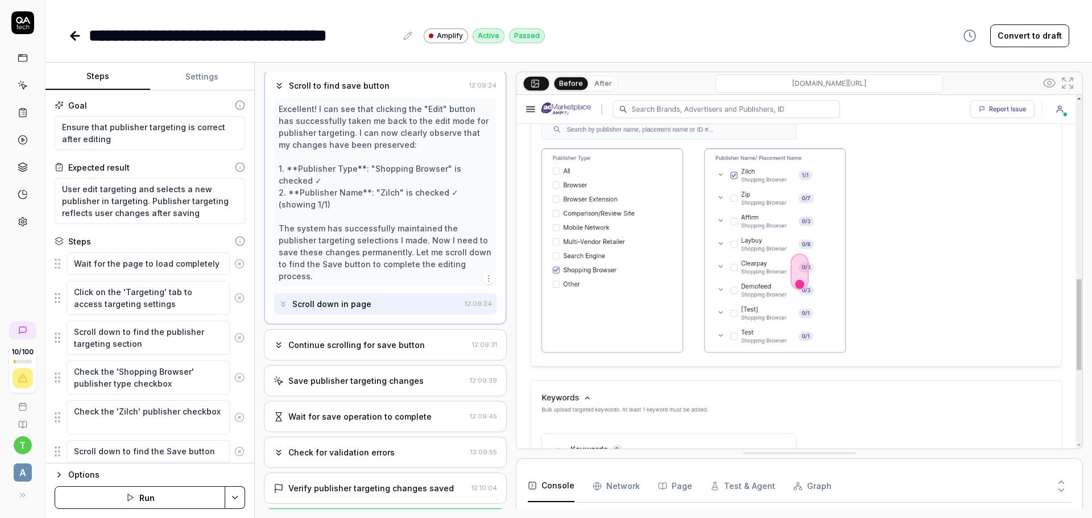
scroll to position [420, 0]
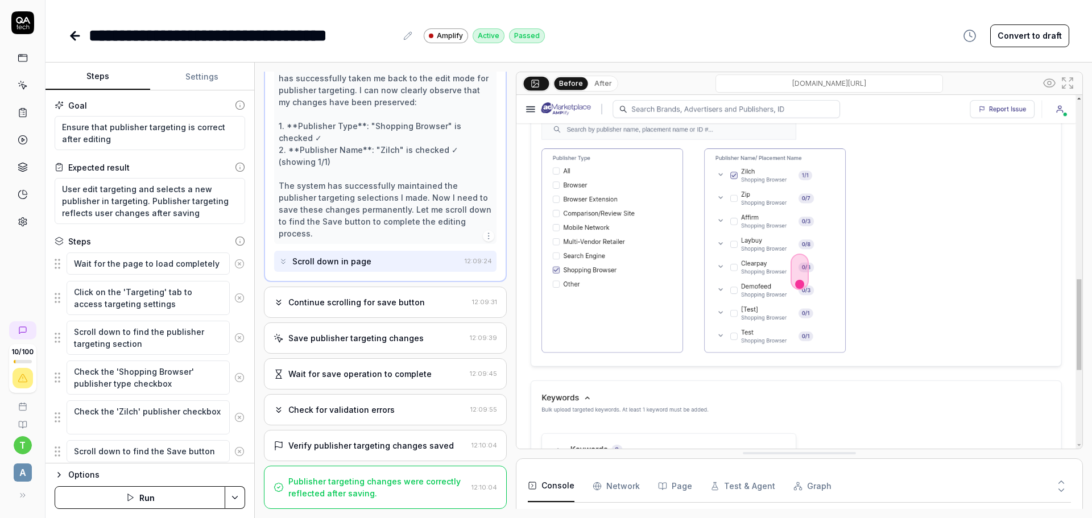
click at [400, 337] on div "Save publisher targeting changes" at bounding box center [355, 338] width 135 height 12
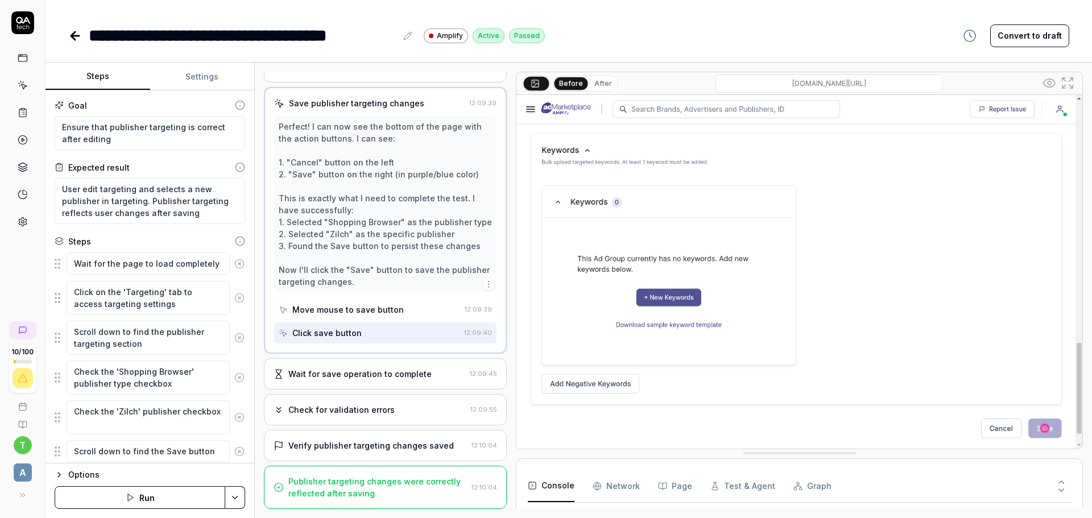
click at [353, 370] on div "Wait for save operation to complete" at bounding box center [359, 374] width 143 height 12
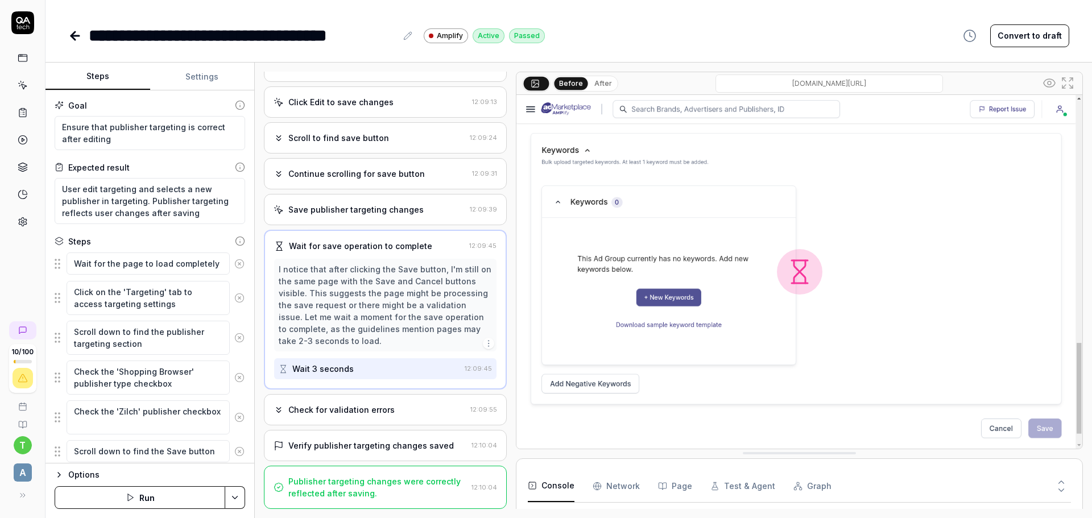
click at [366, 403] on div "Check for validation errors 12:09:55" at bounding box center [385, 409] width 243 height 31
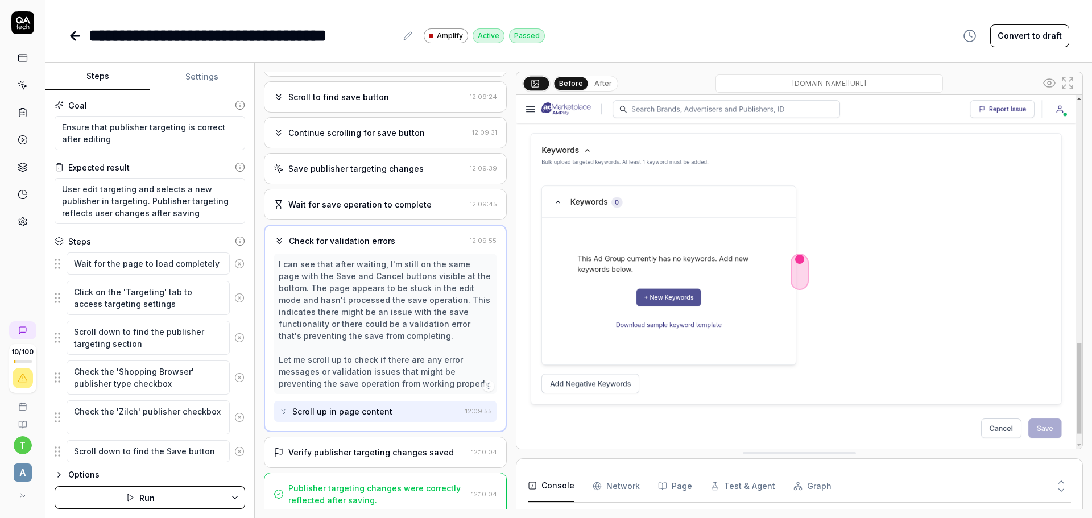
scroll to position [373, 0]
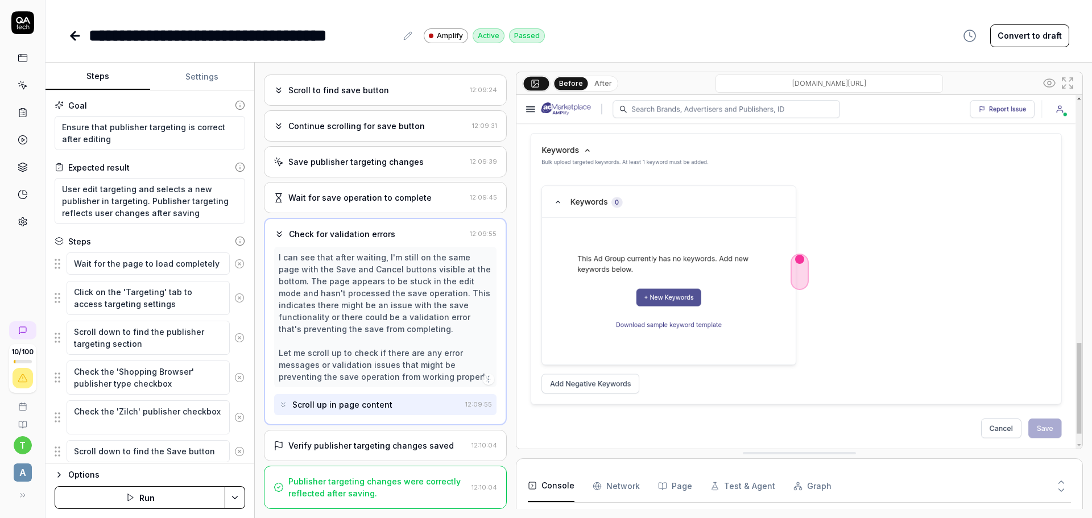
click at [354, 452] on div "Verify publisher targeting changes saved 12:10:04" at bounding box center [385, 445] width 243 height 31
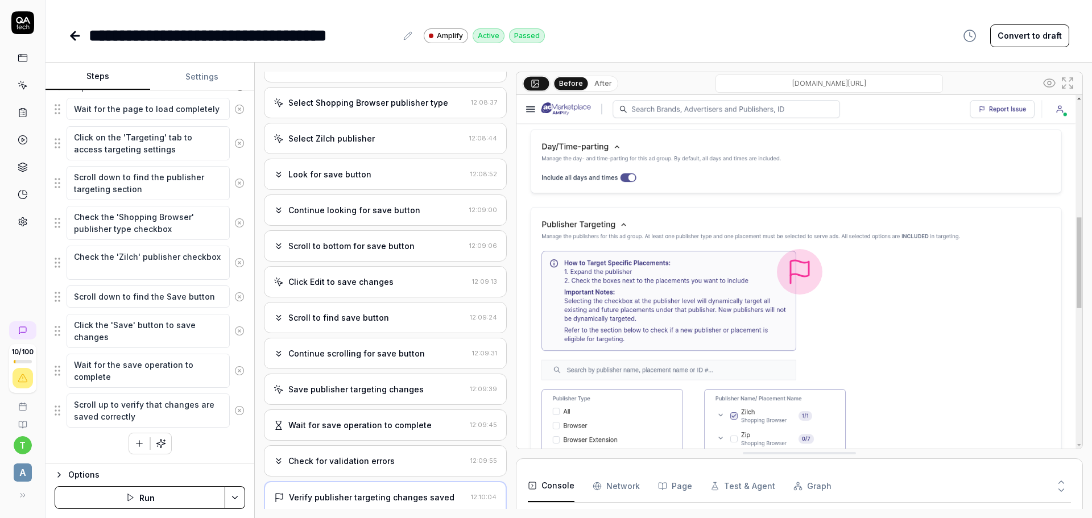
scroll to position [118, 0]
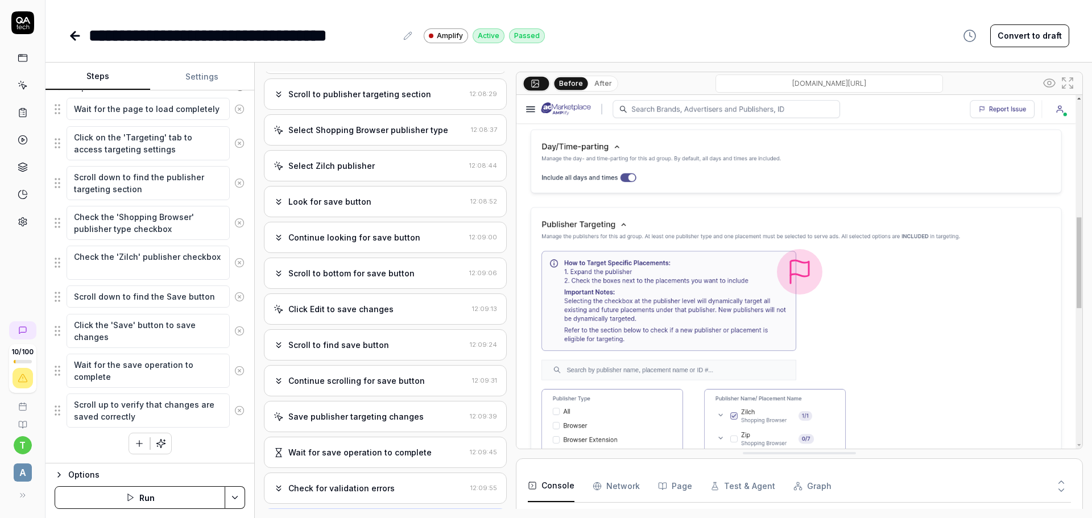
click at [349, 309] on div "Click Edit to save changes" at bounding box center [340, 309] width 105 height 12
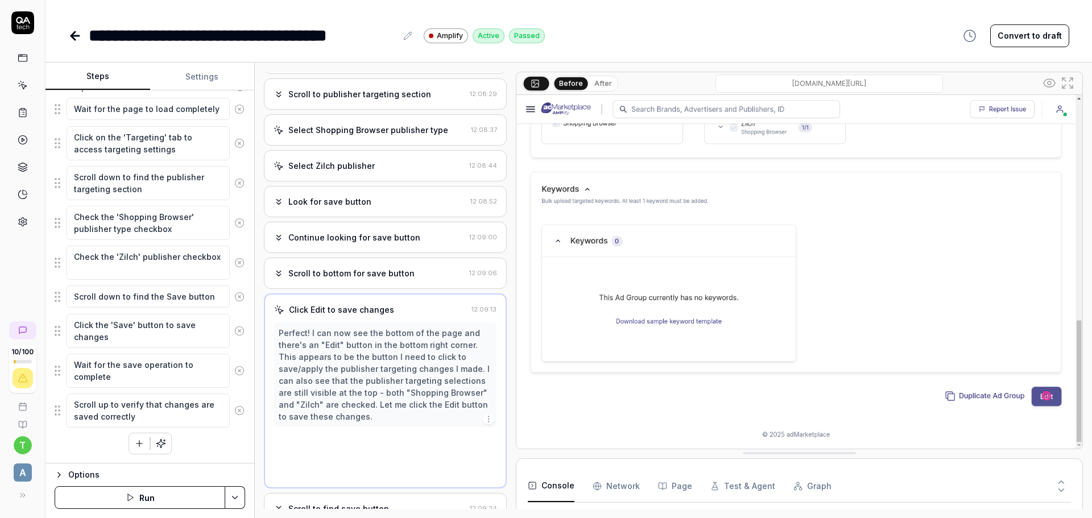
scroll to position [97, 0]
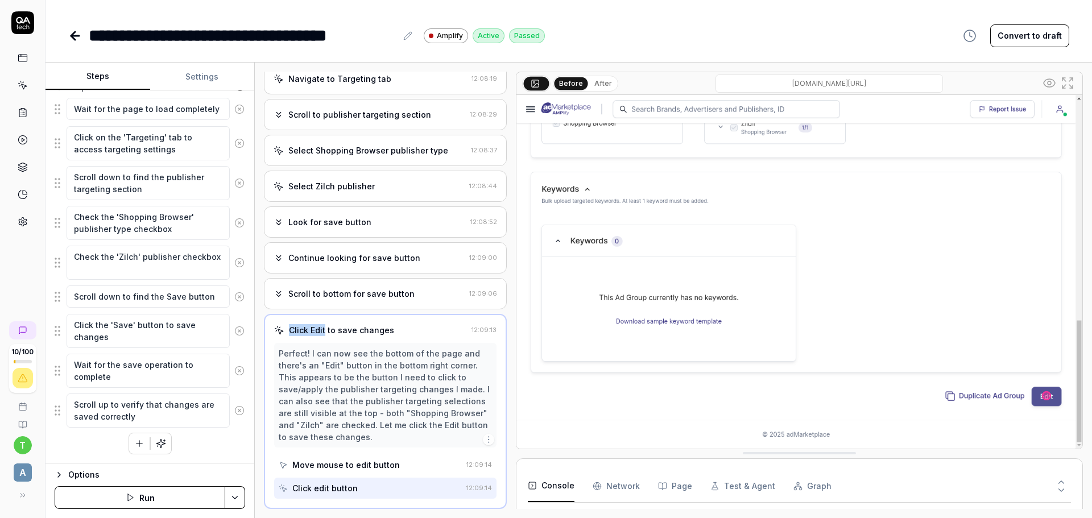
drag, startPoint x: 325, startPoint y: 330, endPoint x: 282, endPoint y: 324, distance: 43.2
click at [282, 324] on div "Click Edit to save changes 12:09:13 Perfect! I can now see the bottom of the pa…" at bounding box center [385, 411] width 243 height 195
drag, startPoint x: 313, startPoint y: 324, endPoint x: 307, endPoint y: 324, distance: 6.3
copy div "Click Edit"
click at [137, 440] on icon "button" at bounding box center [139, 443] width 10 height 10
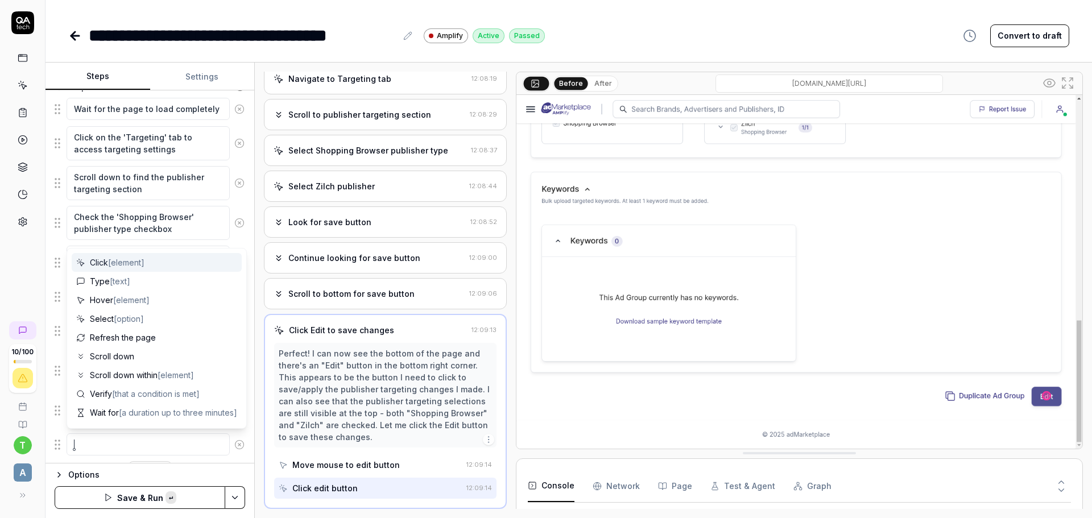
type textarea "*"
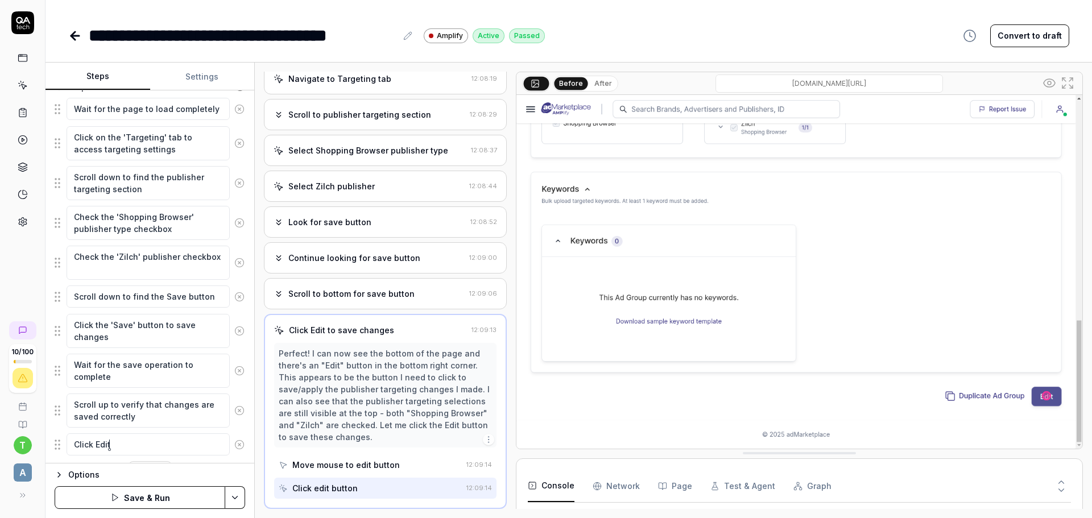
type textarea "Click Edit"
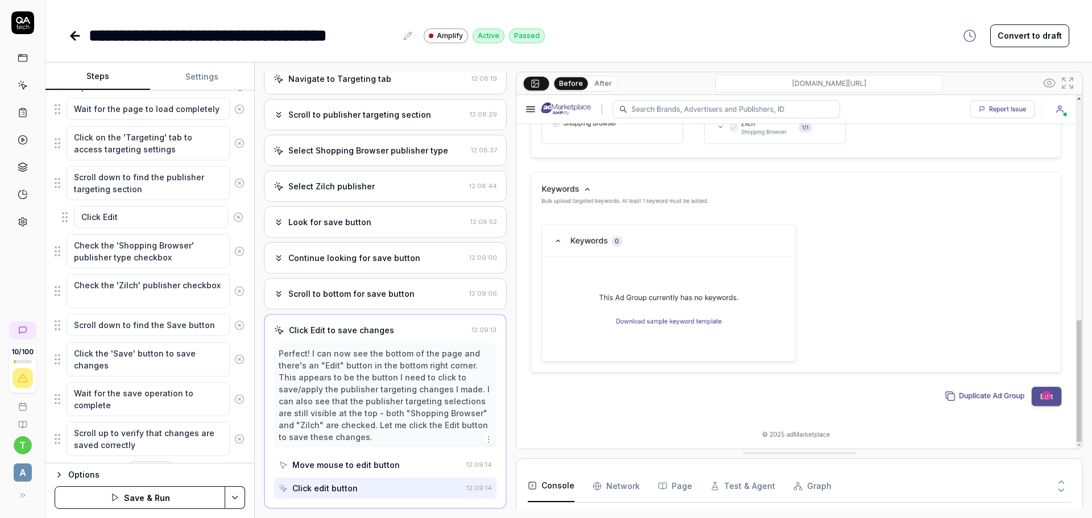
drag, startPoint x: 58, startPoint y: 444, endPoint x: 65, endPoint y: 217, distance: 227.6
click at [65, 217] on fieldset "Wait for the page to load completely Click on the 'Targeting' tab to access tar…" at bounding box center [150, 276] width 191 height 359
drag, startPoint x: 57, startPoint y: 218, endPoint x: 52, endPoint y: 178, distance: 40.2
click at [55, 178] on fieldset "Wait for the page to load completely Click on the 'Targeting' tab to access tar…" at bounding box center [150, 276] width 191 height 359
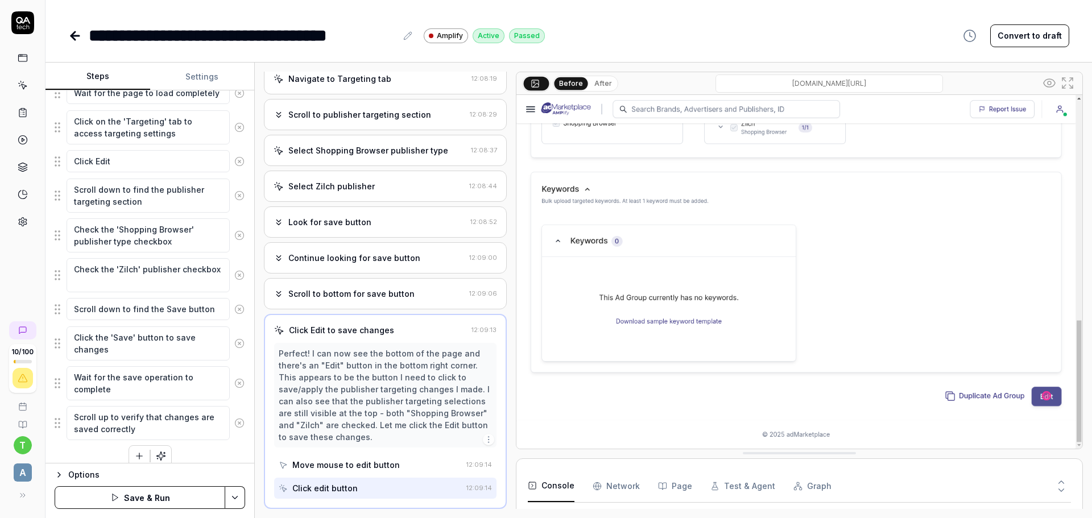
scroll to position [183, 0]
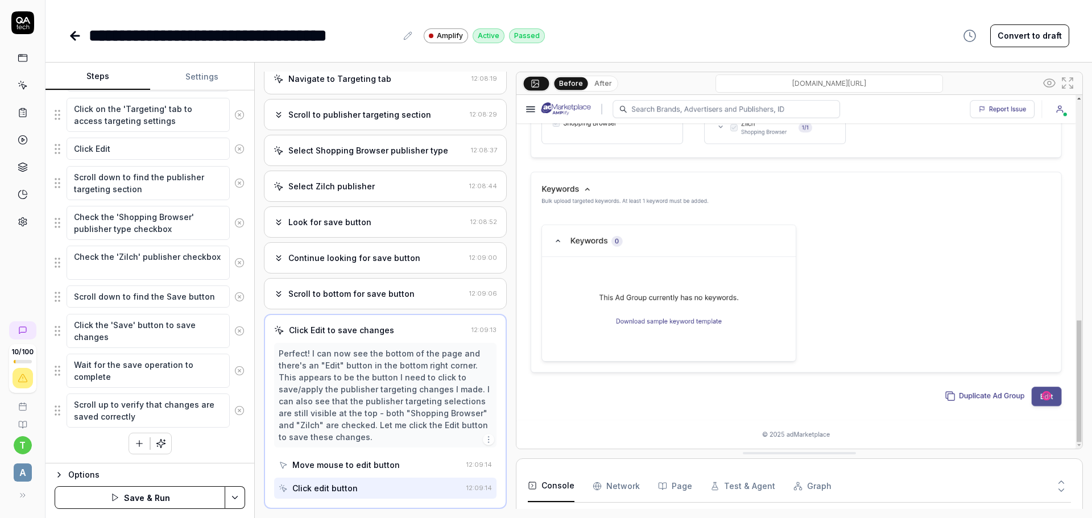
click at [238, 297] on icon at bounding box center [239, 296] width 3 height 3
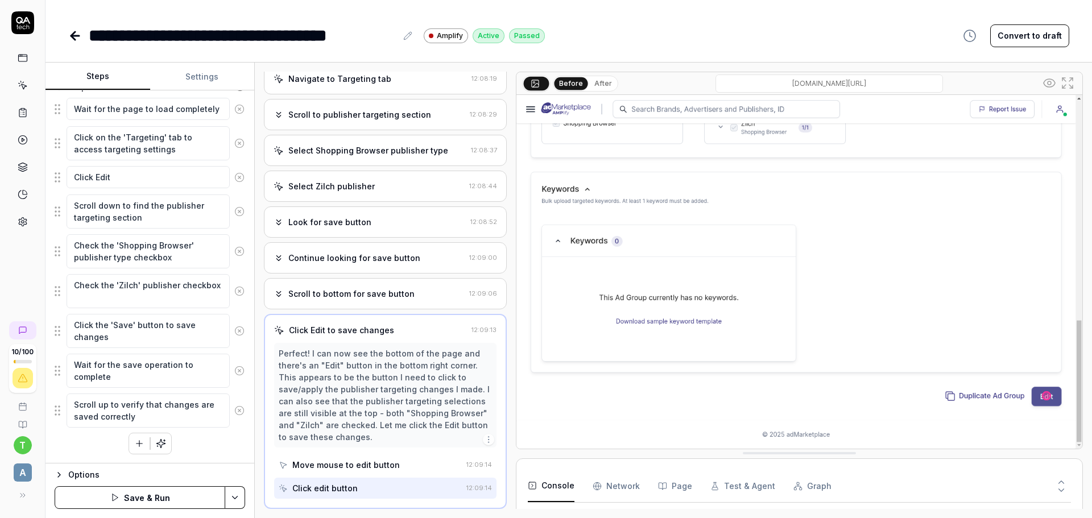
click at [234, 330] on icon at bounding box center [239, 331] width 10 height 10
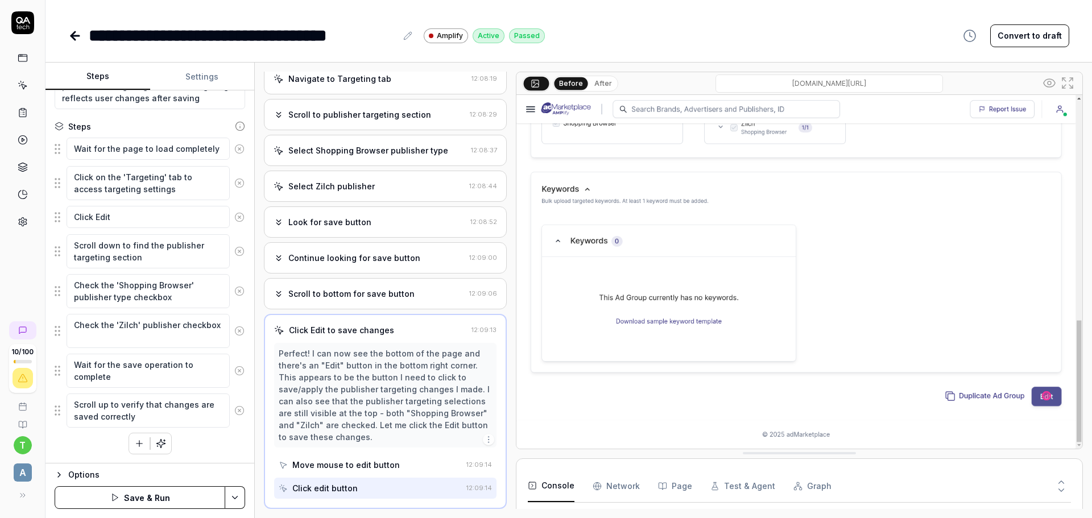
scroll to position [115, 0]
click at [234, 373] on icon at bounding box center [239, 371] width 10 height 10
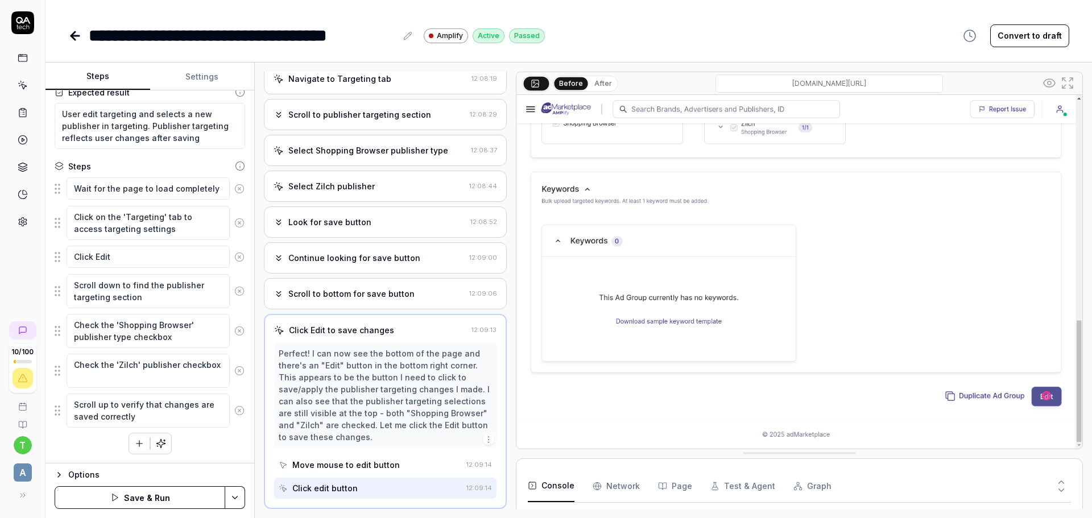
click at [234, 415] on icon at bounding box center [239, 411] width 10 height 10
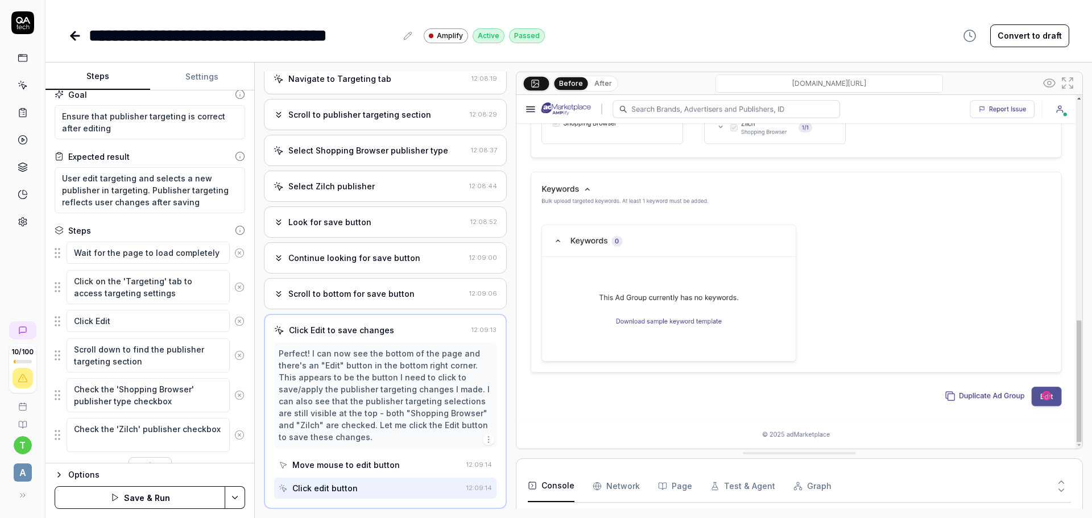
scroll to position [0, 0]
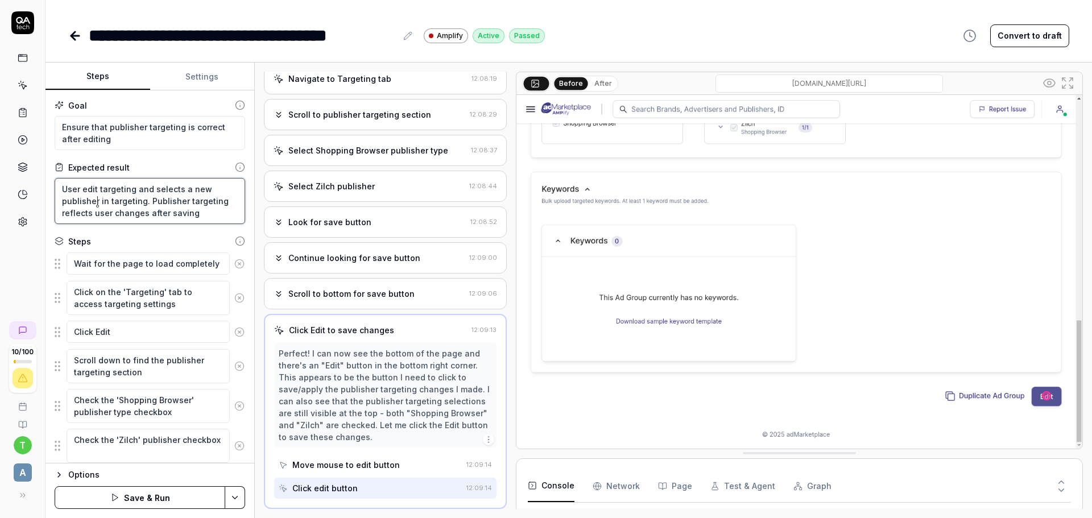
click at [96, 201] on textarea "User edit targeting and selects a new publisher in targeting. Publisher targeti…" at bounding box center [150, 201] width 191 height 46
type textarea "*"
type textarea "User edit targeting and selects a new publisher in targeting. Publisher targeti…"
type textarea "*"
type textarea "User edit targeting and selects a new publisher щ in targeting. Publisher targe…"
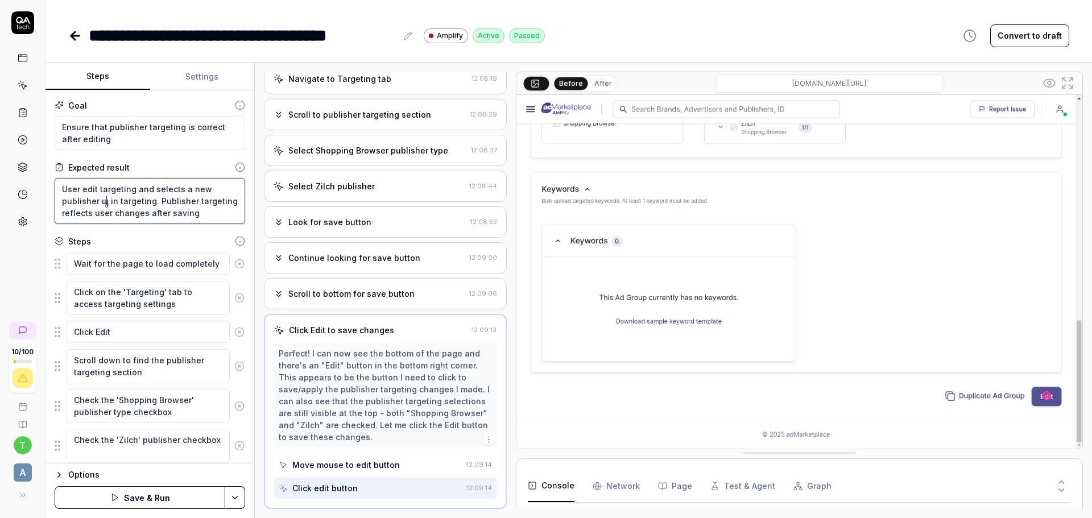
type textarea "*"
type textarea "User edit targeting and selects a new publisher щк in targeting. Publisher targ…"
type textarea "*"
type textarea "User edit targeting and selects a new publisher щк in targeting. Publisher targ…"
type textarea "*"
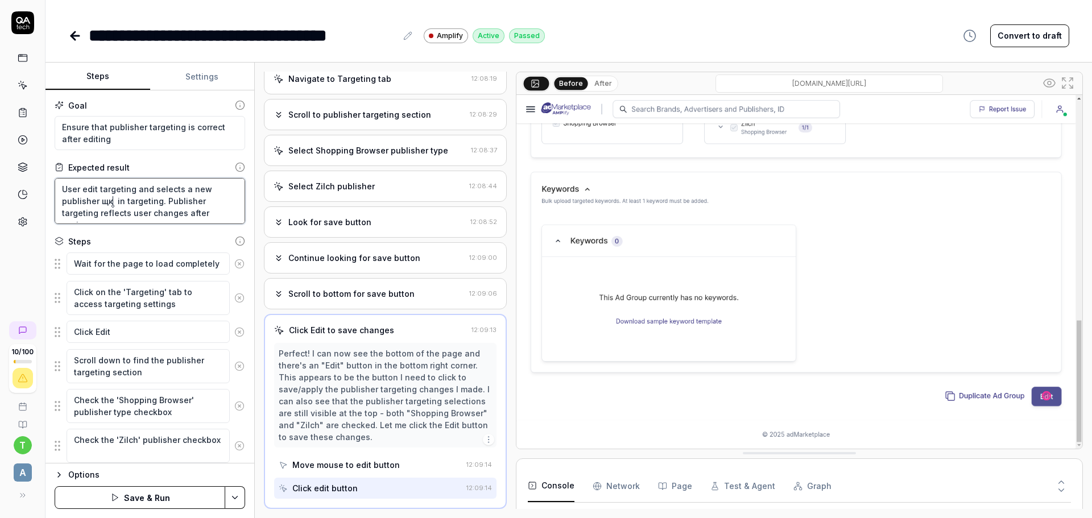
type textarea "User edit targeting and selects a new publisher щк з in targeting. Publisher ta…"
type textarea "*"
type textarea "User edit targeting and selects a new publisher щк зд in targeting. Publisher t…"
type textarea "*"
type textarea "User edit targeting and selects a new publisher щк здф in targeting. Publisher …"
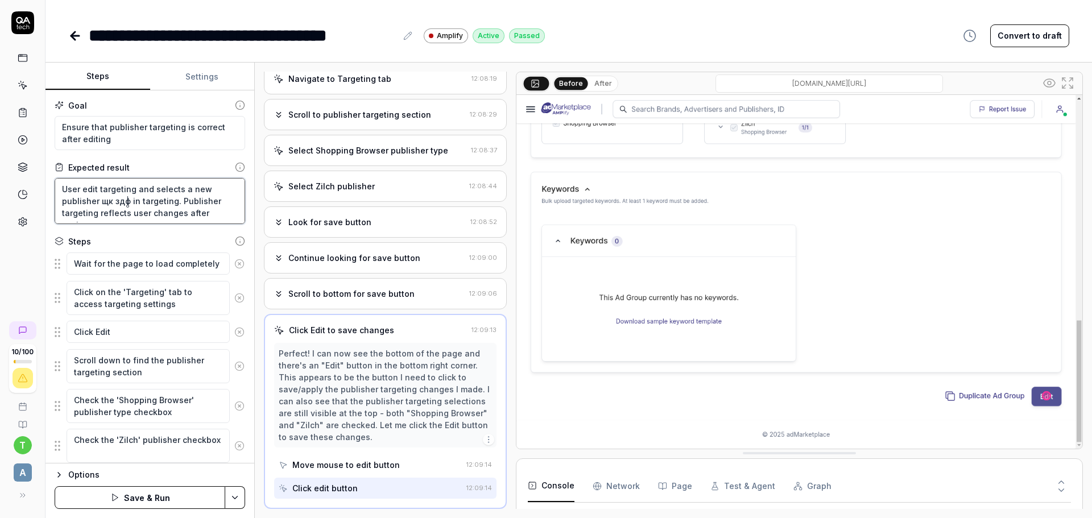
type textarea "*"
type textarea "User edit targeting and selects a new publisher щк здфс in targeting. Publisher…"
type textarea "*"
type textarea "User edit targeting and selects a new publisher щк здфсу in targeting. Publishe…"
type textarea "*"
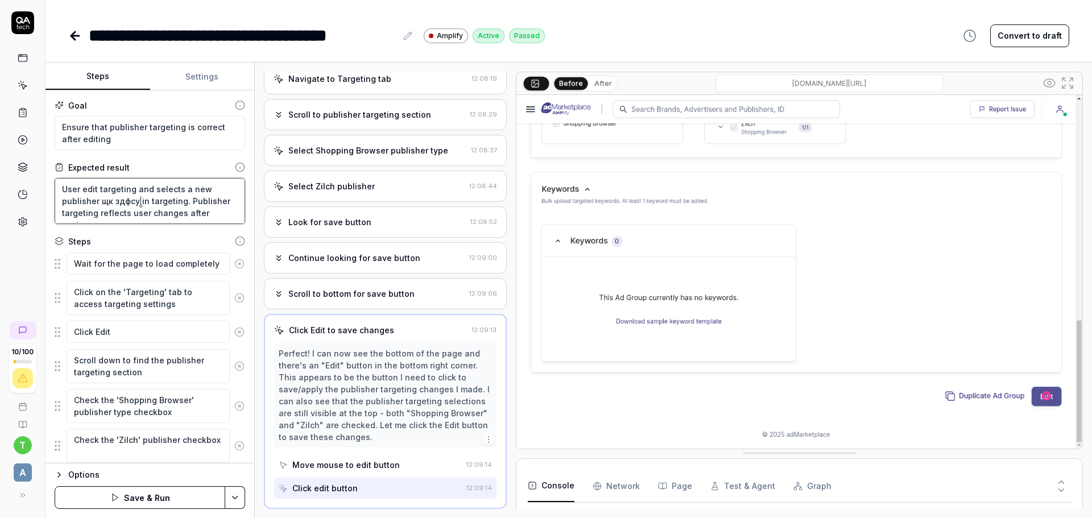
type textarea "User edit targeting and selects a new publisher щк здфсут in targeting. Publish…"
type textarea "*"
type textarea "User edit targeting and selects a new publisher щк здфсу in targeting. Publishe…"
type textarea "*"
type textarea "User edit targeting and selects a new publisher щк здфсуь in targeting. Publish…"
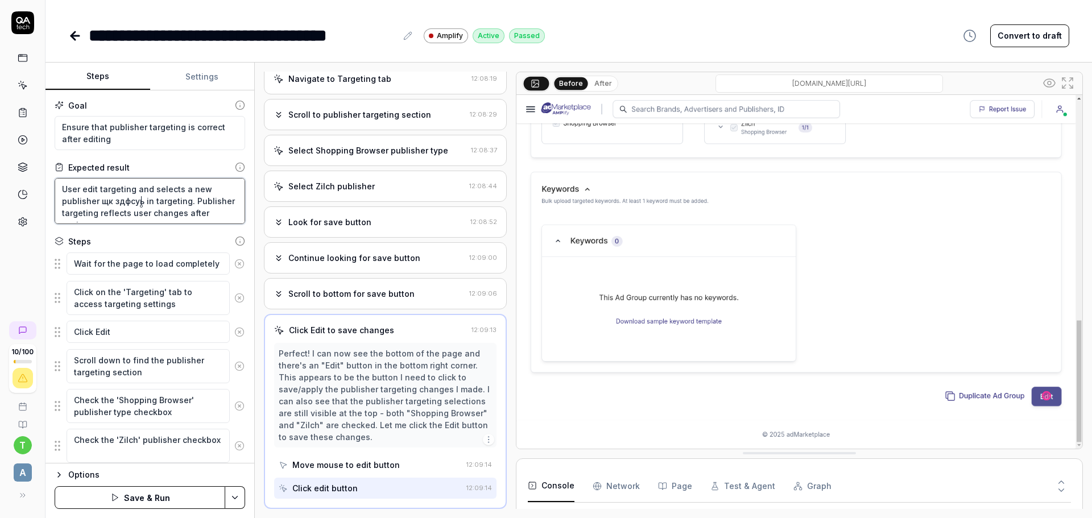
type textarea "*"
type textarea "User edit targeting and selects a new publisher щк здфсуьу in targeting. Publis…"
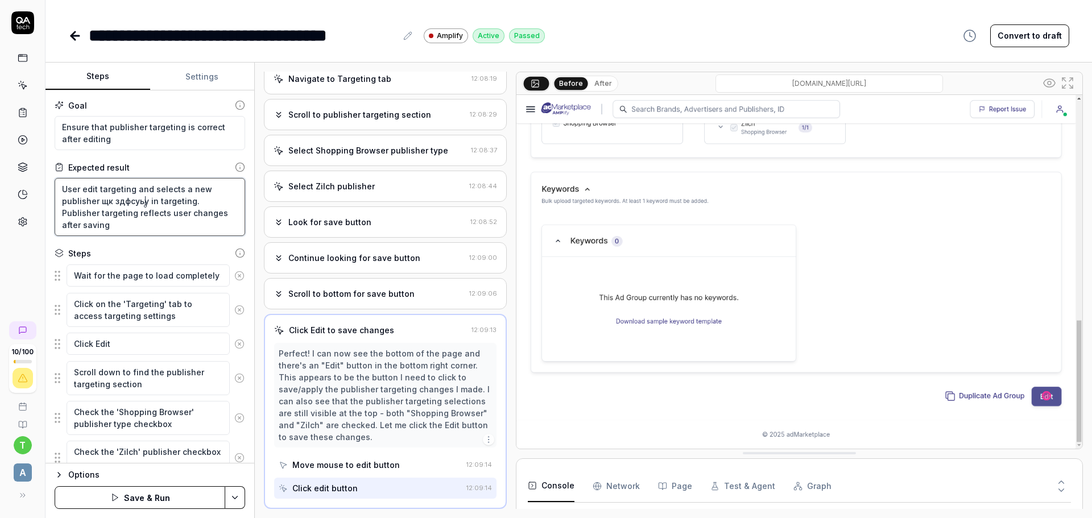
type textarea "*"
type textarea "User edit targeting and selects a new publisher щк здфсуьут in targeting. Publi…"
type textarea "*"
type textarea "User edit targeting and selects a new publisher щк здфсуьуте in targeting. Publ…"
type textarea "*"
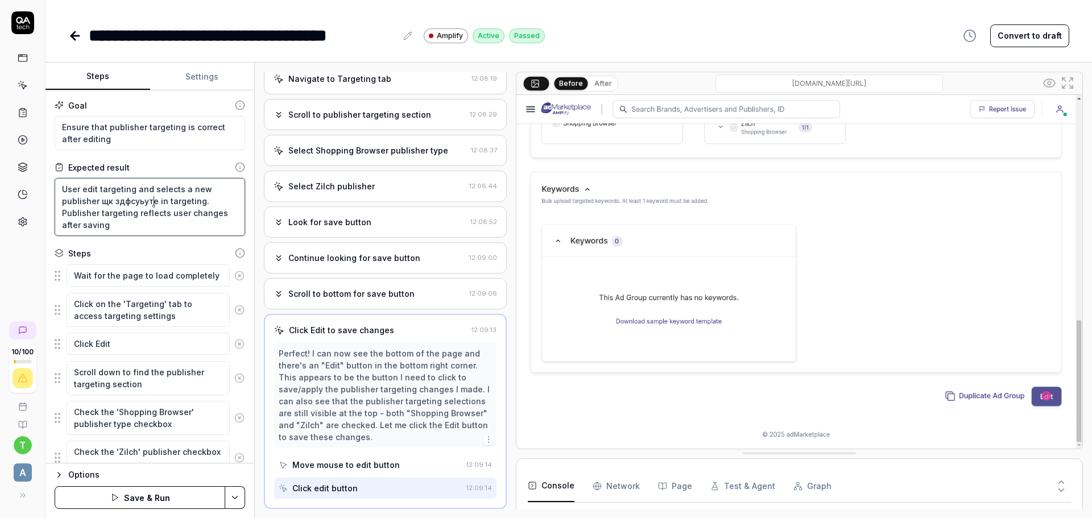
type textarea "User edit targeting and selects a new publisher щк здфсуьутеы in targeting. Pub…"
type textarea "*"
type textarea "User edit targeting and selects a new publisher in targeting. Publisher targeti…"
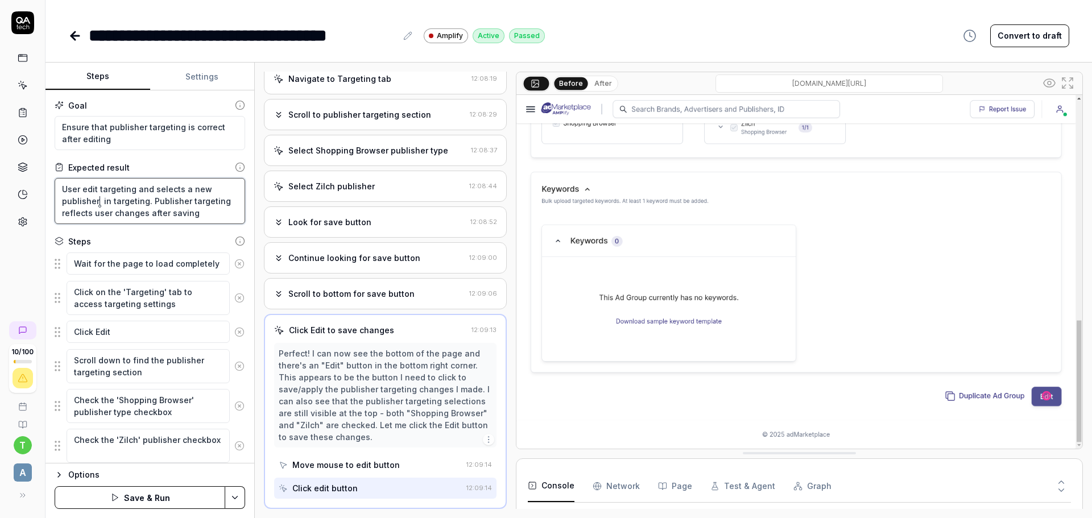
type textarea "*"
type textarea "User edit targeting and selects a new publisher o in targeting. Publisher targe…"
type textarea "*"
type textarea "User edit targeting and selects a new publisher ot in targeting. Publisher targ…"
type textarea "*"
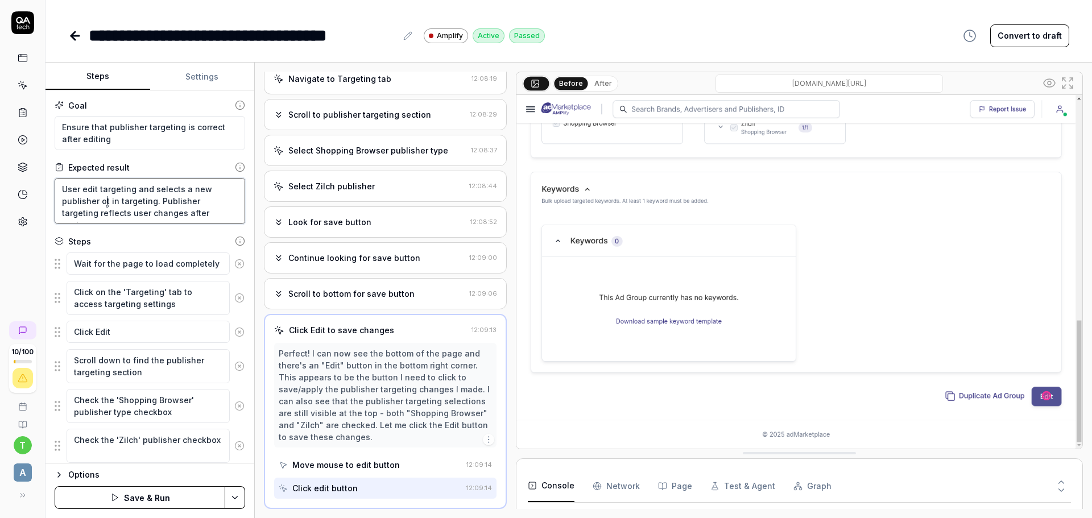
type textarea "User edit targeting and selects a new publisher o in targeting. Publisher targe…"
type textarea "*"
type textarea "User edit targeting and selects a new publisher or in targeting. Publisher targ…"
type textarea "*"
type textarea "User edit targeting and selects a new publisher or in targeting. Publisher targ…"
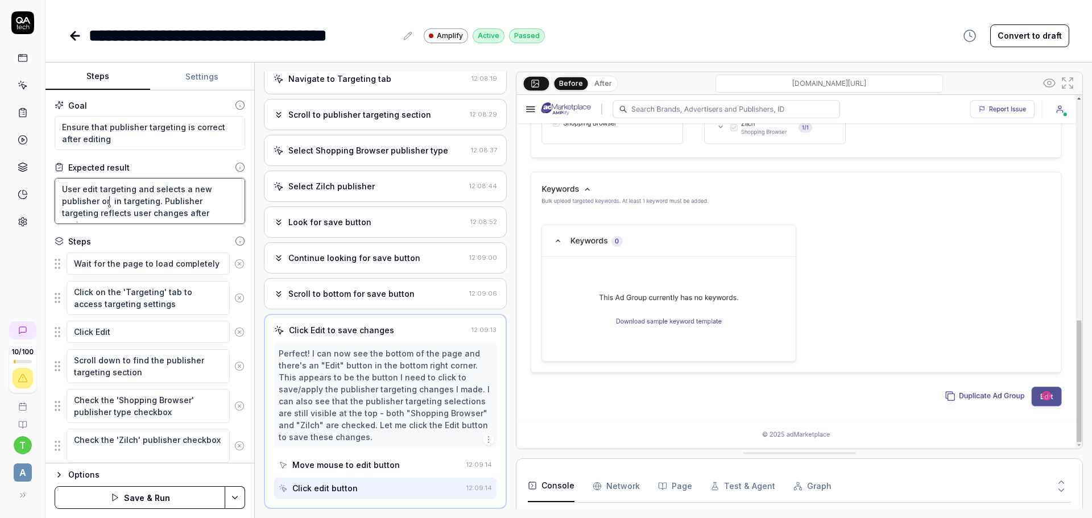
type textarea "*"
type textarea "User edit targeting and selects a new publisher or p in targeting. Publisher ta…"
type textarea "*"
type textarea "User edit targeting and selects a new publisher or pl in targeting. Publisher t…"
type textarea "*"
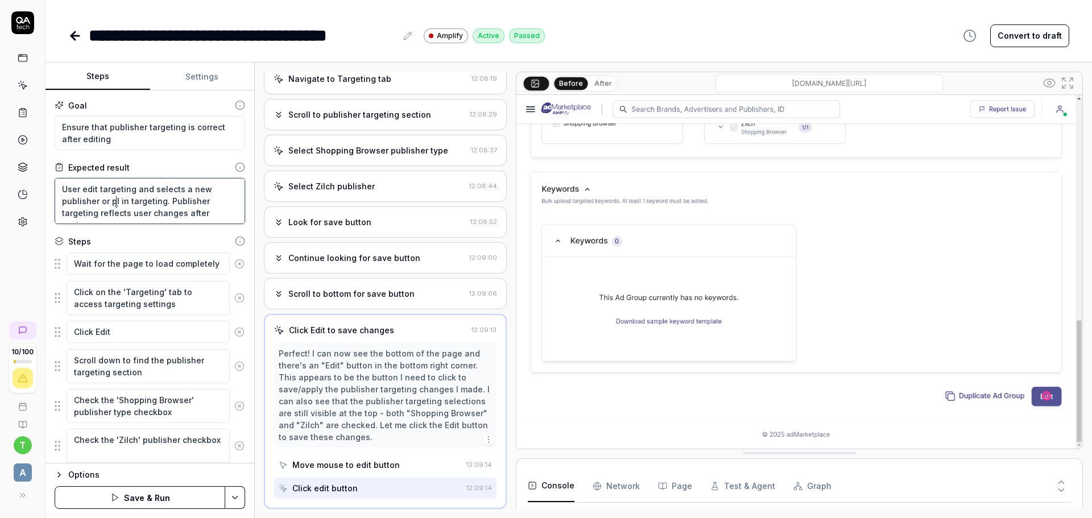
type textarea "User edit targeting and selects a new publisher or pla in targeting. Publisher …"
type textarea "*"
type textarea "User edit targeting and selects a new publisher or plac in targeting. Publisher…"
type textarea "*"
type textarea "User edit targeting and selects a new publisher or place in targeting. Publishe…"
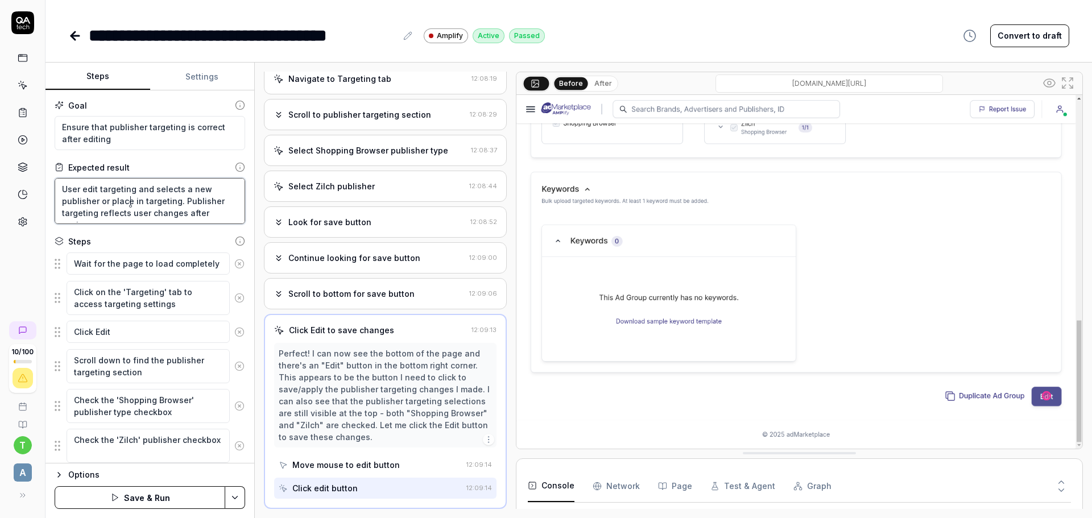
type textarea "*"
type textarea "User edit targeting and selects a new publisher or placem in targeting. Publish…"
type textarea "*"
type textarea "User edit targeting and selects a new publisher or placeme in targeting. Publis…"
type textarea "*"
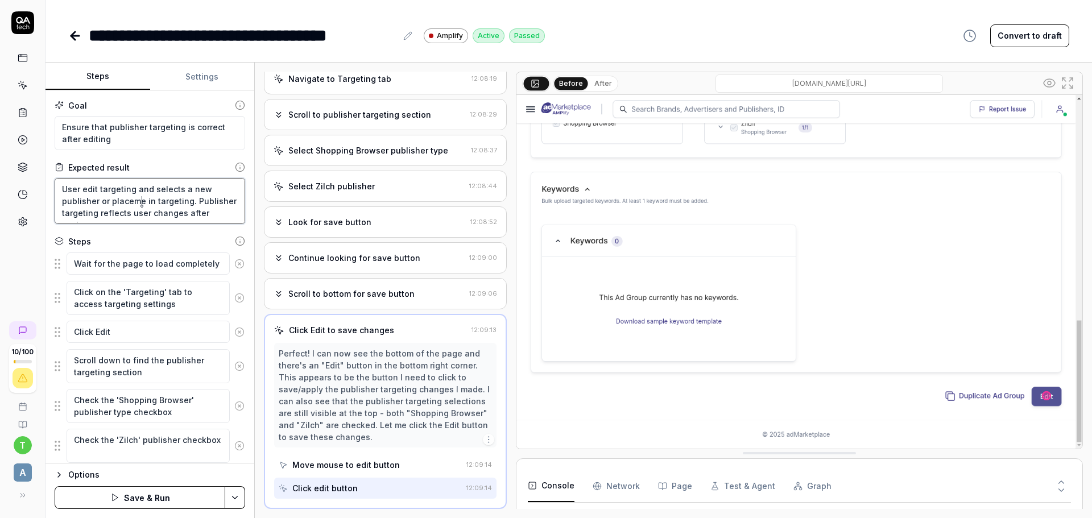
type textarea "User edit targeting and selects a new publisher or placemen in targeting. Publi…"
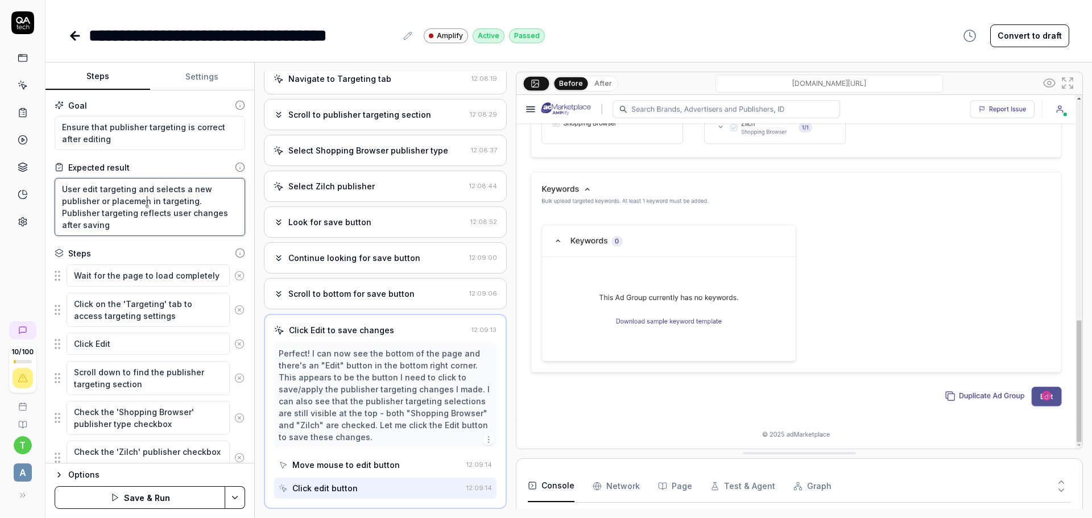
type textarea "*"
type textarea "User edit targeting and selects a new publisher or placement in targeting. Publ…"
type textarea "*"
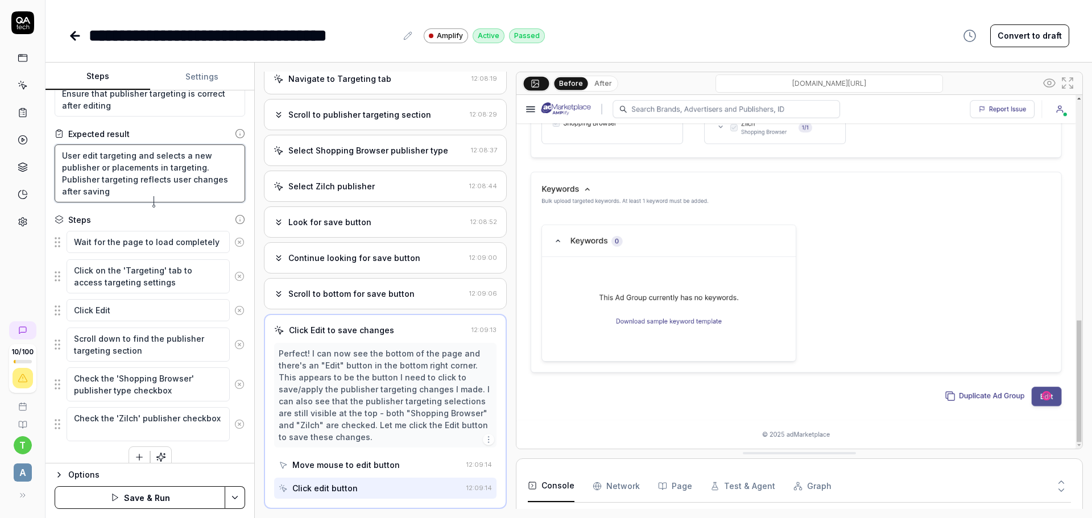
scroll to position [47, 0]
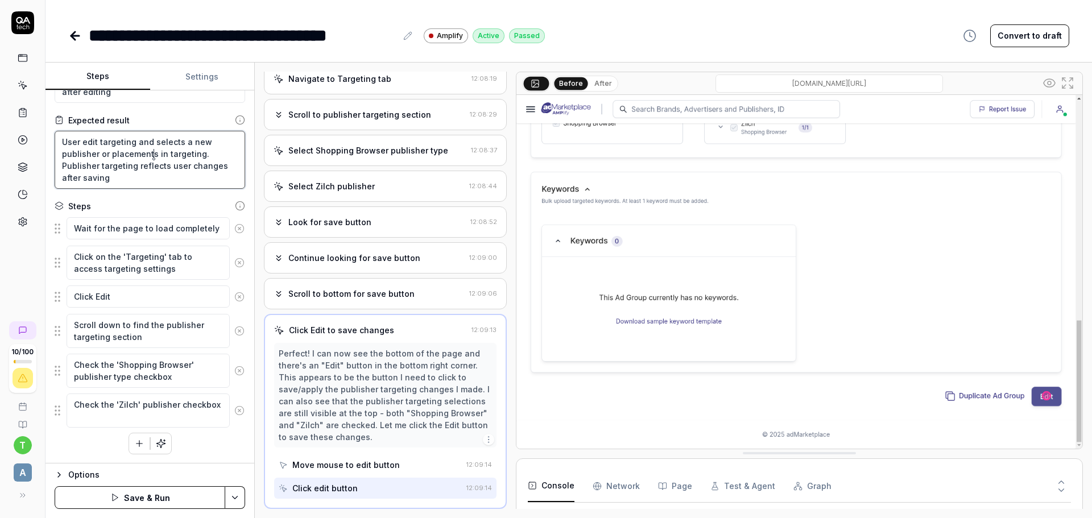
type textarea "User edit targeting and selects a new publisher or placements in targeting. Pub…"
click at [195, 451] on div "Wait for the page to load completely Click on the 'Targeting' tab to access tar…" at bounding box center [150, 336] width 191 height 238
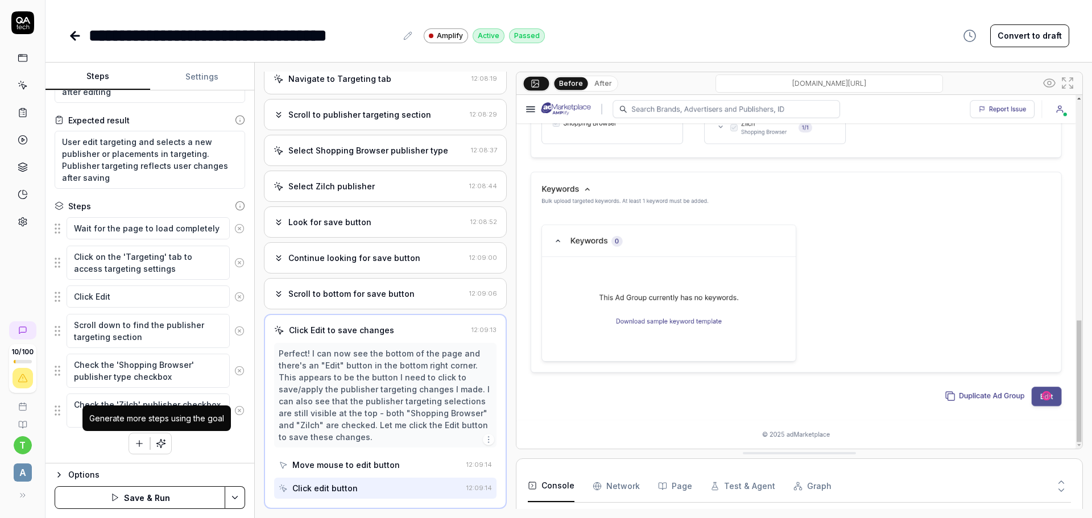
click at [156, 445] on icon "button" at bounding box center [161, 443] width 10 height 10
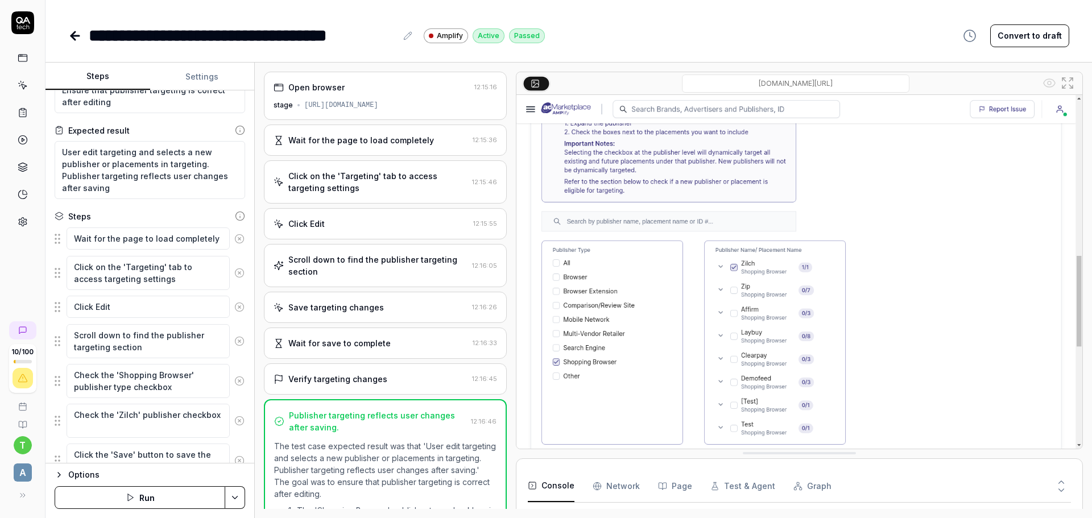
scroll to position [57, 0]
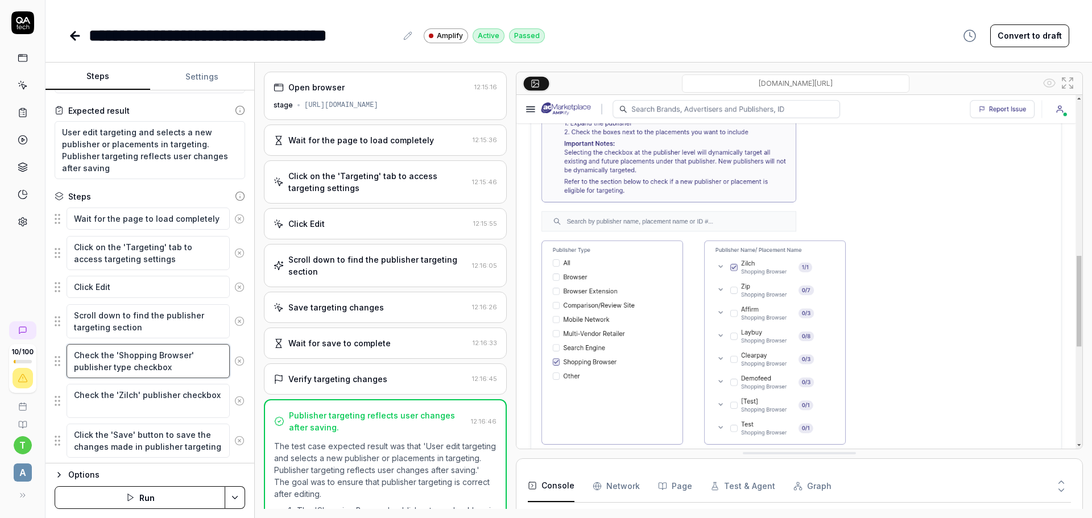
click at [166, 362] on textarea "Check the 'Shopping Browser' publisher type checkbox" at bounding box center [148, 361] width 163 height 34
click at [169, 395] on textarea "Check the 'Zilch' publisher checkbox" at bounding box center [148, 401] width 163 height 34
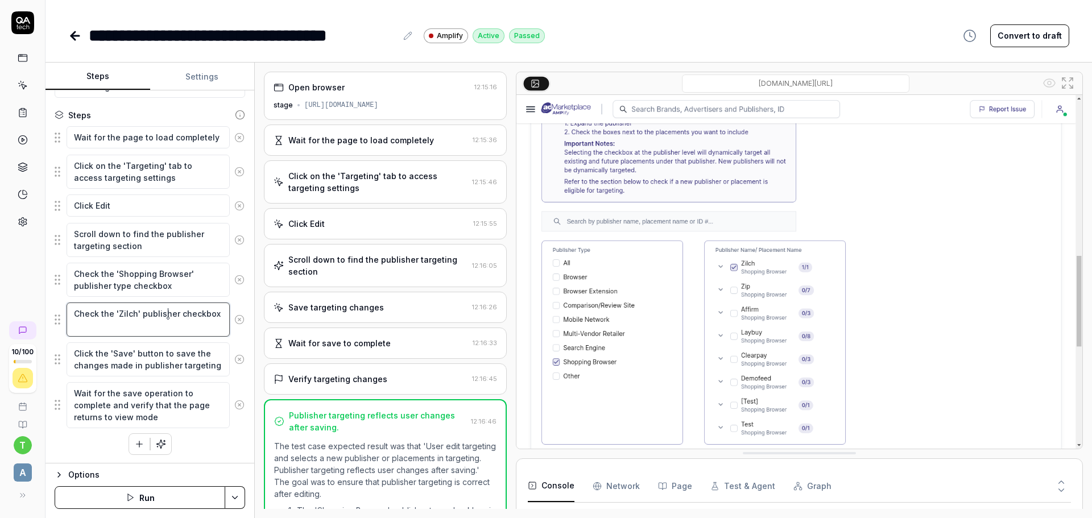
scroll to position [139, 0]
click at [177, 370] on textarea "Click the 'Save' button to save the changes made in publisher targeting" at bounding box center [148, 359] width 163 height 34
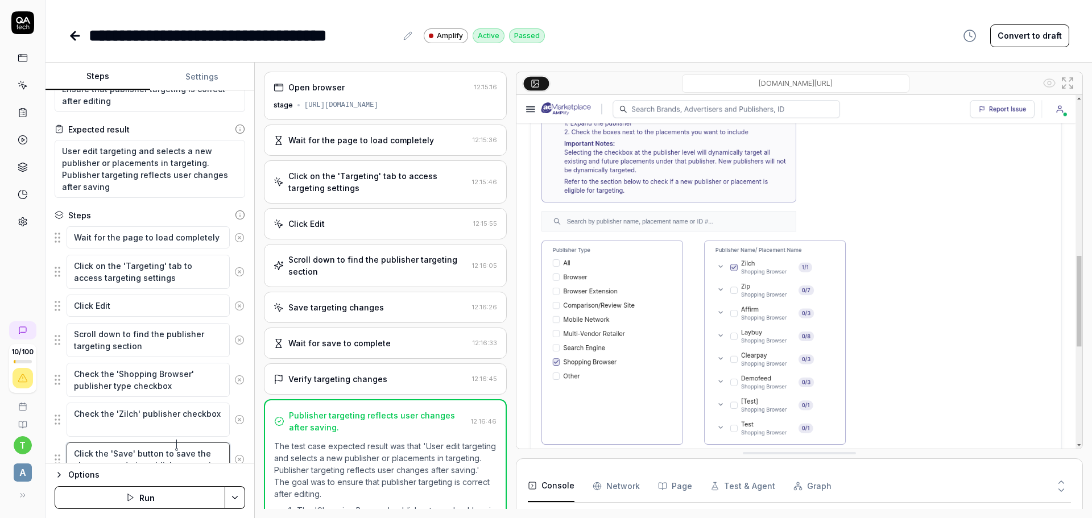
scroll to position [0, 0]
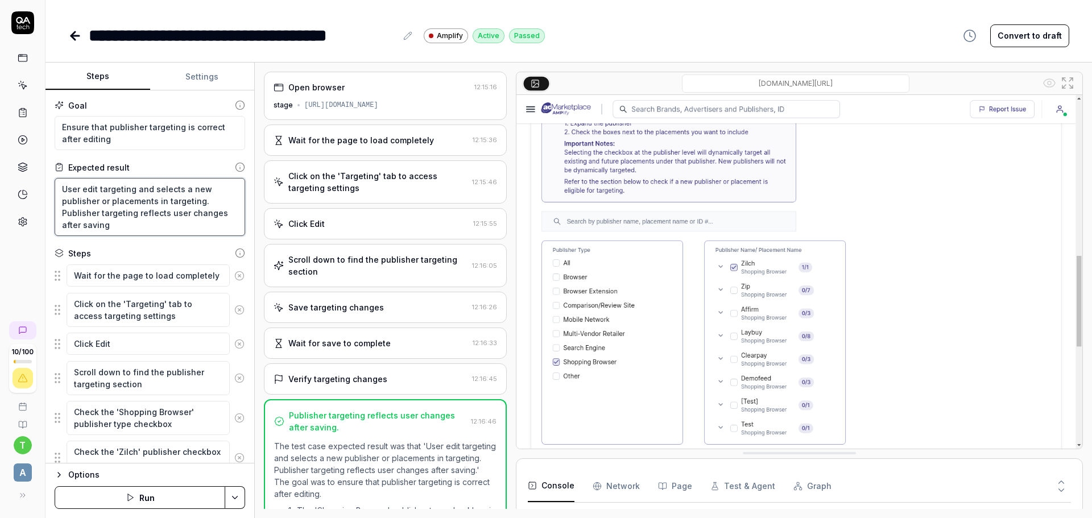
click at [121, 209] on textarea "User edit targeting and selects a new publisher or placements in targeting. Pub…" at bounding box center [150, 207] width 191 height 58
click at [199, 201] on textarea "User edit targeting and selects a new publisher or placements in targeting. Pub…" at bounding box center [150, 207] width 191 height 58
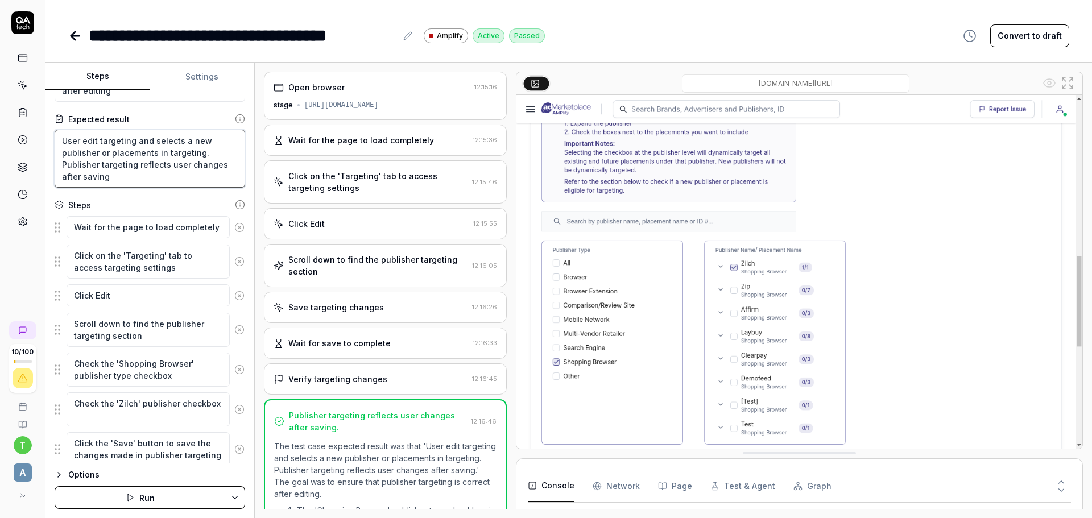
scroll to position [139, 0]
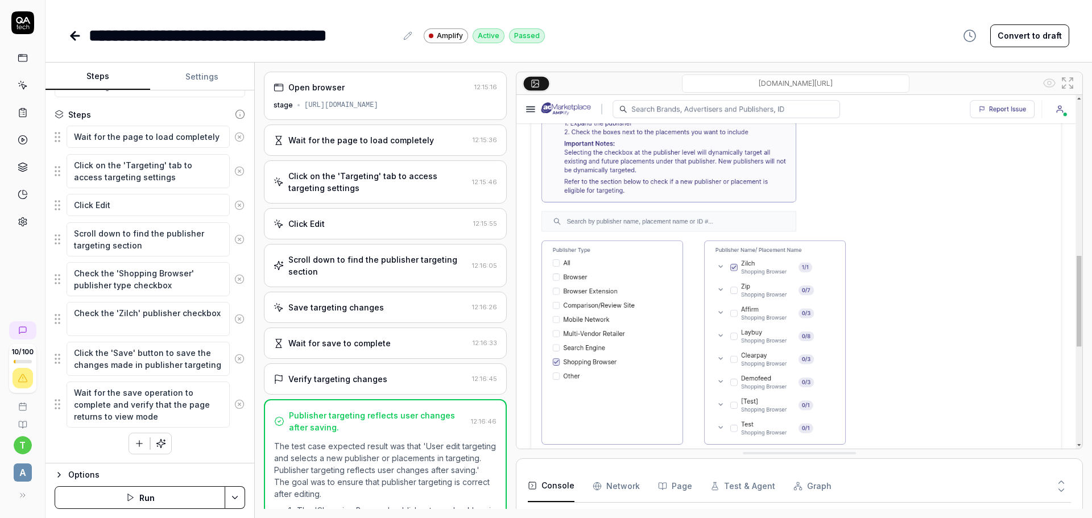
click at [235, 281] on circle at bounding box center [239, 279] width 9 height 9
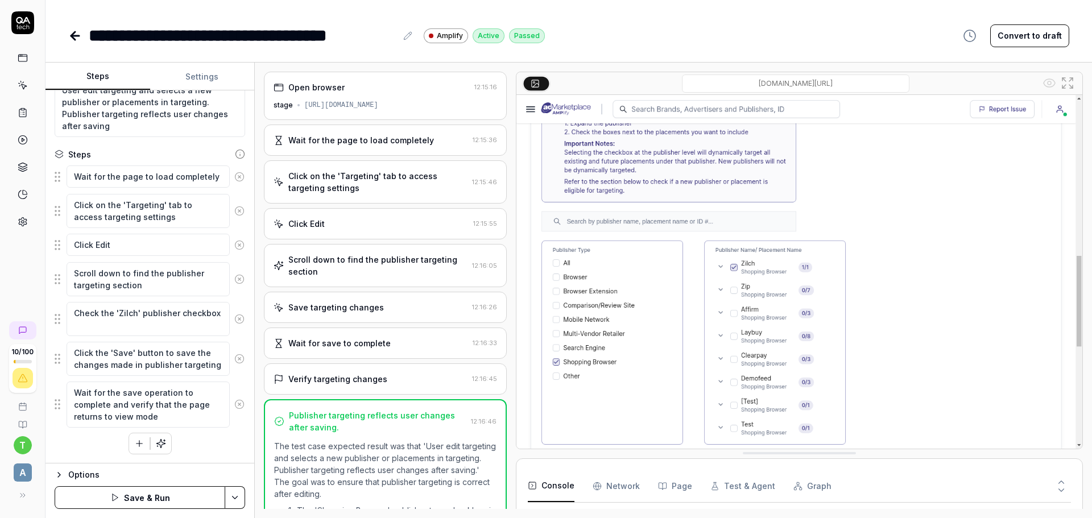
click at [234, 320] on icon at bounding box center [239, 319] width 10 height 10
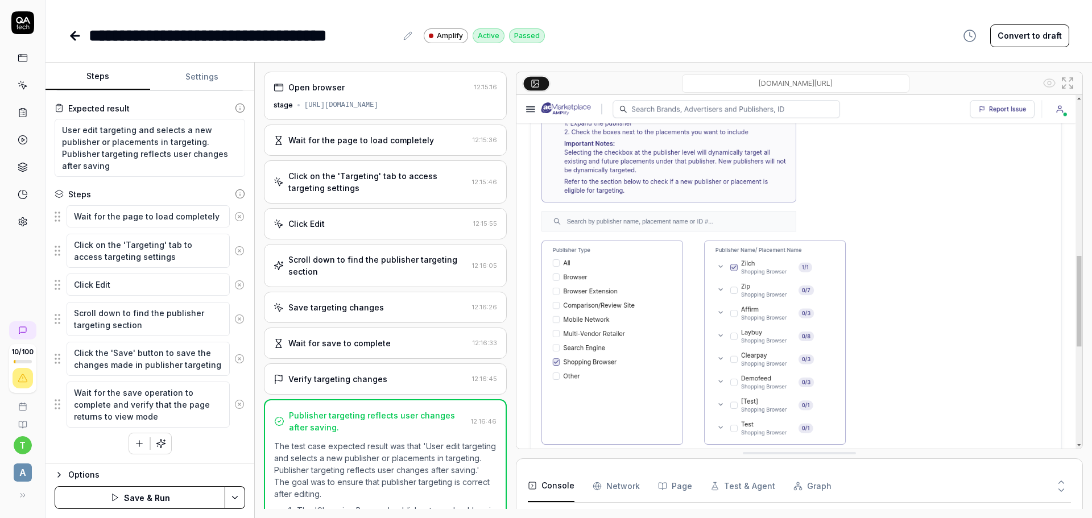
click at [238, 360] on icon at bounding box center [239, 358] width 3 height 3
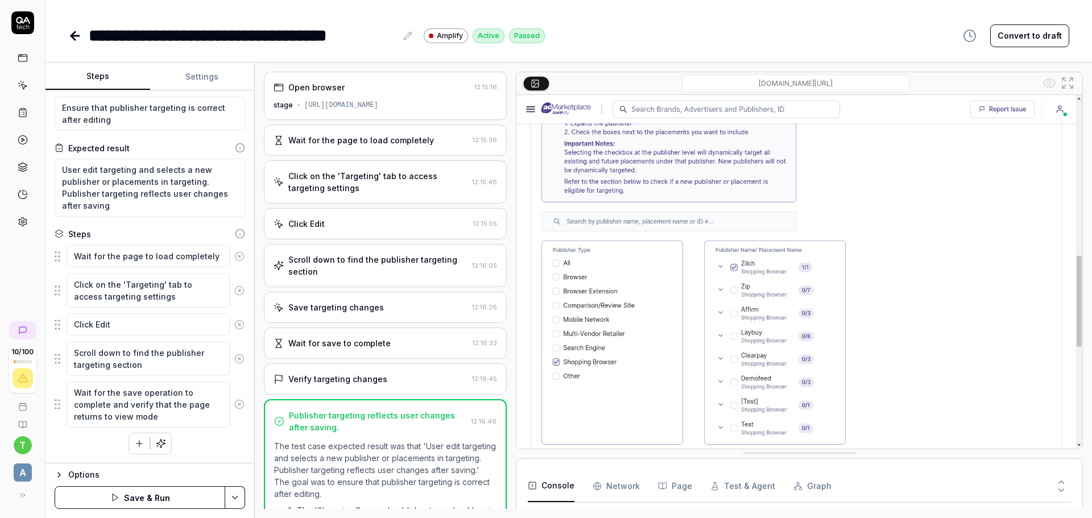
click at [234, 408] on icon at bounding box center [239, 404] width 10 height 10
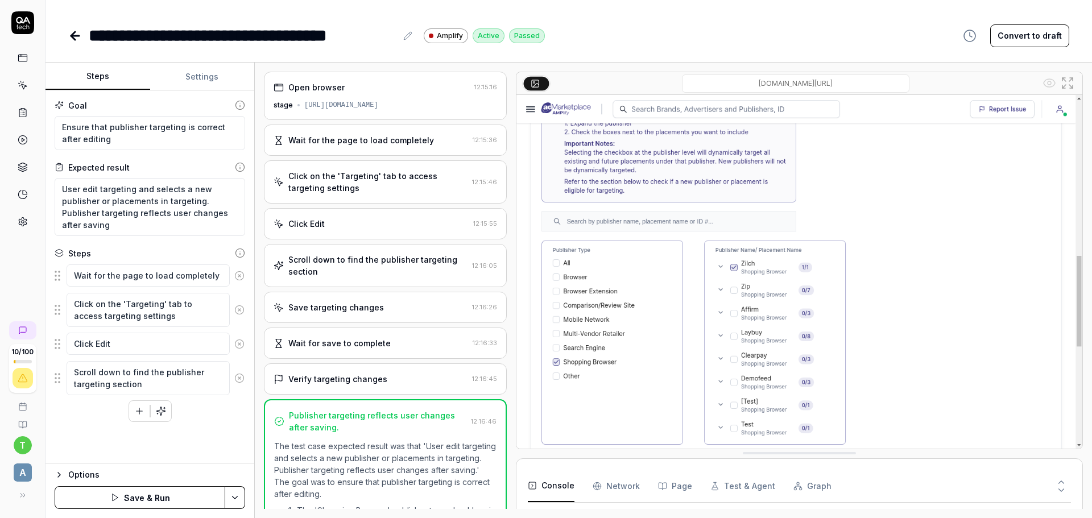
scroll to position [0, 0]
click at [158, 413] on icon "button" at bounding box center [161, 411] width 10 height 10
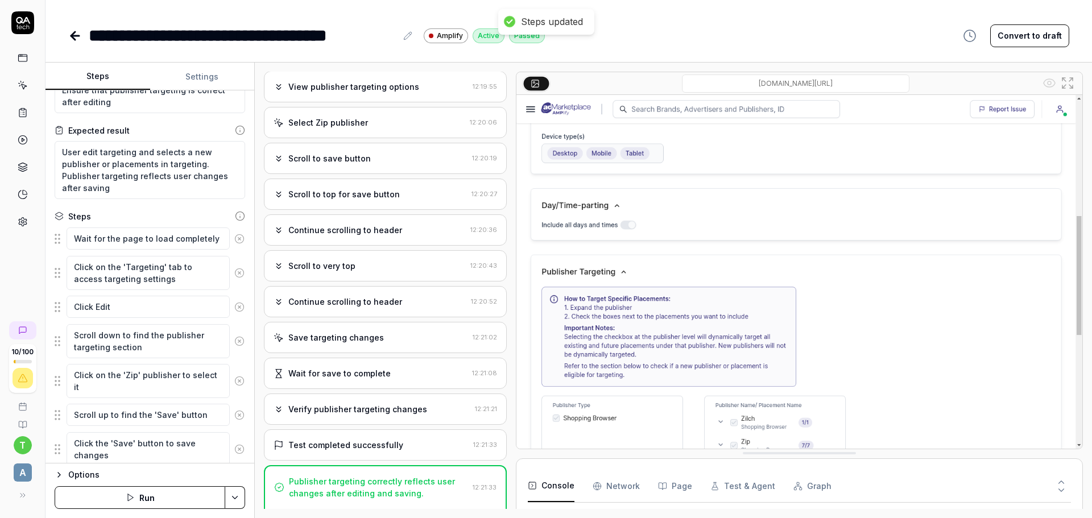
scroll to position [57, 0]
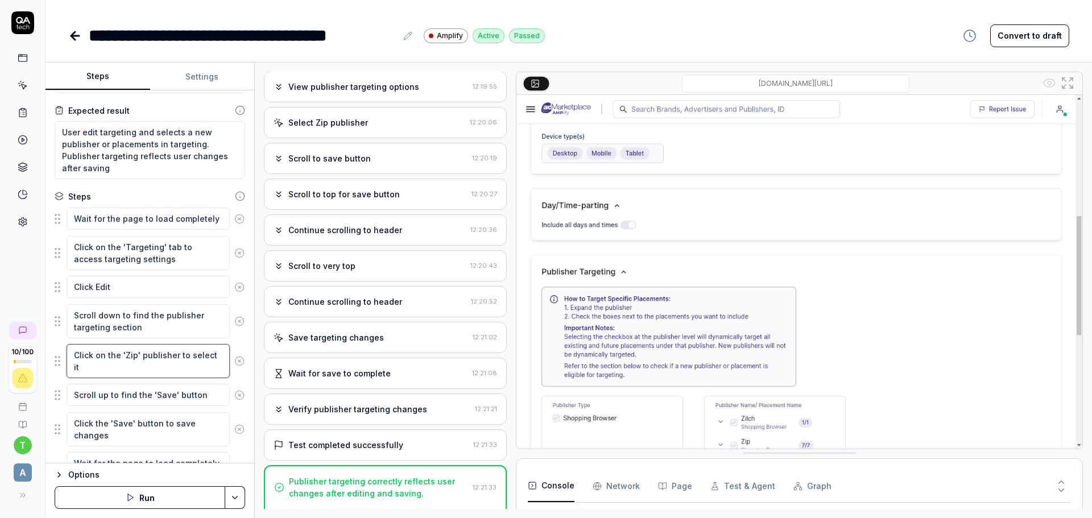
click at [172, 357] on textarea "Click on the 'Zip' publisher to select it" at bounding box center [148, 361] width 163 height 34
click at [136, 317] on textarea "Scroll down to find the publisher targeting section" at bounding box center [148, 321] width 163 height 34
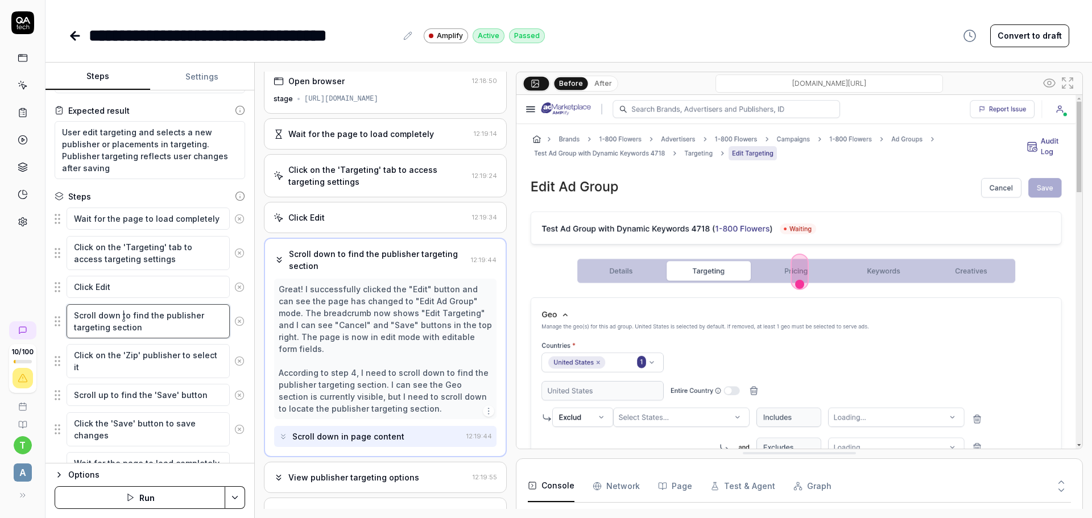
scroll to position [0, 0]
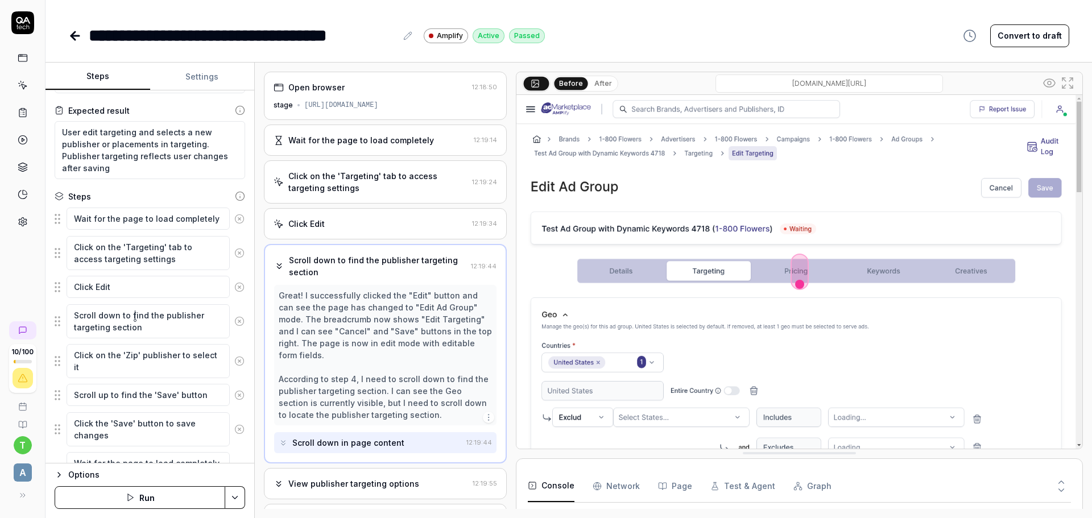
click at [597, 85] on button "After" at bounding box center [603, 83] width 27 height 13
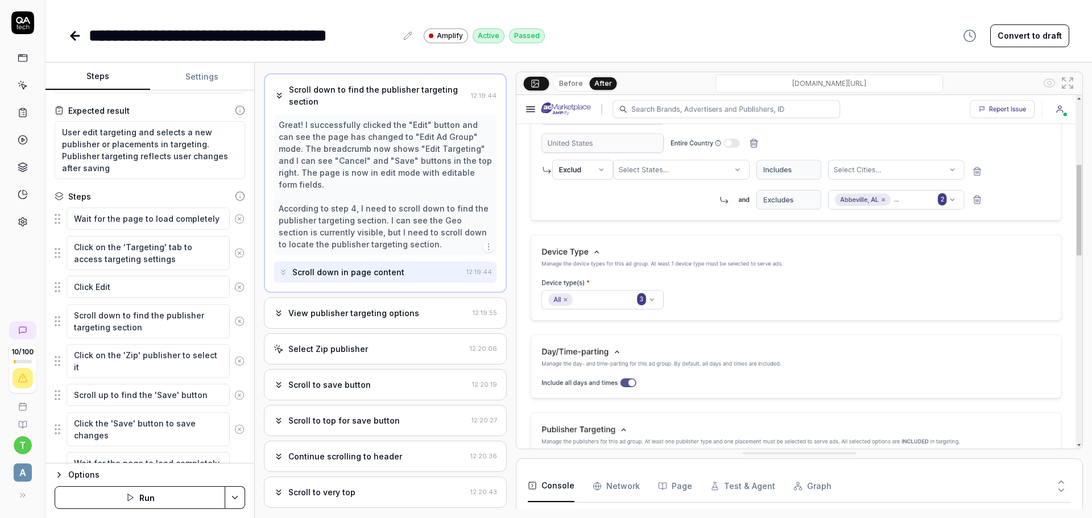
click at [402, 313] on div "View publisher targeting options" at bounding box center [353, 313] width 131 height 12
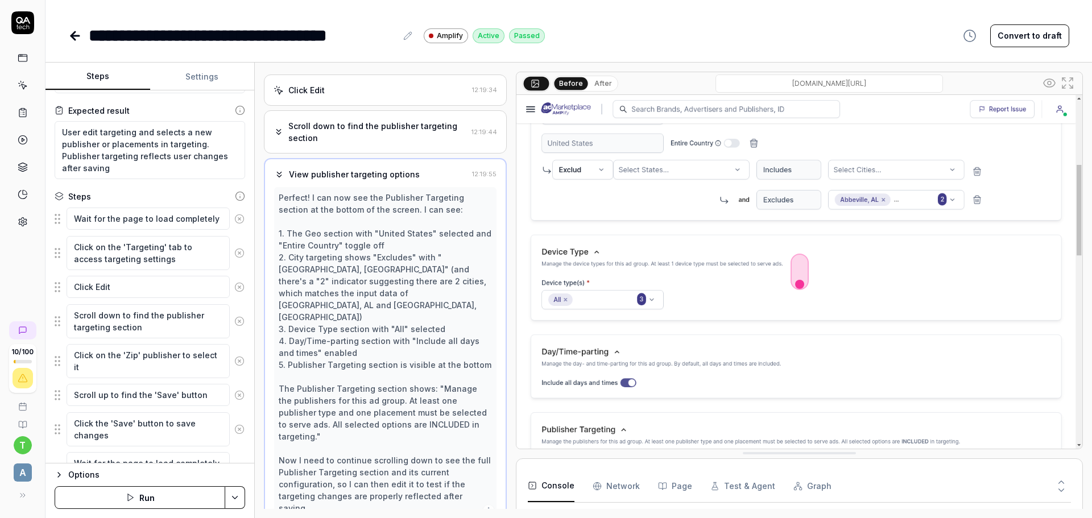
click at [601, 86] on button "After" at bounding box center [603, 83] width 27 height 13
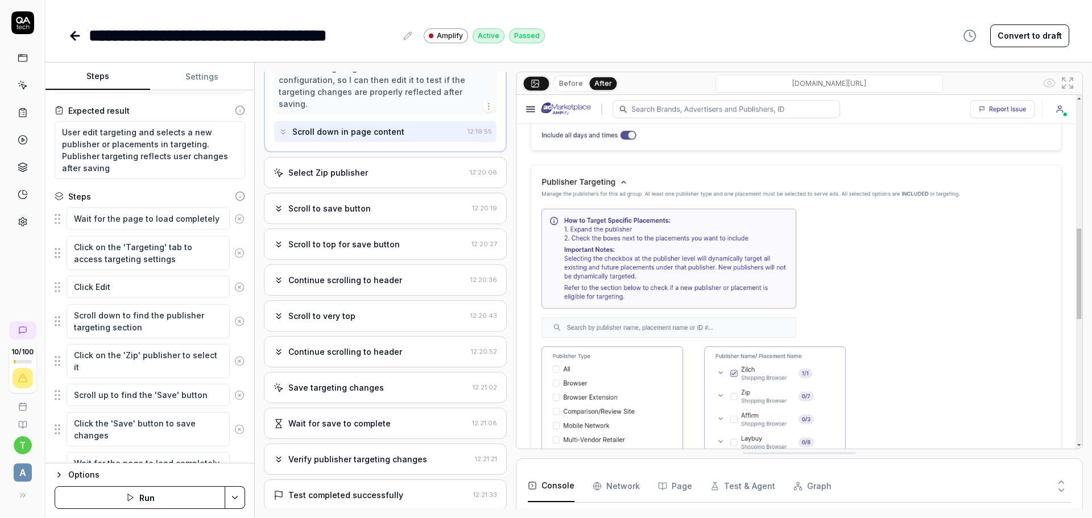
scroll to position [540, 0]
click at [409, 452] on div "Verify publisher targeting changes" at bounding box center [357, 458] width 139 height 12
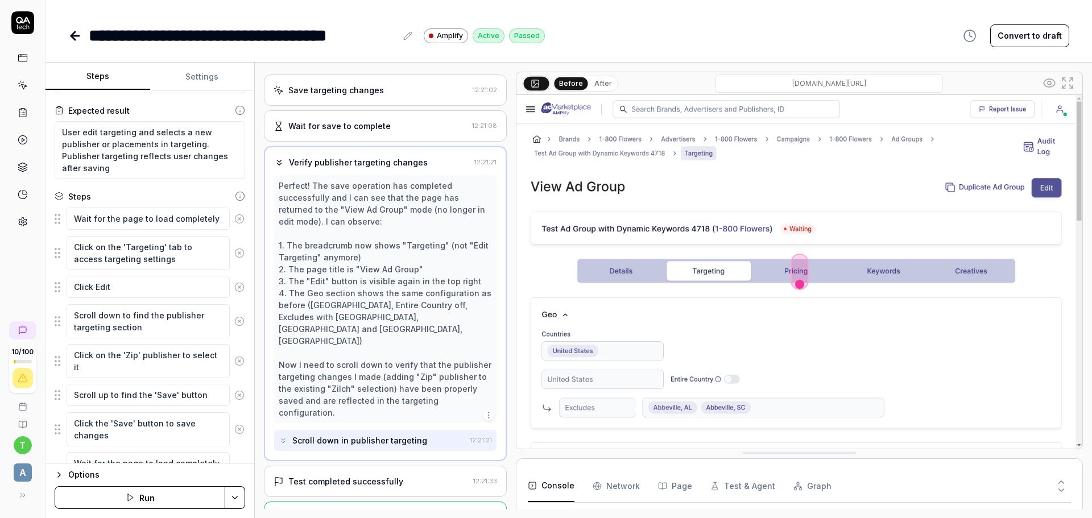
click at [368, 475] on div "Test completed successfully" at bounding box center [345, 481] width 115 height 12
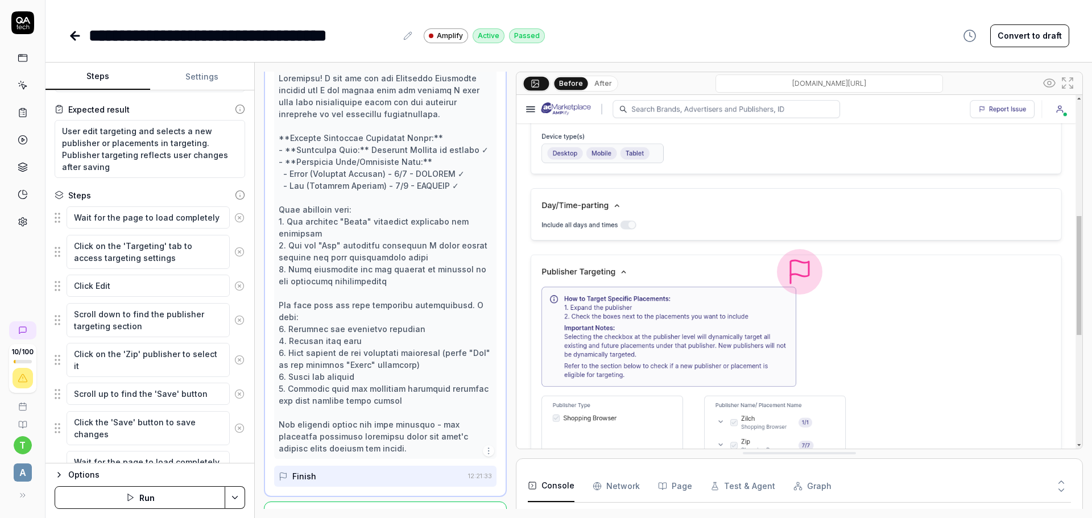
scroll to position [0, 0]
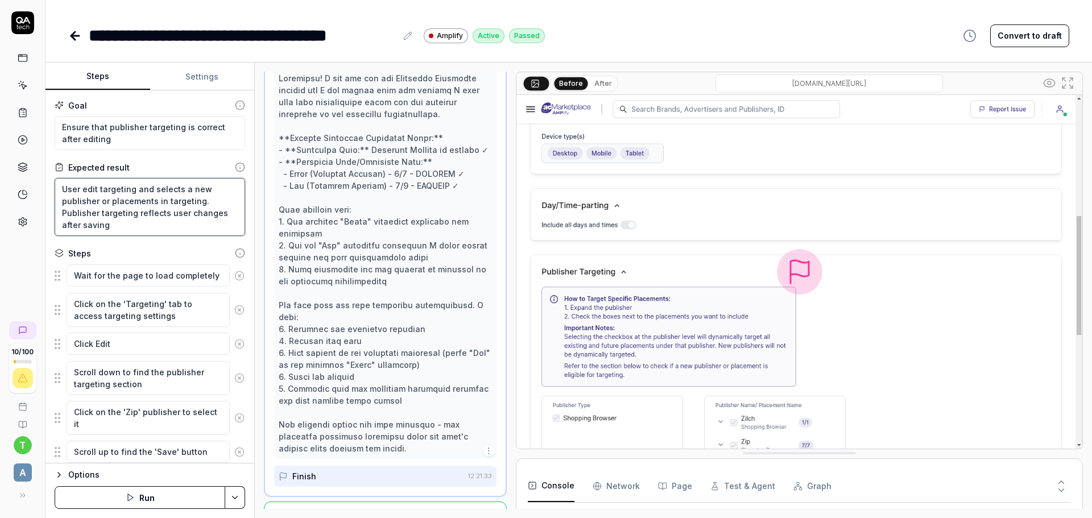
click at [120, 204] on textarea "User edit targeting and selects a new publisher or placements in targeting. Pub…" at bounding box center [150, 207] width 191 height 58
click at [104, 198] on textarea "User edit targeting and selects a new publisher or placements in targeting. Pub…" at bounding box center [150, 207] width 191 height 58
type textarea "*"
type textarea "User edit targeting and selects a new publisher placements in targeting. Publis…"
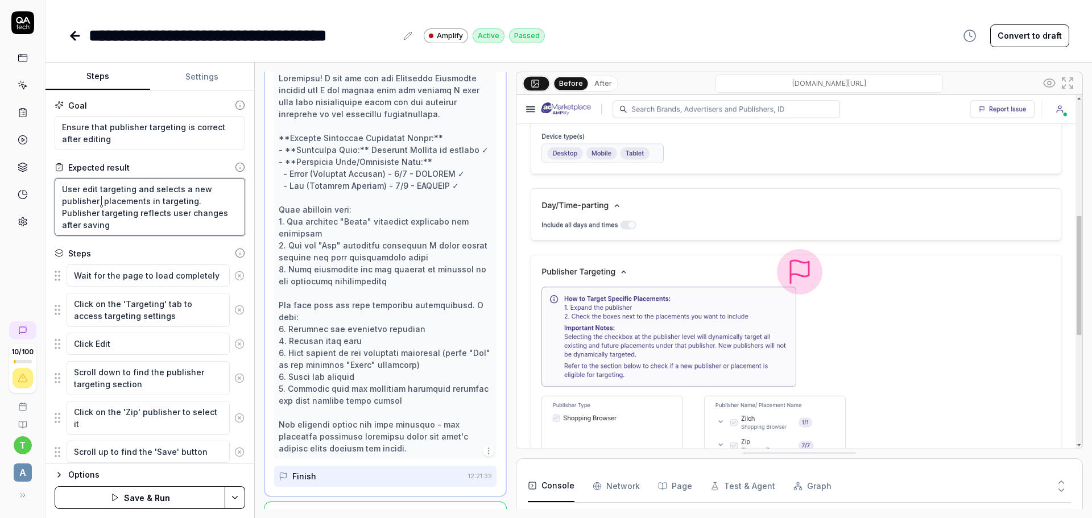
type textarea "*"
type textarea "User edit targeting and selects a new publisher фplacements in targeting. Publi…"
type textarea "*"
type textarea "User edit targeting and selects a new publisher фтplacements in targeting. Publ…"
type textarea "*"
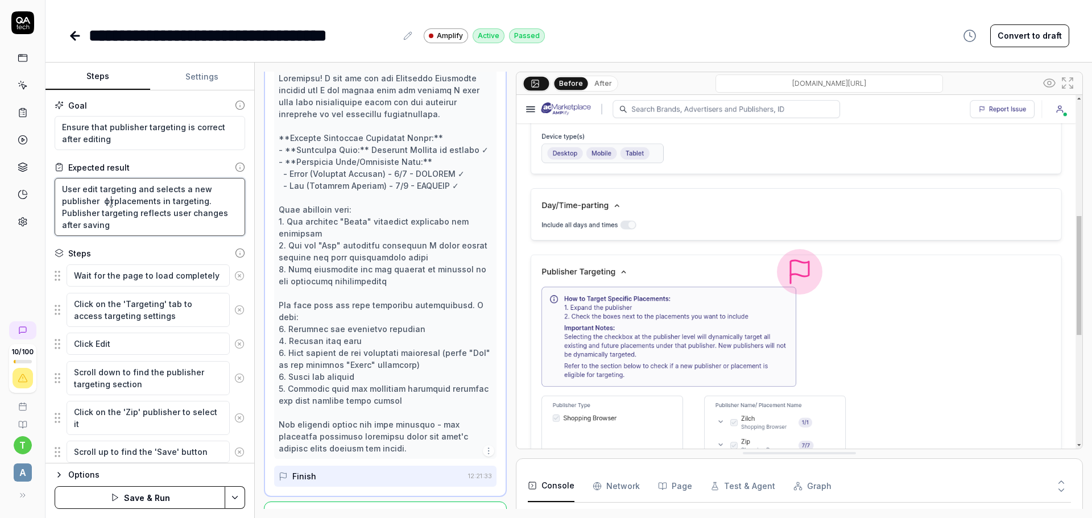
type textarea "User edit targeting and selects a new publisher фтвplacements in targeting. Pub…"
type textarea "*"
type textarea "User edit targeting and selects a new publisher фтв placements in targeting. Pu…"
type textarea "*"
type textarea "User edit targeting and selects a new publisher фтвplacements in targeting. Pub…"
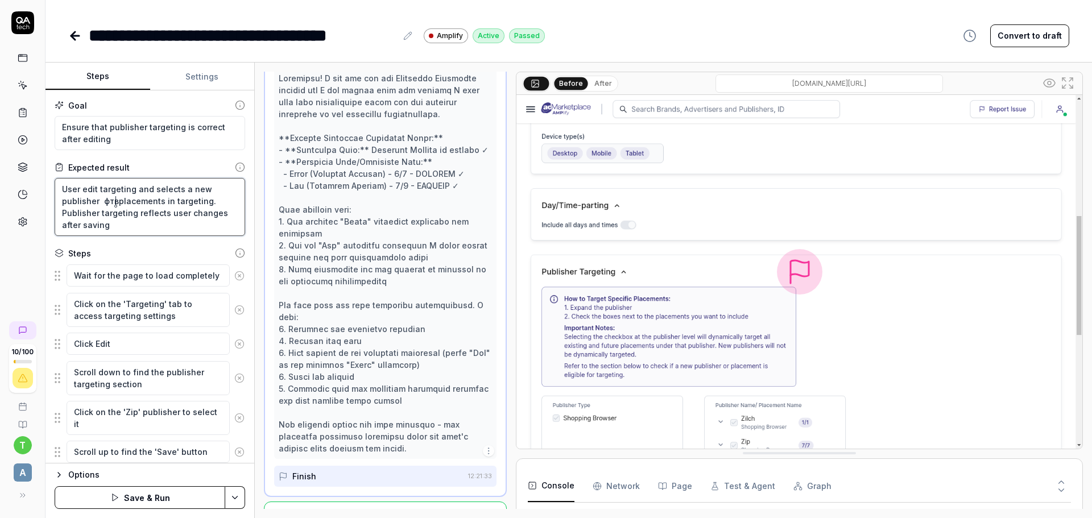
type textarea "*"
type textarea "User edit targeting and selects a new publisher фтplacements in targeting. Publ…"
type textarea "*"
type textarea "User edit targeting and selects a new publisher фplacements in targeting. Publi…"
type textarea "*"
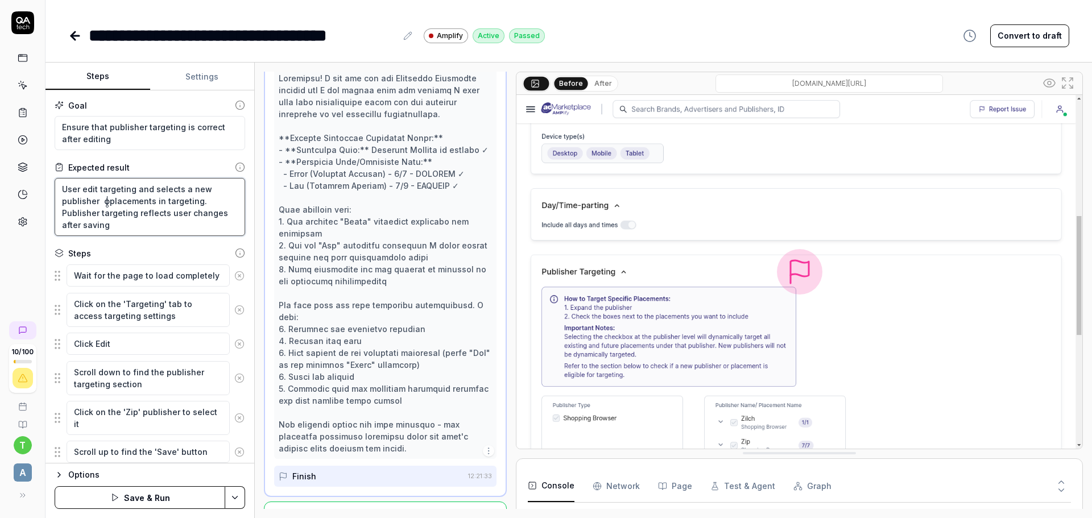
type textarea "User edit targeting and selects a new publisher placements in targeting. Publis…"
type textarea "*"
type textarea "User edit targeting and selects a new publisher aplacements in targeting. Publi…"
type textarea "*"
type textarea "User edit targeting and selects a new publisher anplacements in targeting. Publ…"
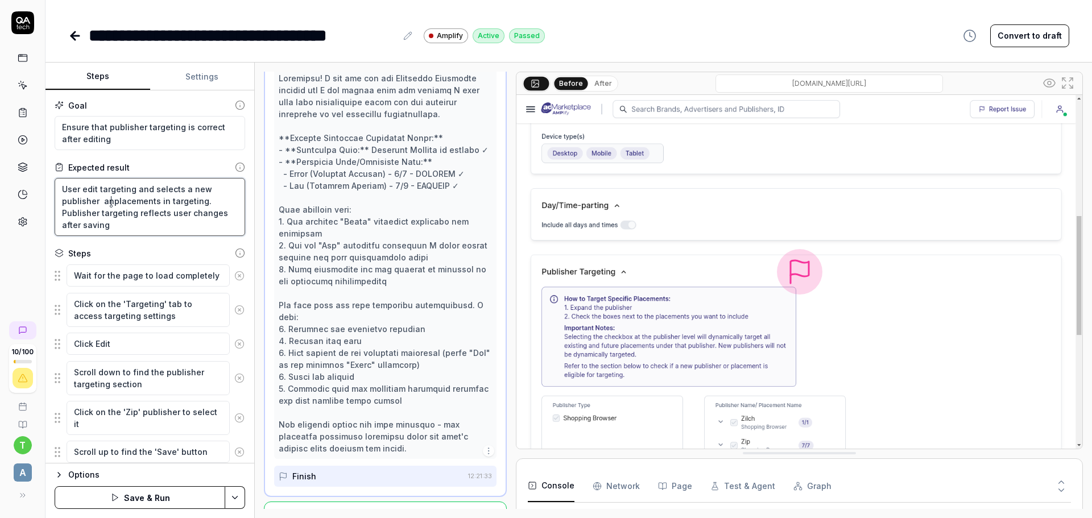
type textarea "*"
type textarea "User edit targeting and selects a new publisher an placements in targeting. Pub…"
type textarea "*"
type textarea "User edit targeting and selects a new publisher anplacements in targeting. Publ…"
type textarea "*"
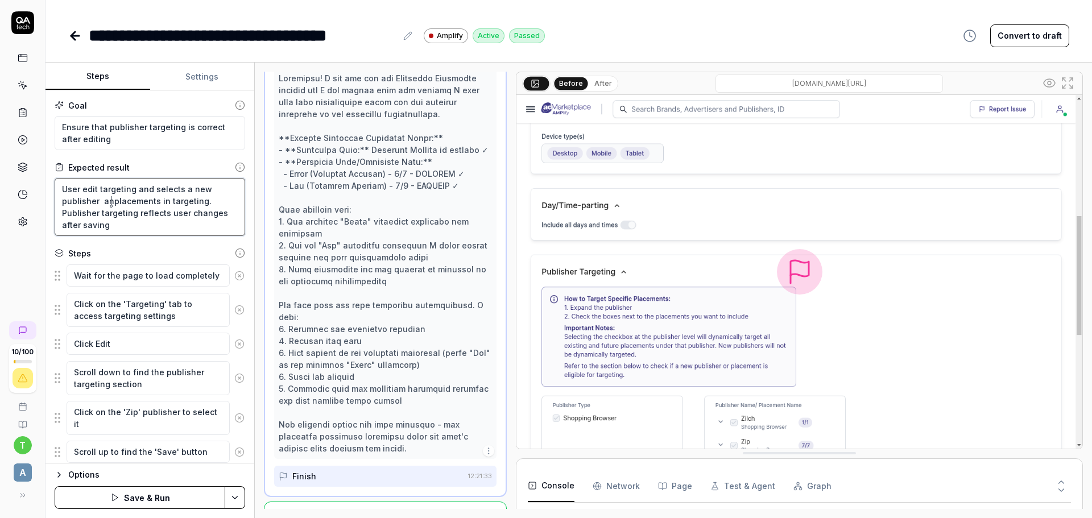
type textarea "User edit targeting and selects a new publisher andplacements in targeting. Pub…"
type textarea "*"
type textarea "User edit targeting and selects a new publisher and placements in targeting. Pu…"
type textarea "*"
type textarea "User edit targeting and selects a new publisher and nplacements in targeting. P…"
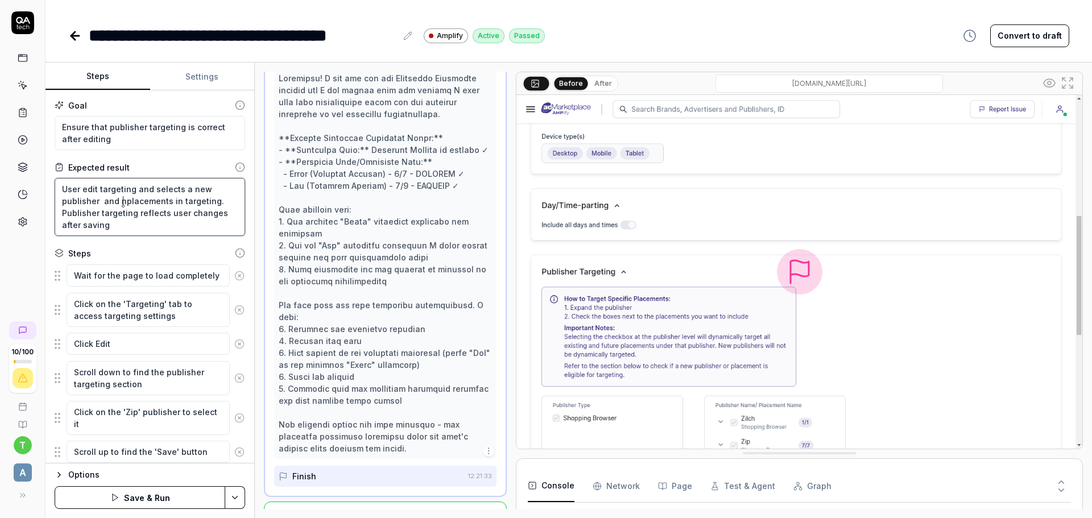
type textarea "*"
type textarea "User edit targeting and selects a new publisher and neplacements in targeting. …"
type textarea "*"
type textarea "User edit targeting and selects a new publisher and newplacements in targeting.…"
type textarea "*"
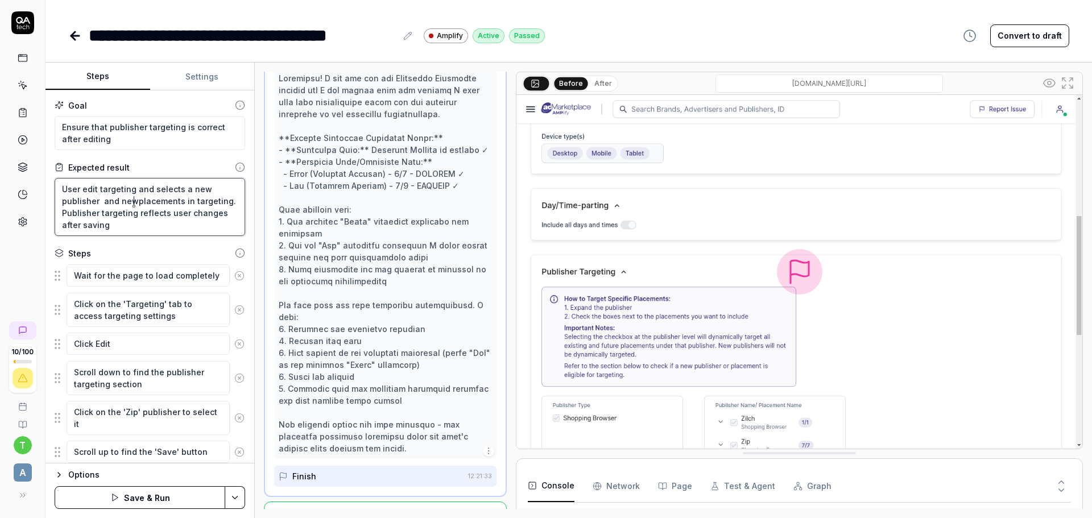
type textarea "User edit targeting and selects a new publisher and new placements in targeting…"
click at [99, 202] on textarea "User edit targeting and selects a new publisher and new placements in targeting…" at bounding box center [150, 207] width 191 height 58
click at [0, 0] on lt-span "**********" at bounding box center [0, 0] width 0 height 0
type textarea "*"
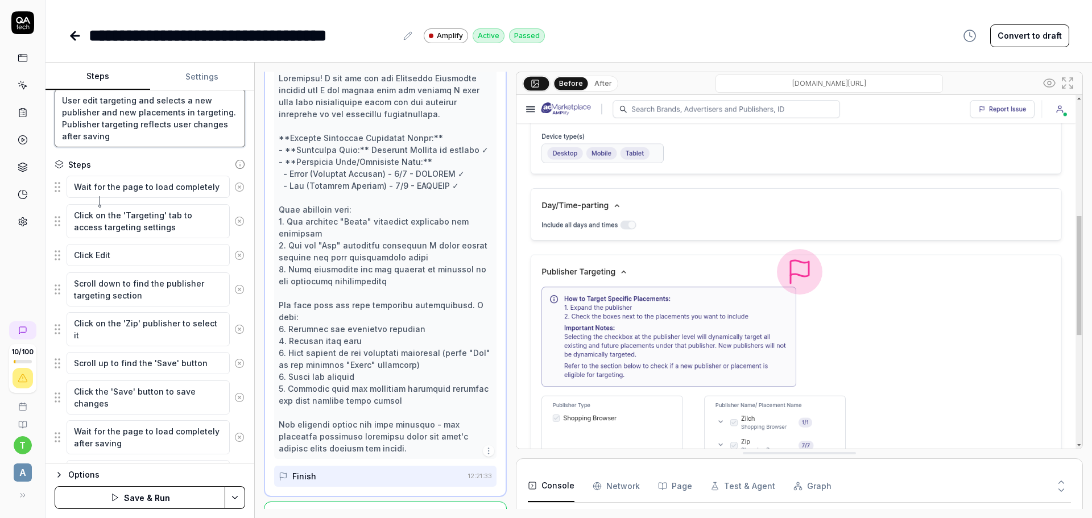
scroll to position [167, 0]
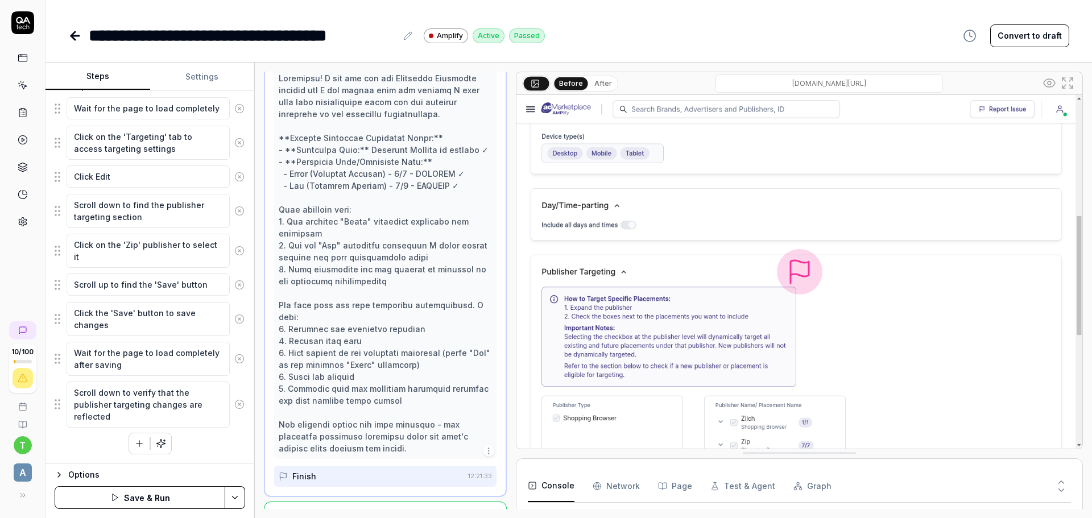
type textarea "User edit targeting and selects a new publisher and new placements in targeting…"
click at [234, 284] on icon at bounding box center [239, 285] width 10 height 10
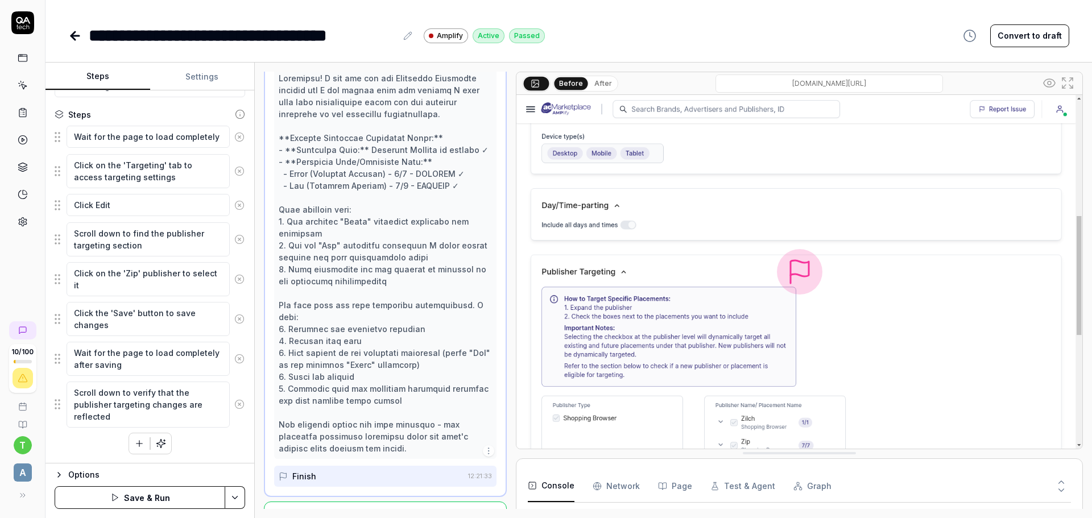
click at [234, 314] on icon at bounding box center [239, 319] width 10 height 10
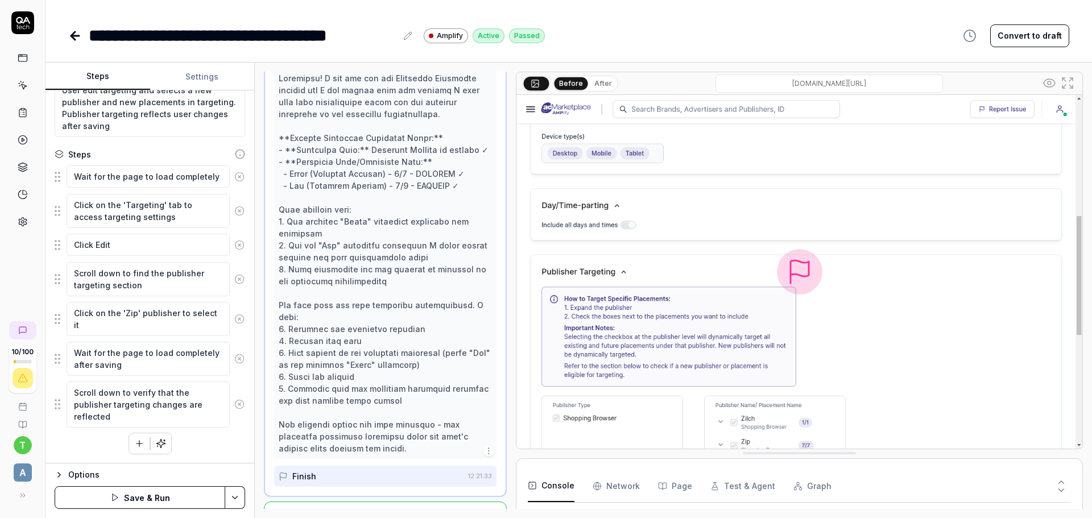
click at [234, 356] on icon at bounding box center [239, 359] width 10 height 10
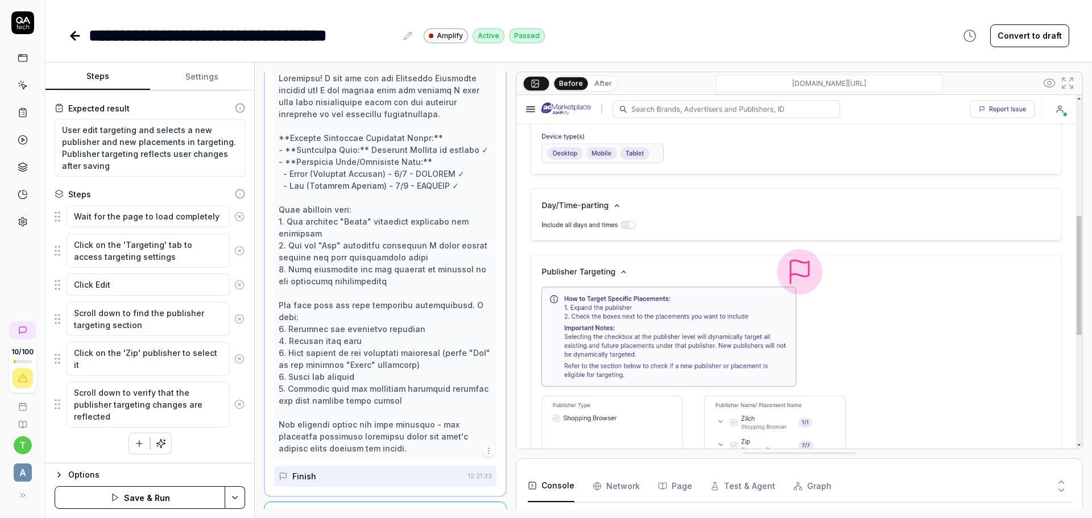
drag, startPoint x: 226, startPoint y: 404, endPoint x: 208, endPoint y: 434, distance: 35.0
click at [235, 404] on circle at bounding box center [239, 404] width 9 height 9
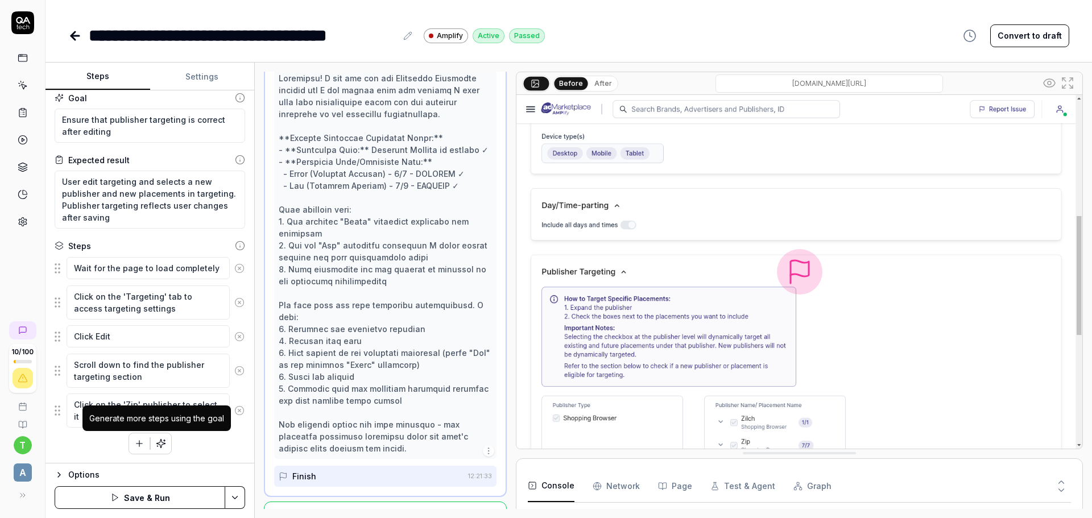
click at [159, 442] on icon "button" at bounding box center [161, 443] width 10 height 10
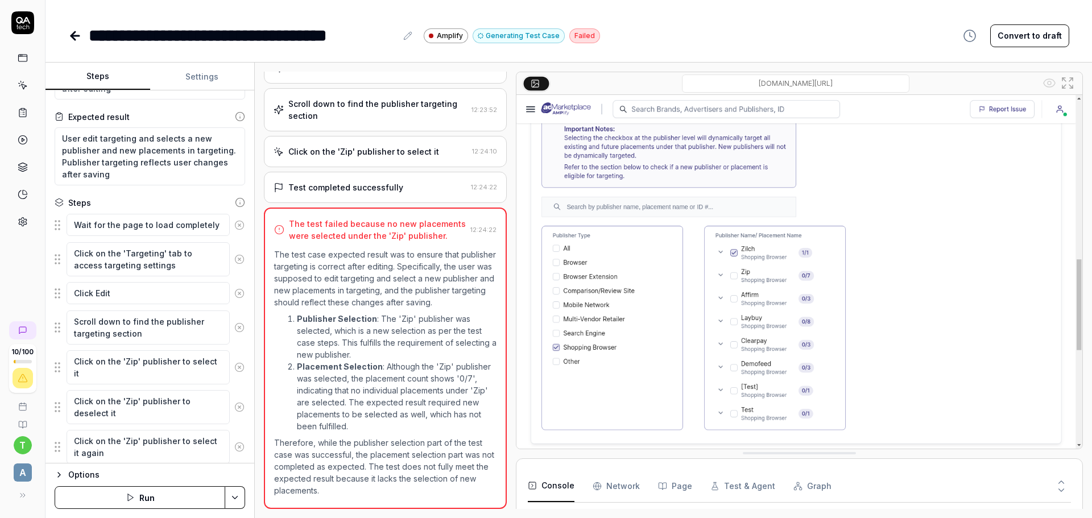
scroll to position [152, 0]
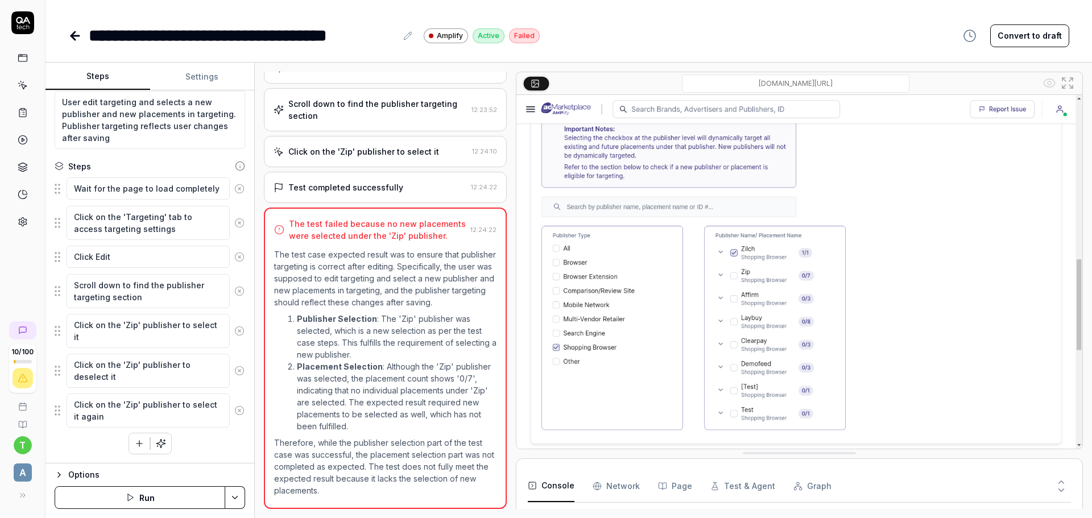
type textarea "*"
